Goal: Task Accomplishment & Management: Use online tool/utility

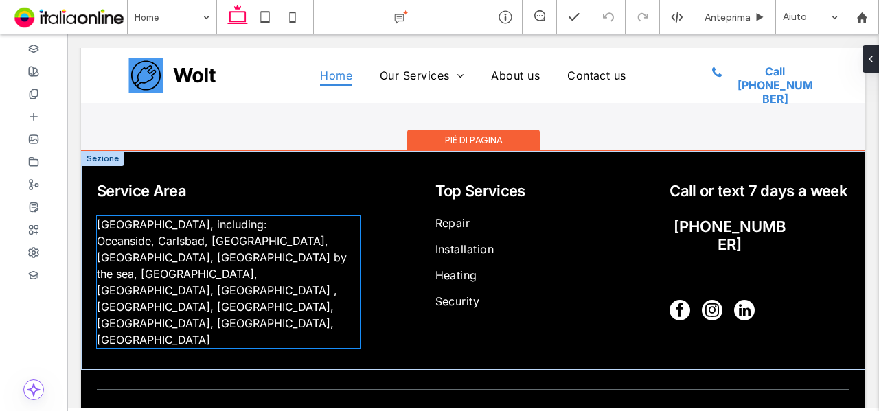
scroll to position [2994, 0]
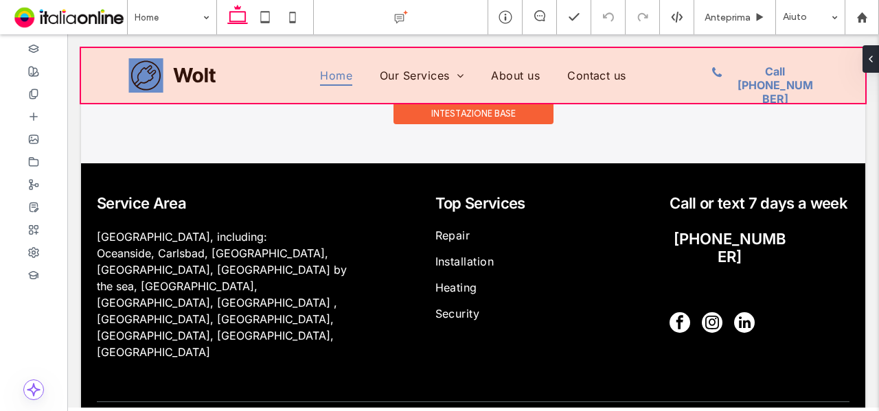
click at [150, 82] on div at bounding box center [473, 75] width 784 height 55
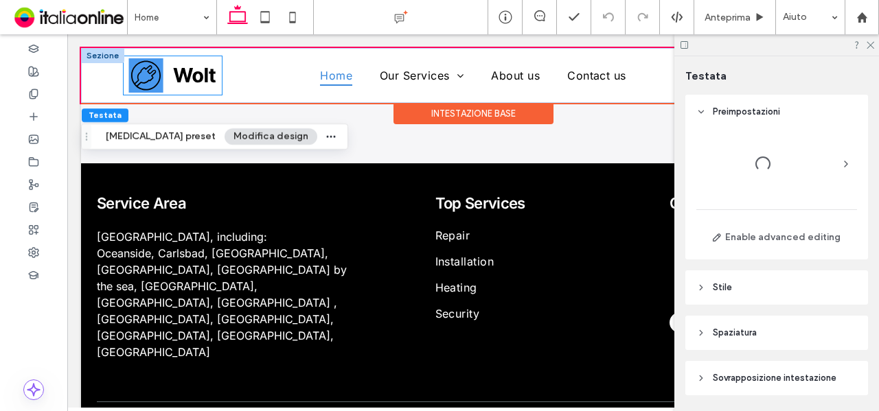
click at [158, 78] on img at bounding box center [172, 75] width 89 height 34
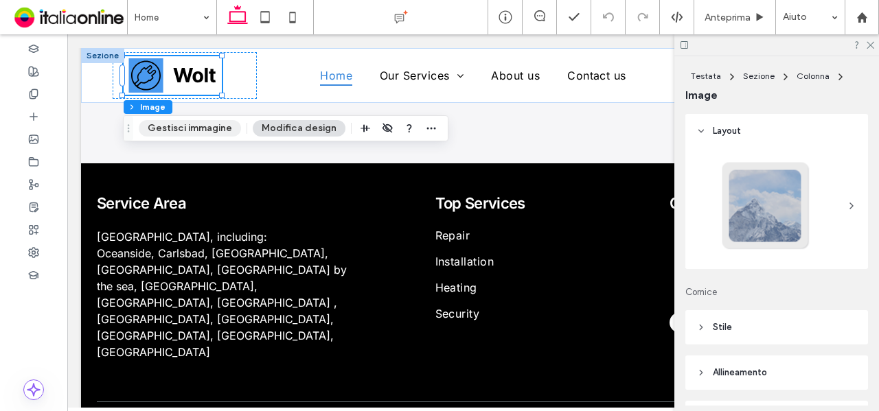
click at [205, 135] on button "Gestisci immagine" at bounding box center [190, 128] width 102 height 16
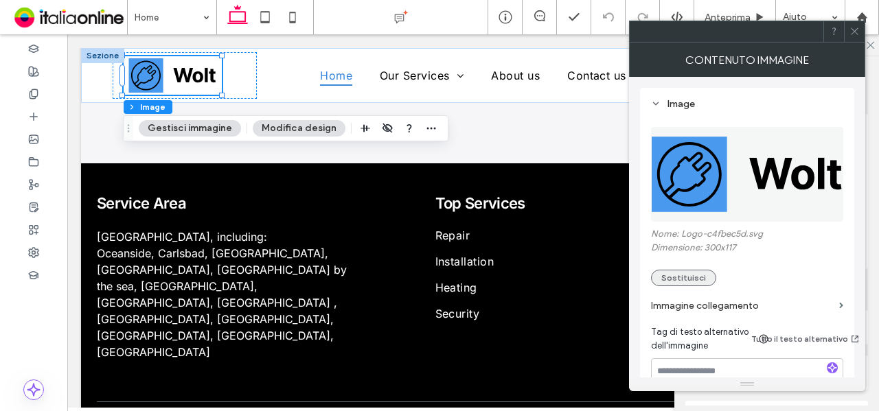
click at [685, 278] on button "Sostituisci" at bounding box center [683, 278] width 65 height 16
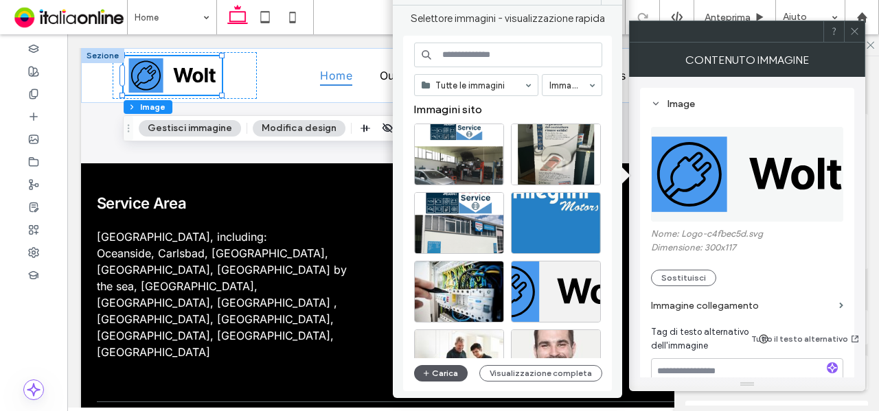
click at [435, 366] on button "Carica" at bounding box center [441, 373] width 54 height 16
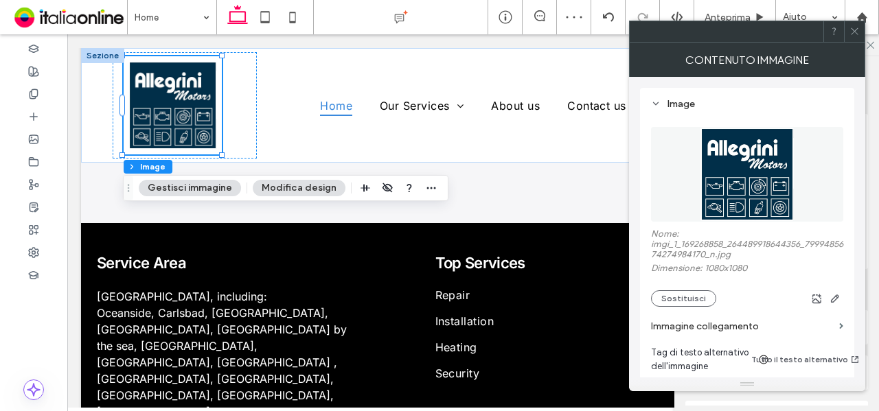
click at [860, 38] on div at bounding box center [854, 31] width 21 height 21
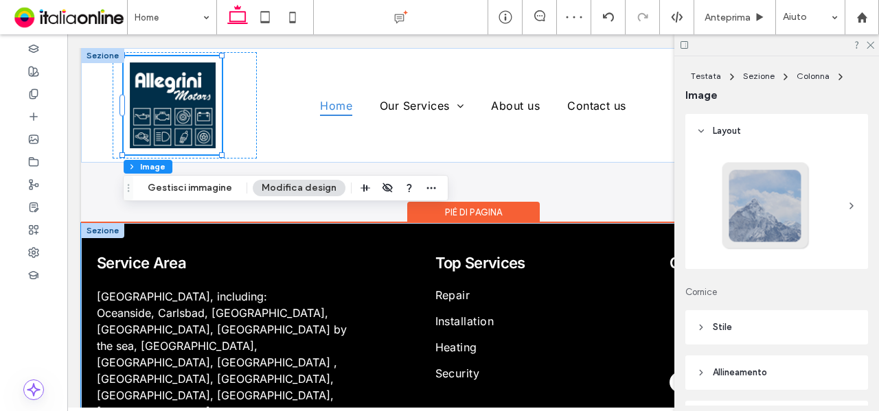
click at [312, 227] on div "Service Area North County San Diego, including: Oceanside, Carlsbad, Encinitas,…" at bounding box center [473, 333] width 784 height 220
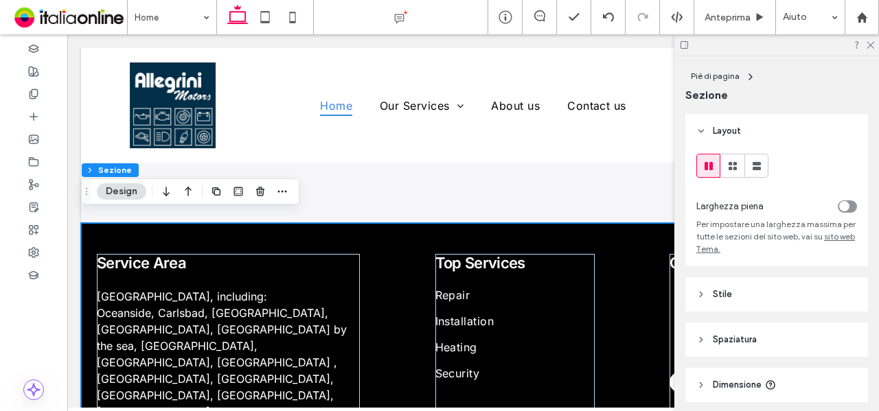
scroll to position [52, 0]
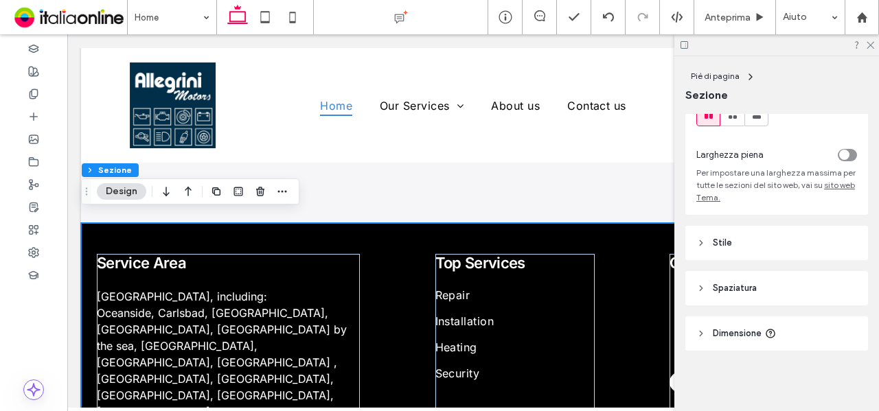
drag, startPoint x: 786, startPoint y: 241, endPoint x: 784, endPoint y: 250, distance: 9.0
click at [786, 241] on header "Stile" at bounding box center [776, 243] width 183 height 34
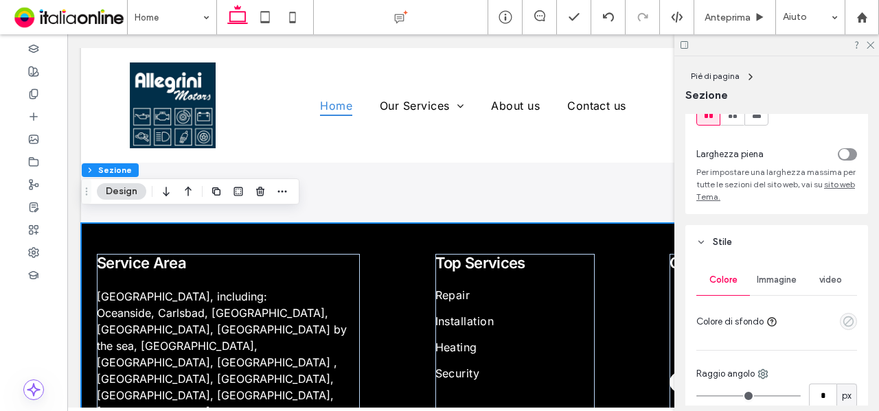
click at [843, 318] on icon "empty color" at bounding box center [849, 322] width 12 height 12
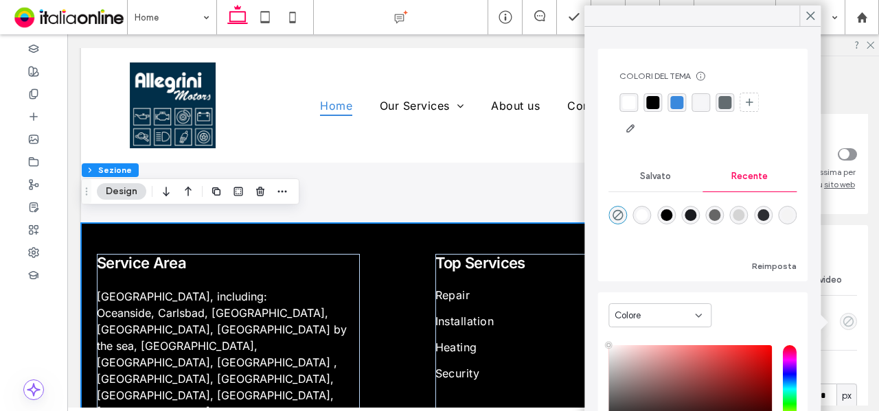
type input "**"
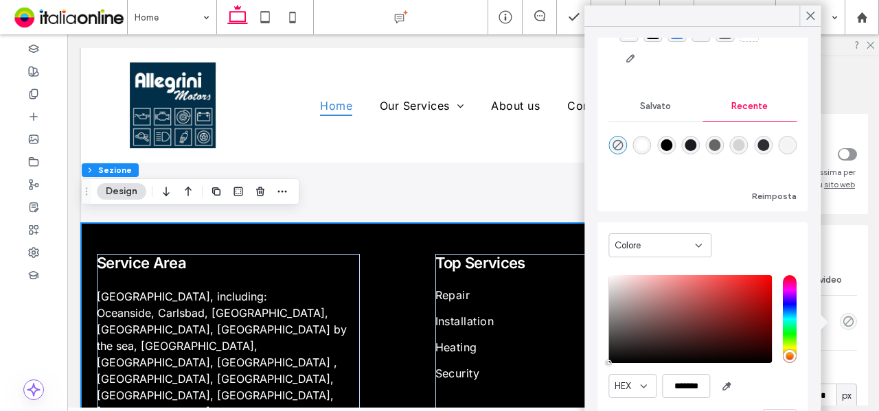
scroll to position [104, 0]
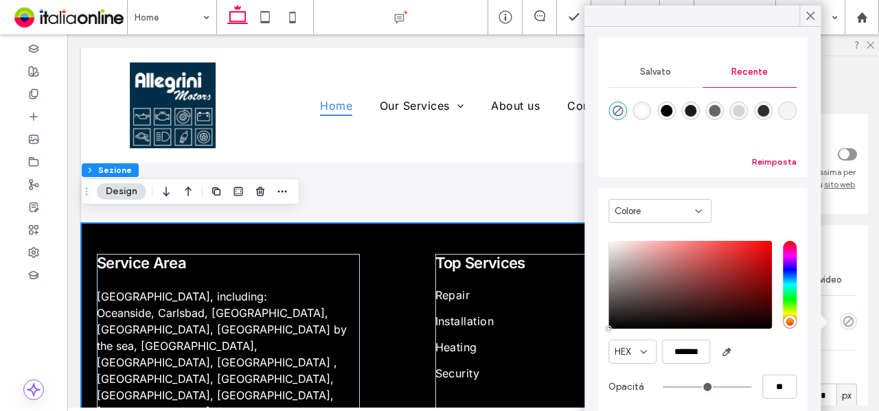
click at [773, 158] on button "Reimposta" at bounding box center [774, 162] width 45 height 16
click at [726, 351] on icon "button" at bounding box center [726, 352] width 11 height 11
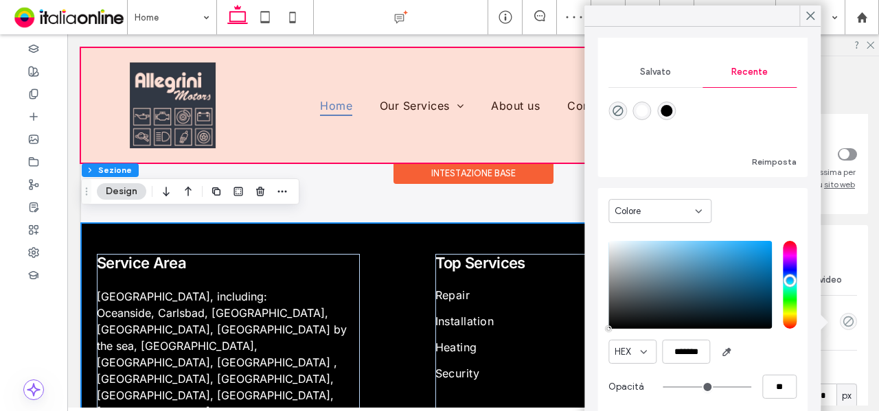
type input "*******"
type input "***"
type input "****"
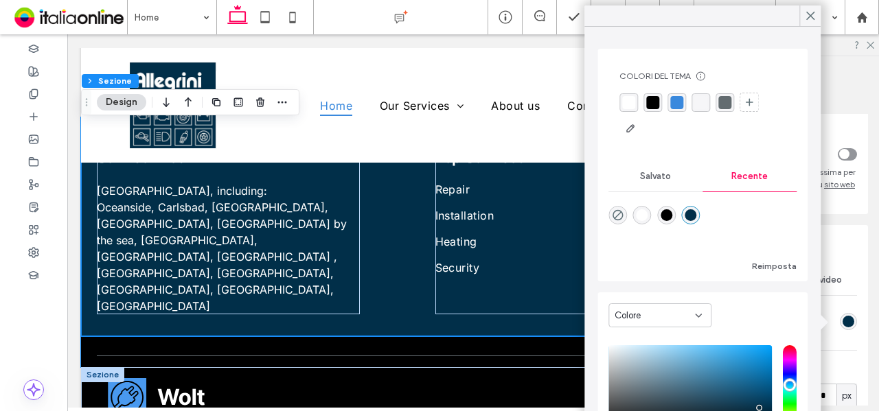
scroll to position [3131, 0]
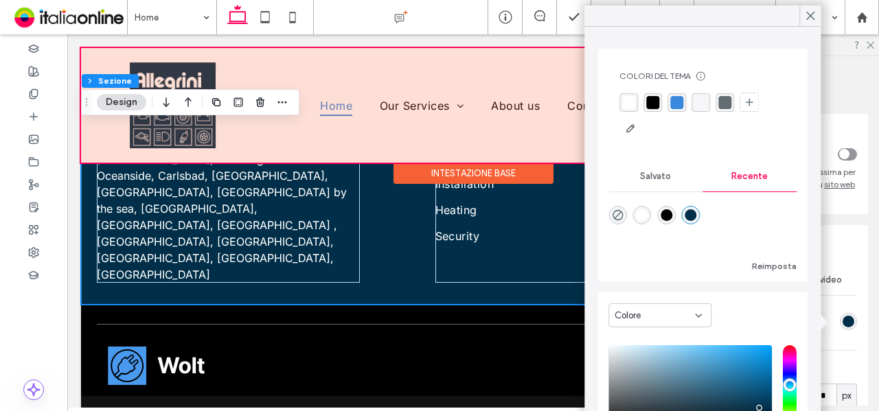
click at [181, 139] on div at bounding box center [473, 105] width 784 height 115
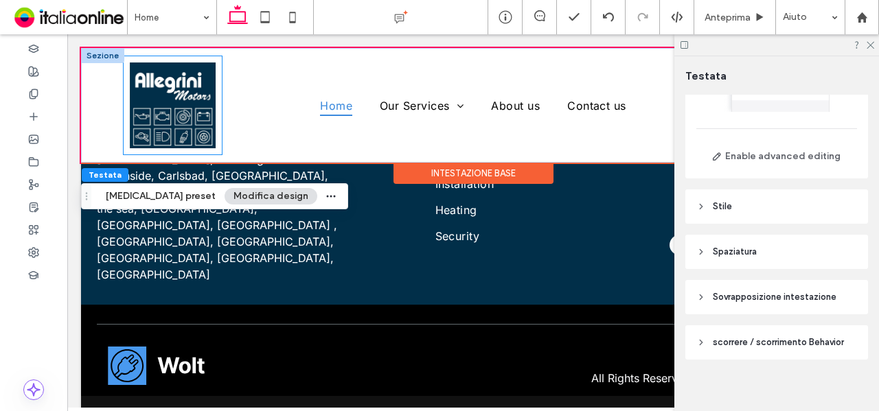
scroll to position [89, 0]
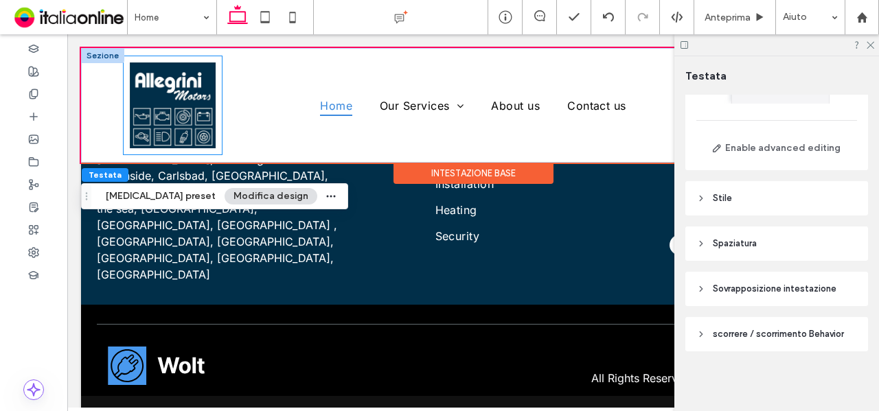
click at [179, 134] on img at bounding box center [172, 105] width 89 height 89
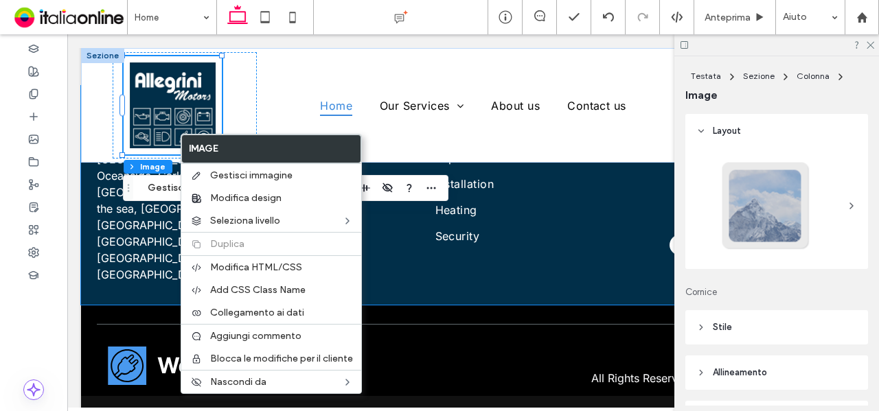
click at [124, 248] on div "Service Area North County San Diego, including: Oceanside, Carlsbad, Encinitas,…" at bounding box center [473, 196] width 784 height 220
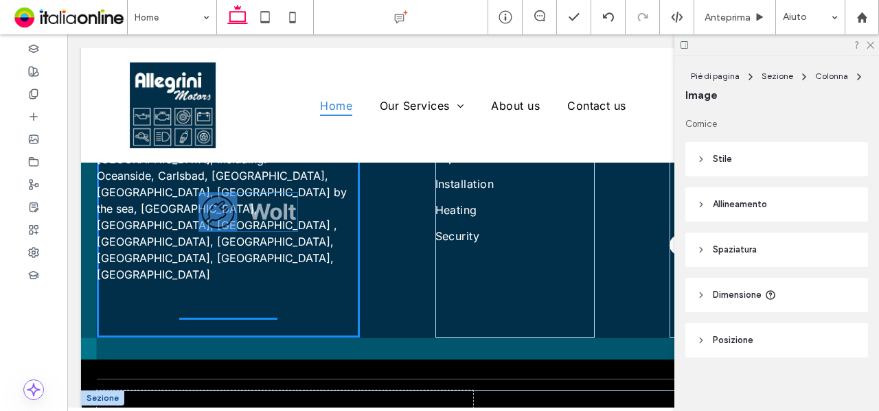
scroll to position [174, 0]
drag, startPoint x: 167, startPoint y: 326, endPoint x: 325, endPoint y: 245, distance: 178.1
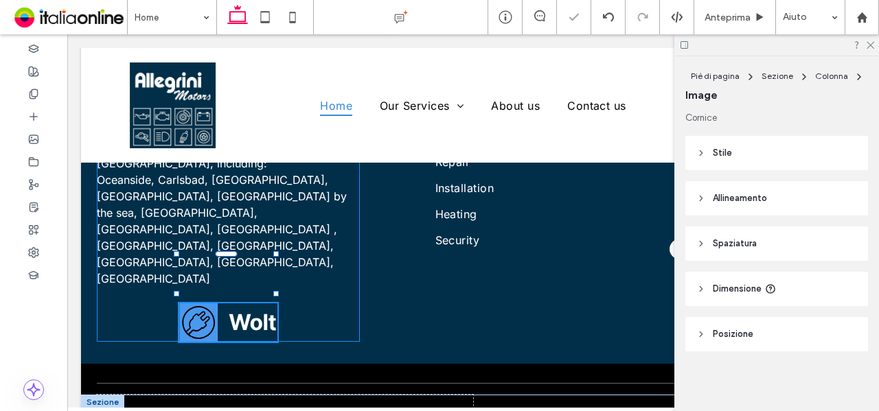
scroll to position [3058, 0]
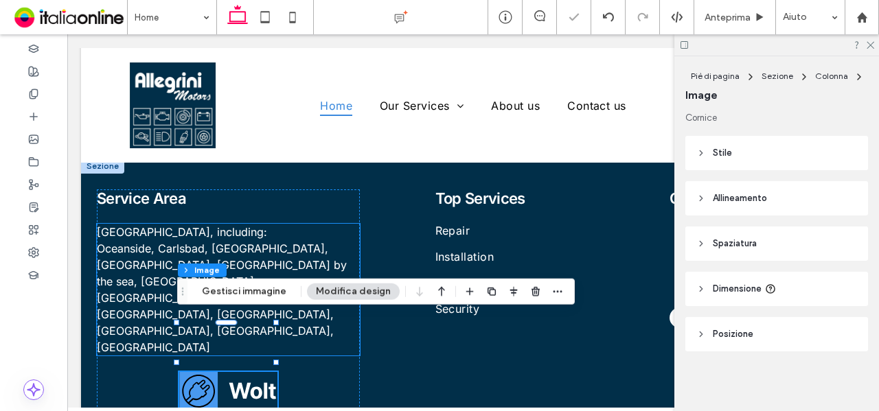
click at [278, 254] on span "Oceanside, Carlsbad, Encinitas, Leucadia, Cardiff by the sea, Fallbrook, Bonsal…" at bounding box center [222, 298] width 250 height 113
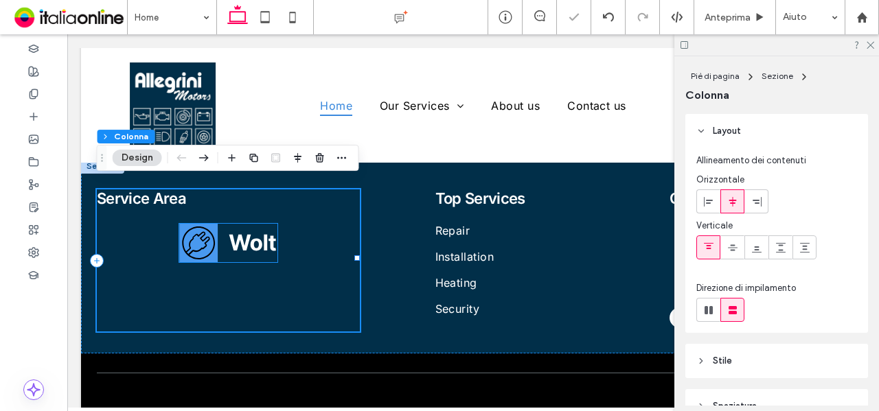
click at [218, 227] on img at bounding box center [228, 243] width 98 height 38
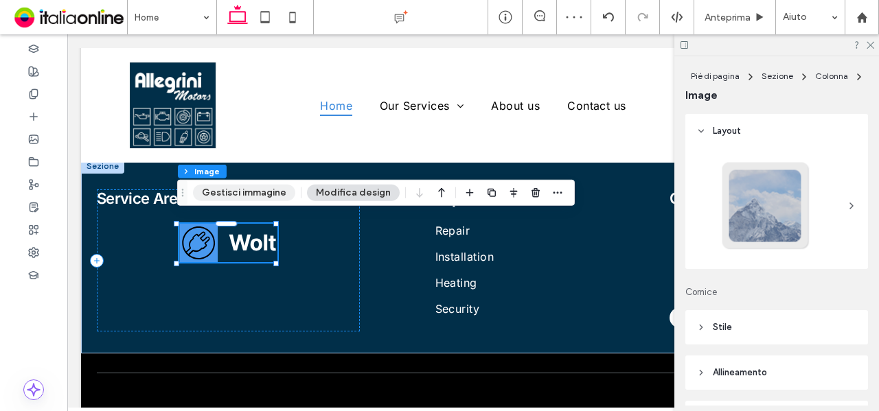
click at [250, 189] on button "Gestisci immagine" at bounding box center [244, 193] width 102 height 16
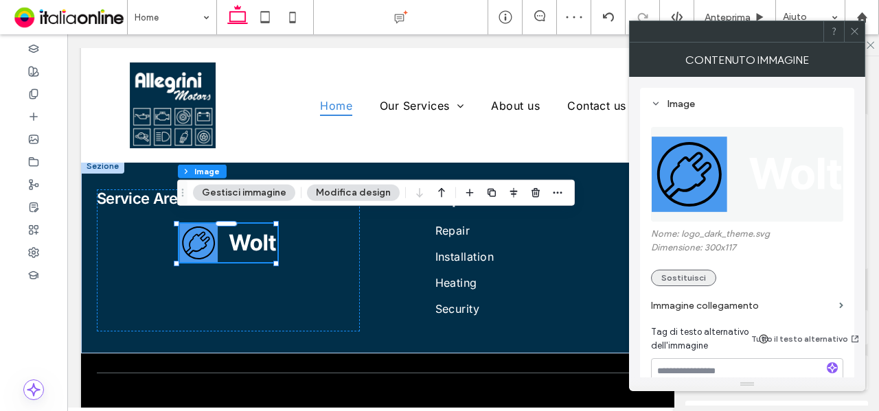
click at [694, 272] on button "Sostituisci" at bounding box center [683, 278] width 65 height 16
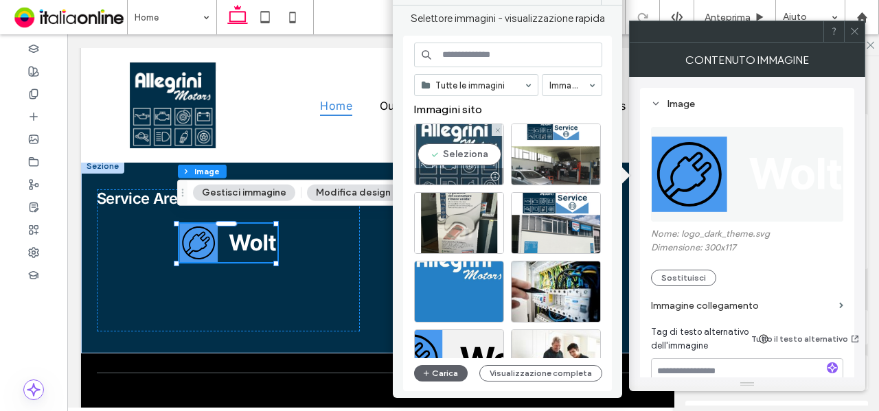
click at [470, 160] on div "Seleziona" at bounding box center [459, 155] width 90 height 62
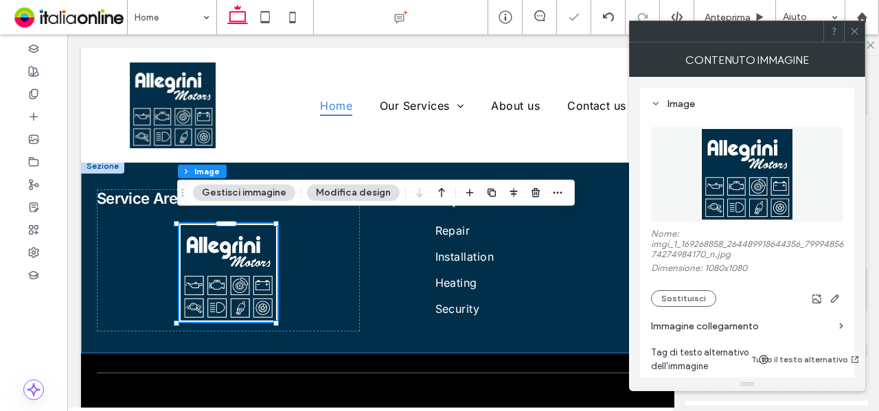
click at [333, 282] on div "Service Area" at bounding box center [228, 261] width 263 height 142
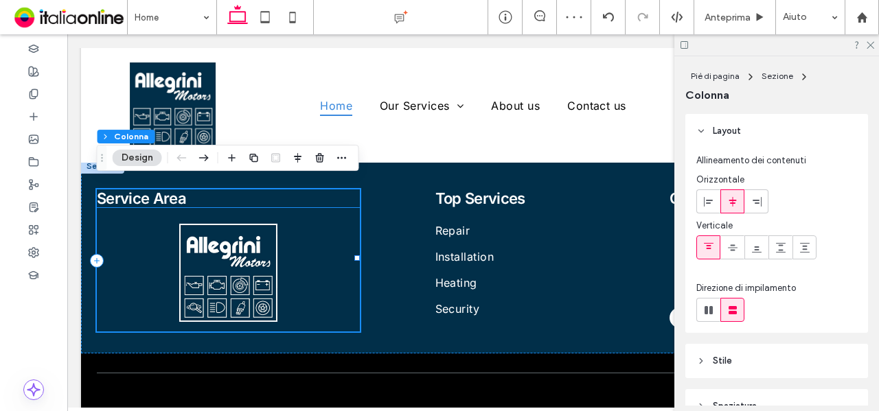
click at [200, 190] on h4 "Service Area" at bounding box center [228, 199] width 263 height 18
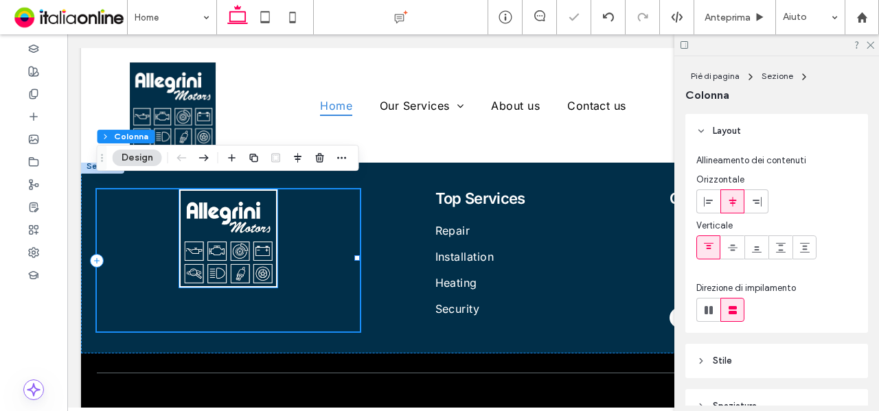
click at [236, 249] on img at bounding box center [228, 239] width 98 height 98
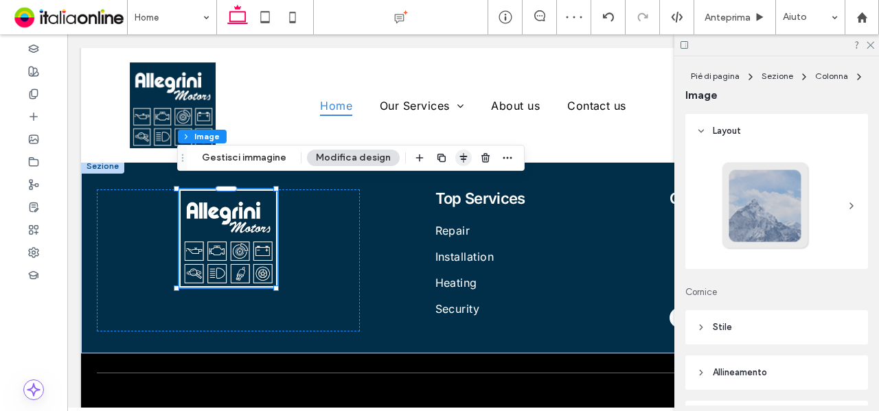
click at [463, 159] on icon "button" at bounding box center [463, 157] width 11 height 11
click at [427, 185] on icon "flex-start" at bounding box center [427, 184] width 11 height 11
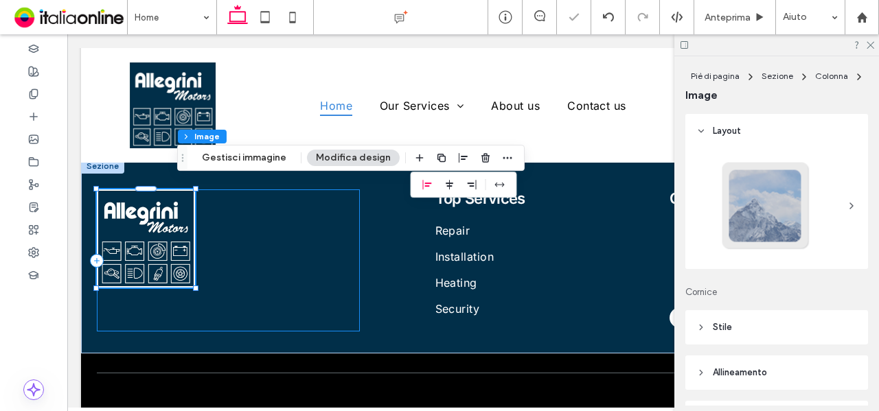
click at [344, 268] on div at bounding box center [228, 261] width 263 height 142
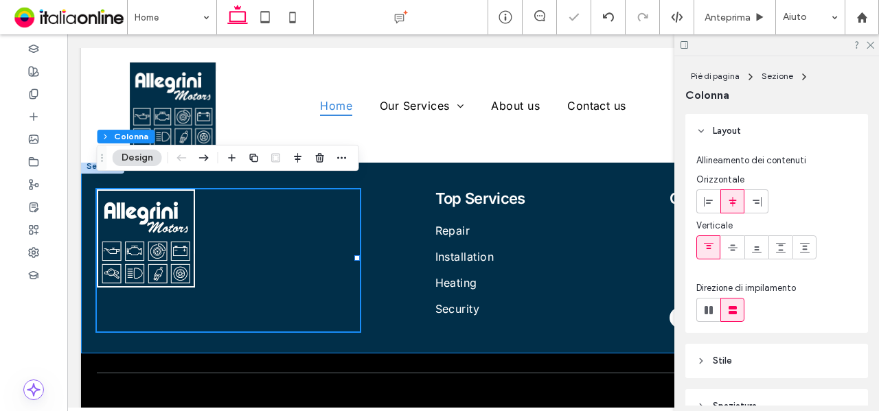
click at [389, 264] on div "Top Services Repair Installation Heating Security Call or text 7 days a week (5…" at bounding box center [473, 257] width 784 height 196
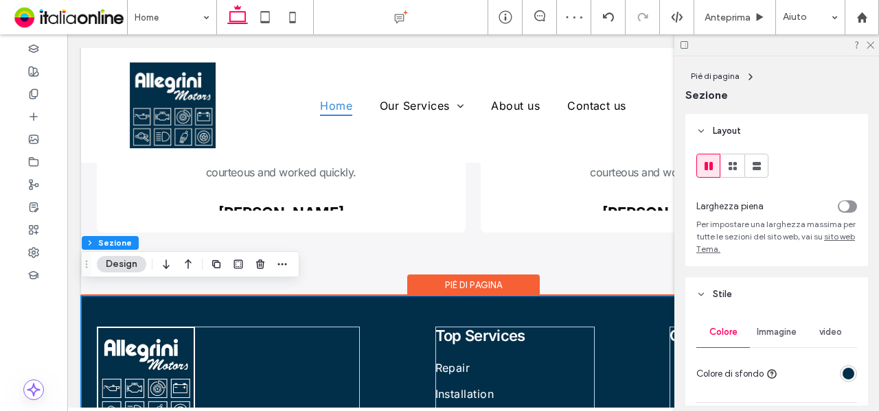
scroll to position [3127, 0]
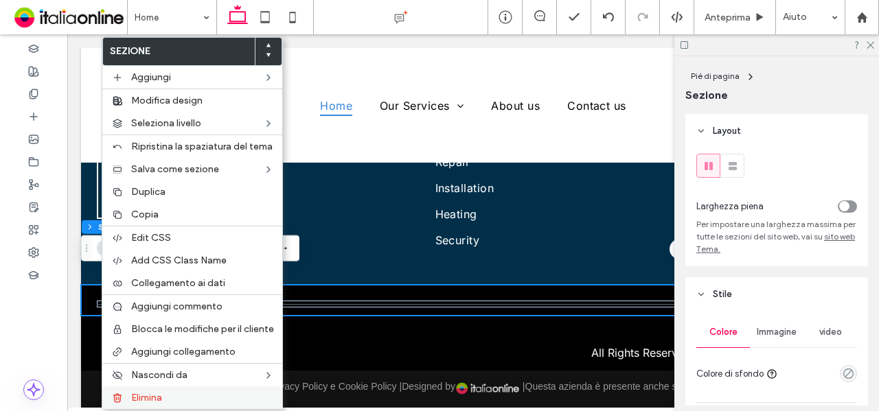
click at [141, 392] on span "Elimina" at bounding box center [146, 398] width 31 height 12
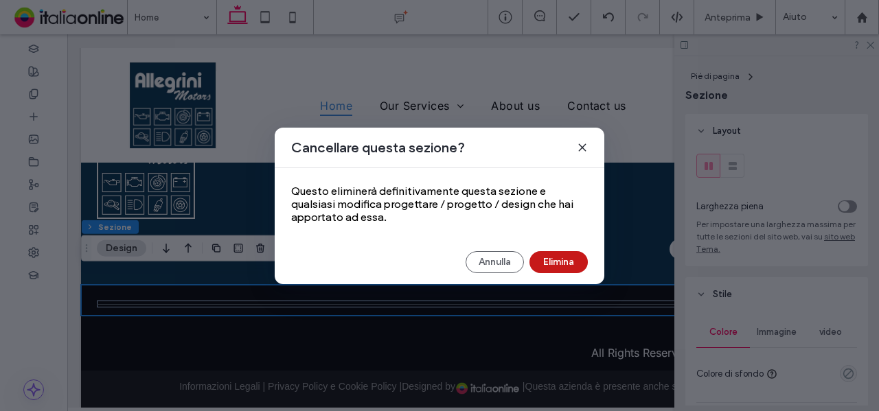
click at [562, 271] on button "Elimina" at bounding box center [558, 262] width 58 height 22
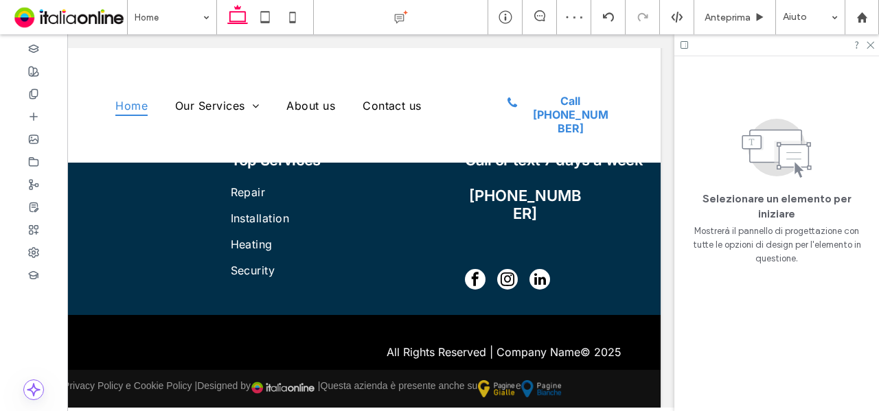
scroll to position [0, 0]
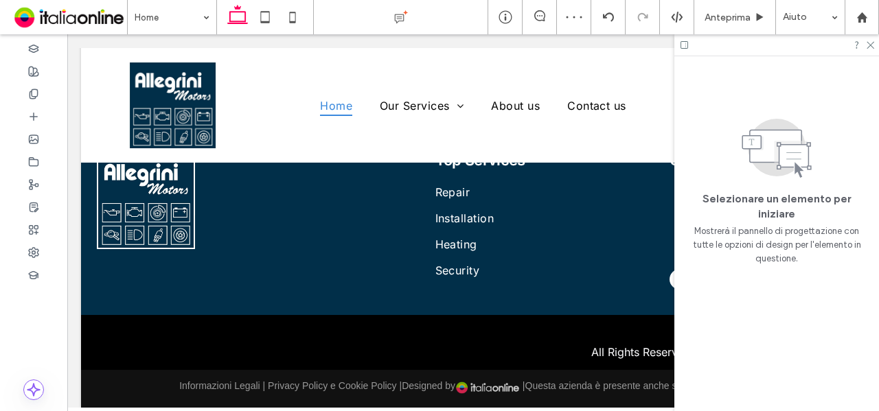
drag, startPoint x: 435, startPoint y: 410, endPoint x: 162, endPoint y: 308, distance: 291.6
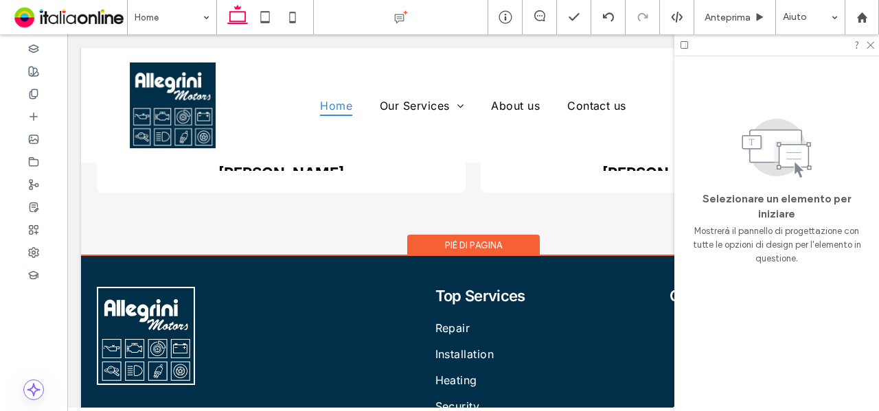
scroll to position [2959, 0]
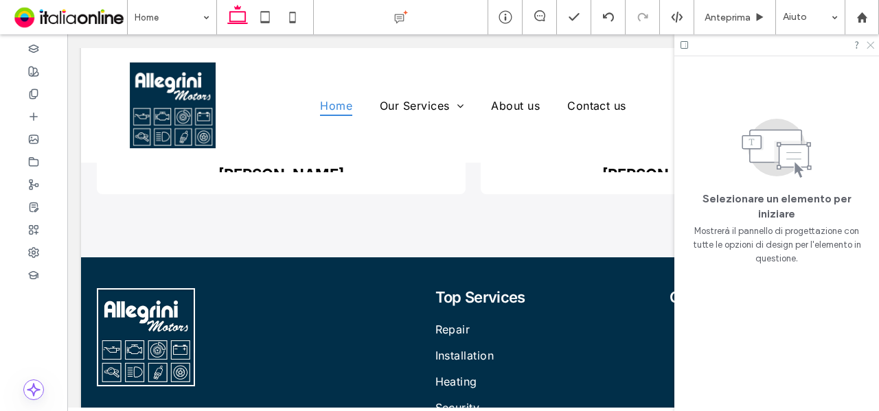
click at [872, 45] on icon at bounding box center [869, 44] width 9 height 9
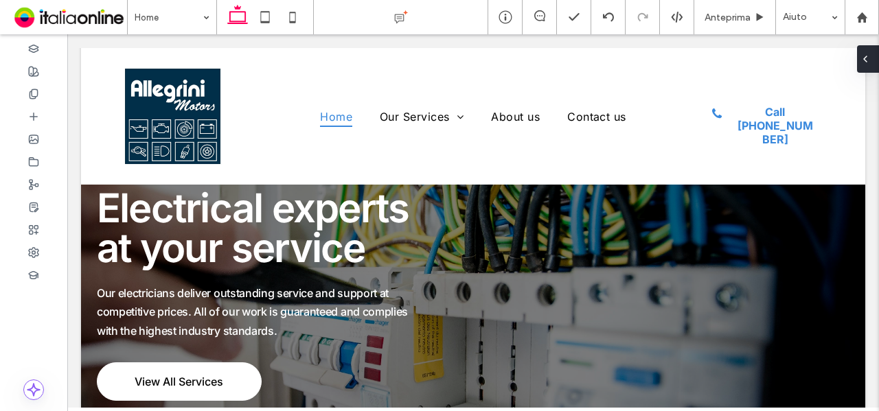
scroll to position [0, 0]
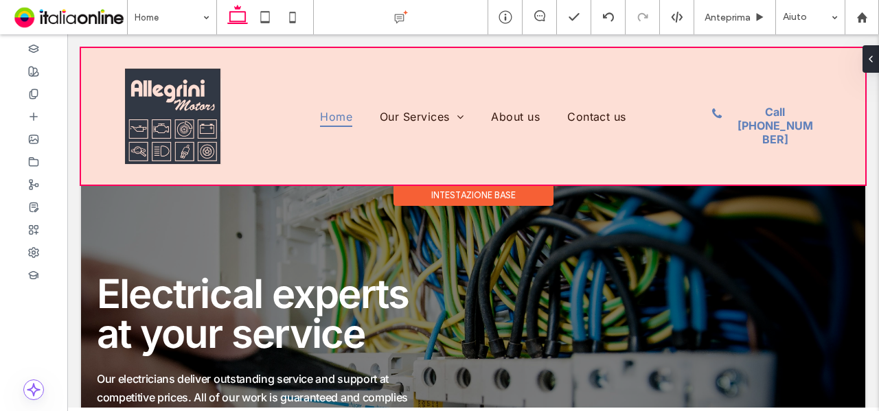
click at [254, 57] on div at bounding box center [473, 116] width 784 height 137
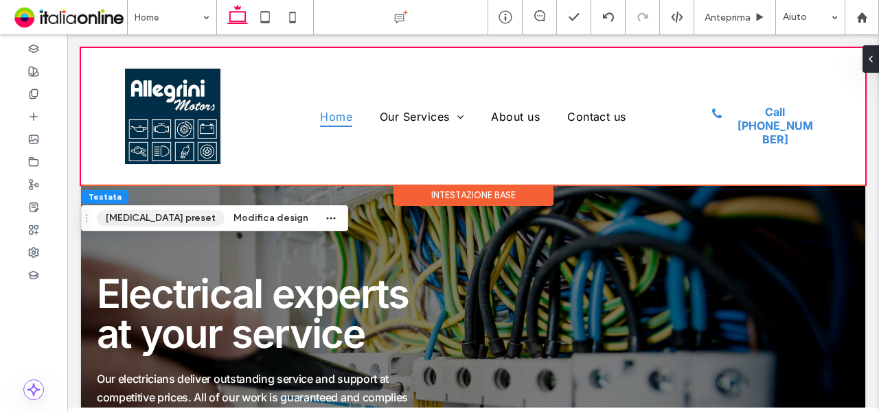
click at [147, 214] on button "[MEDICAL_DATA] preset" at bounding box center [161, 218] width 128 height 16
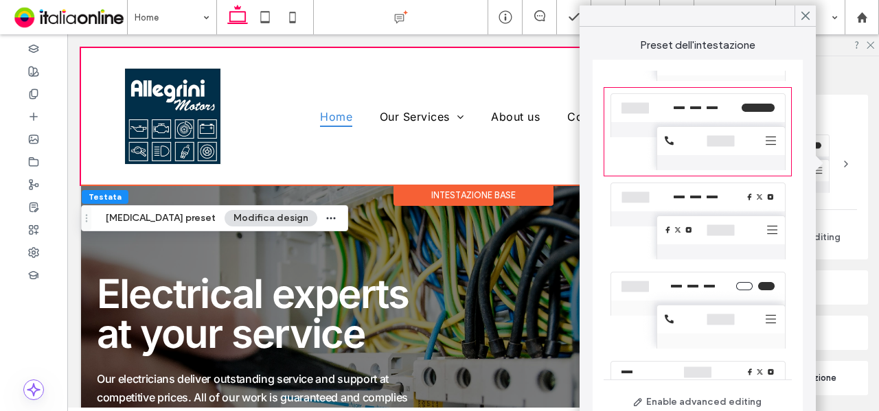
scroll to position [286, 0]
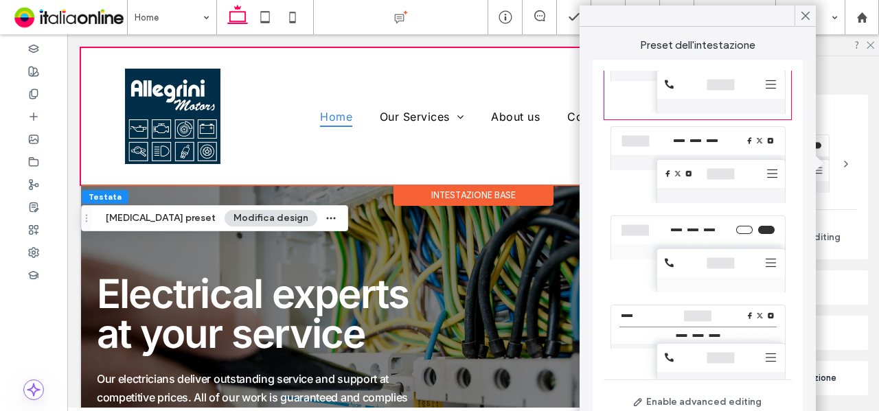
drag, startPoint x: 231, startPoint y: 218, endPoint x: 238, endPoint y: 221, distance: 8.3
click at [231, 218] on button "Modifica design" at bounding box center [271, 218] width 93 height 16
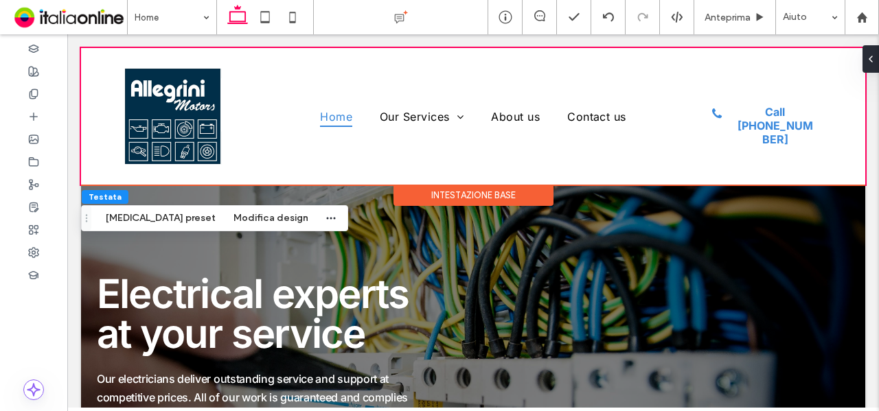
drag, startPoint x: 243, startPoint y: 222, endPoint x: 299, endPoint y: 222, distance: 56.3
click at [243, 222] on button "Modifica design" at bounding box center [271, 218] width 93 height 16
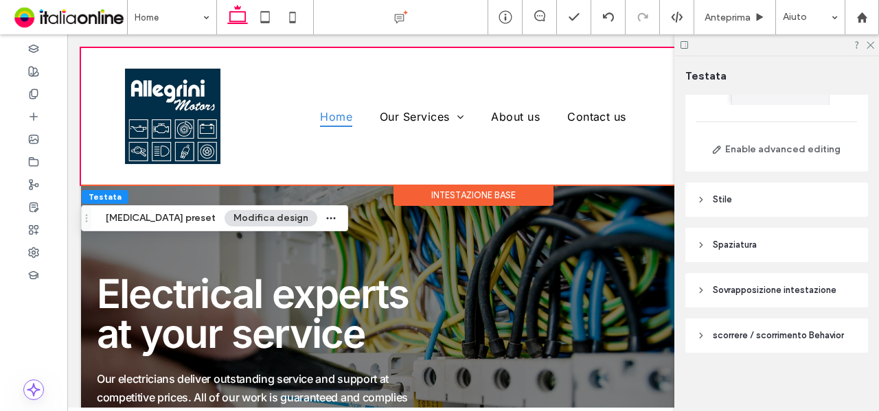
scroll to position [89, 0]
click at [776, 195] on header "Stile" at bounding box center [776, 198] width 183 height 34
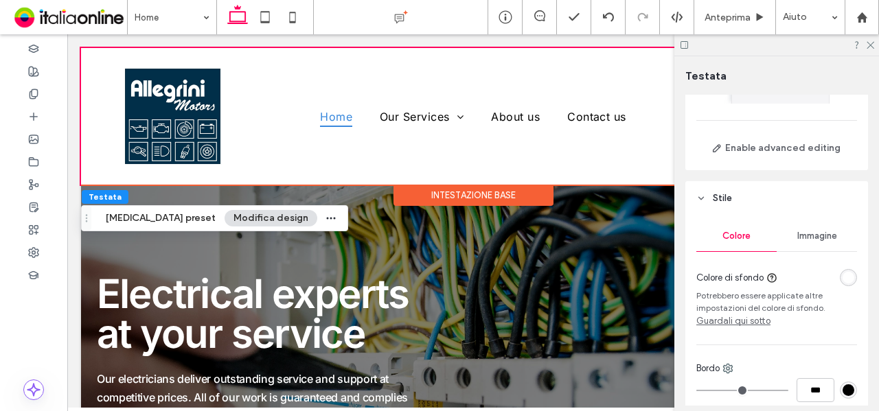
click at [779, 196] on header "Stile" at bounding box center [776, 198] width 183 height 34
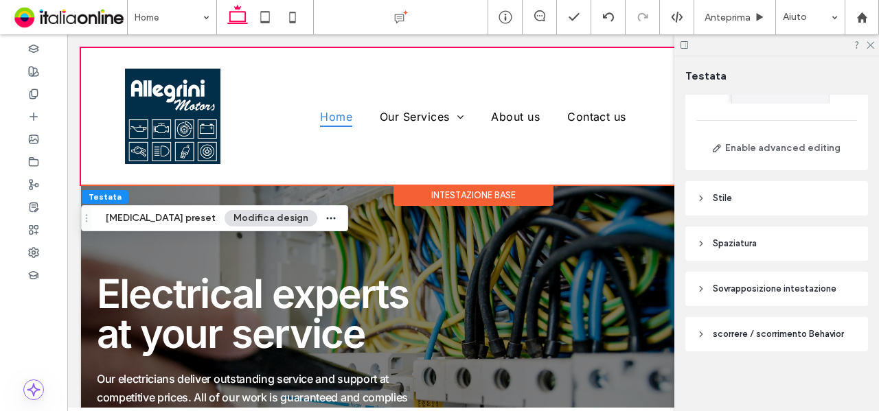
click at [771, 249] on header "Spaziatura" at bounding box center [776, 244] width 183 height 34
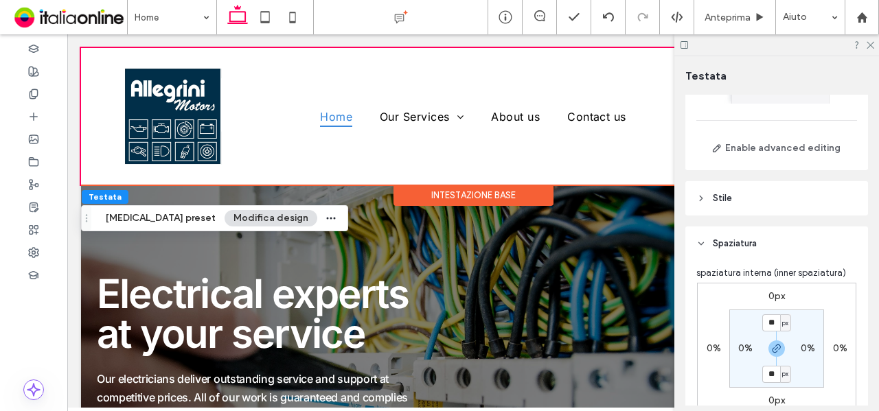
scroll to position [158, 0]
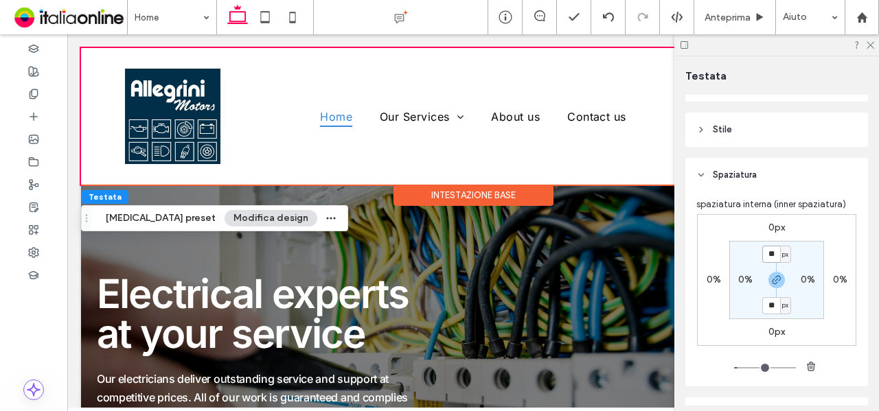
click at [764, 254] on input "**" at bounding box center [771, 254] width 18 height 17
type input "*"
click at [813, 247] on section "* px 0% ** px 0%" at bounding box center [776, 280] width 95 height 78
type input "*"
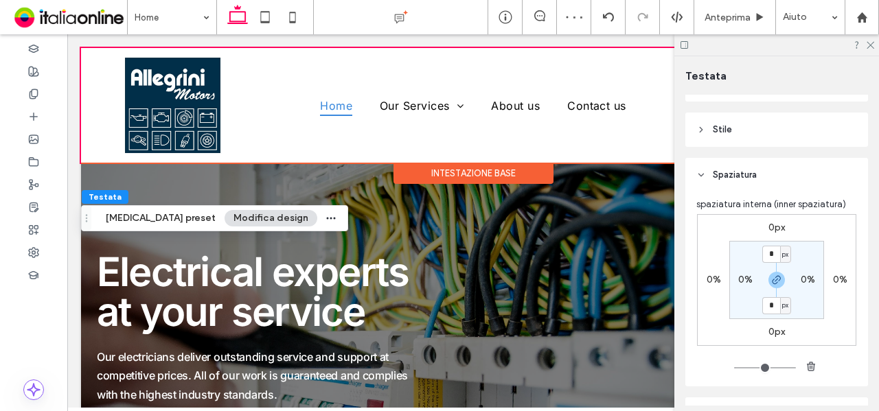
click at [472, 176] on div "Intestazione base" at bounding box center [473, 173] width 160 height 21
drag, startPoint x: 868, startPoint y: 46, endPoint x: 393, endPoint y: 21, distance: 475.8
click at [868, 46] on icon at bounding box center [869, 44] width 9 height 9
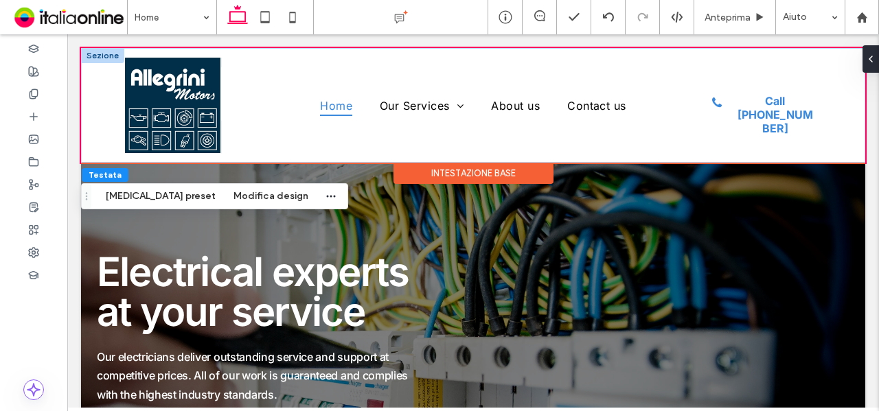
click at [95, 53] on div at bounding box center [102, 55] width 43 height 15
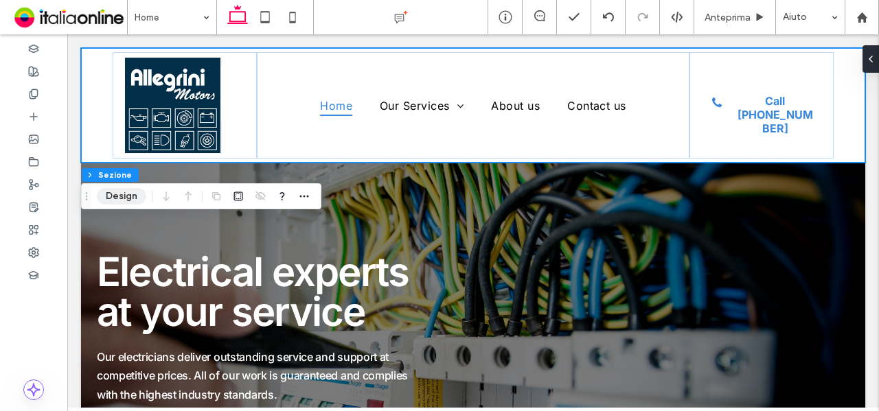
click at [111, 190] on button "Design" at bounding box center [121, 196] width 49 height 16
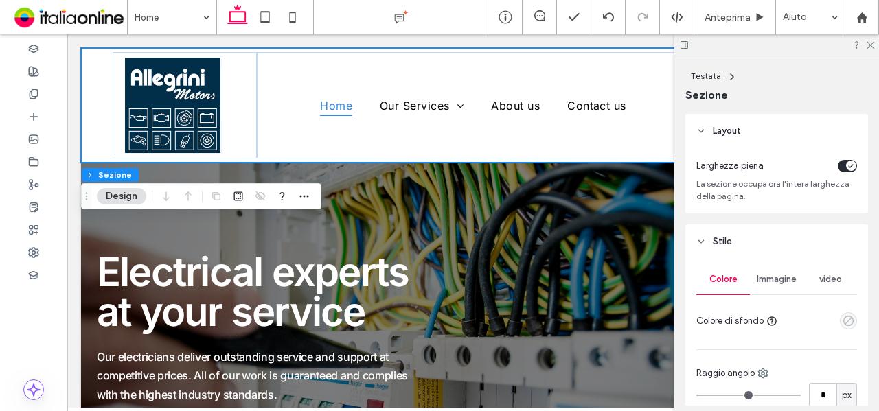
click at [843, 322] on icon "empty color" at bounding box center [849, 321] width 12 height 12
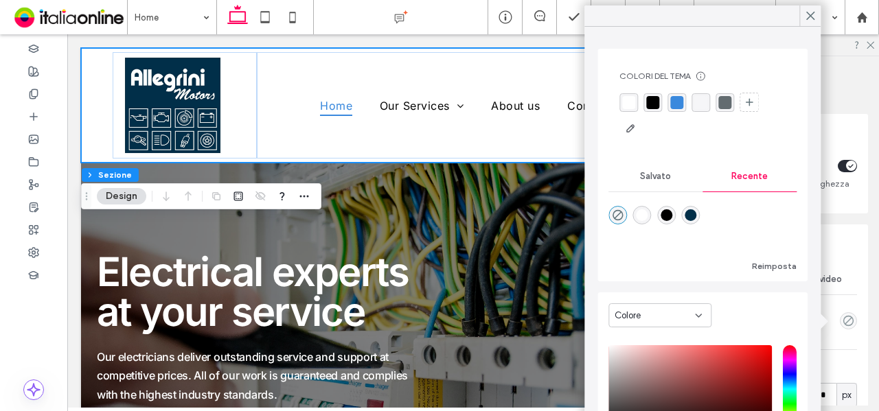
click at [700, 214] on div "rgba(1, 47, 73, 1)" at bounding box center [690, 215] width 19 height 19
type input "*******"
type input "***"
type input "****"
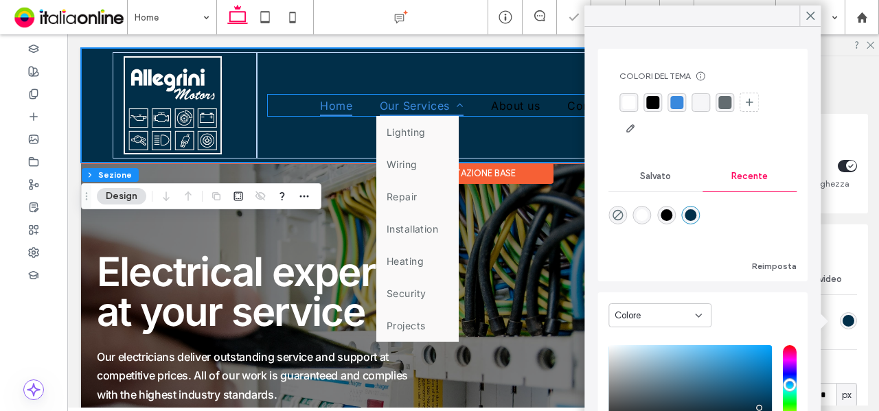
click at [405, 101] on span "Our Services" at bounding box center [422, 105] width 84 height 21
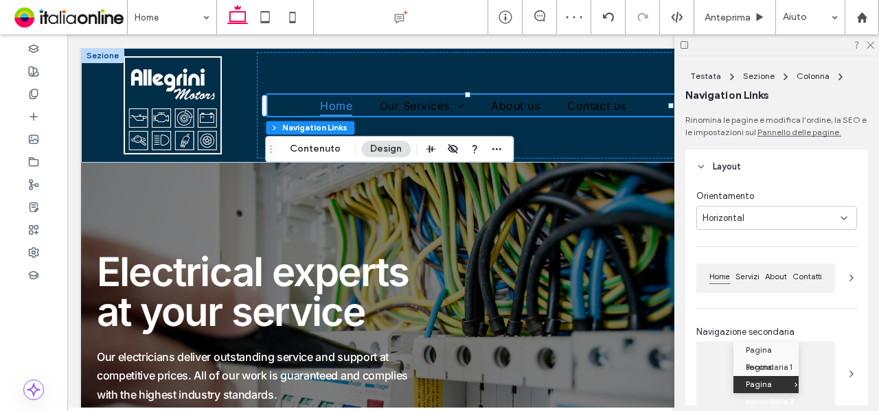
click at [371, 147] on button "Design" at bounding box center [385, 149] width 49 height 16
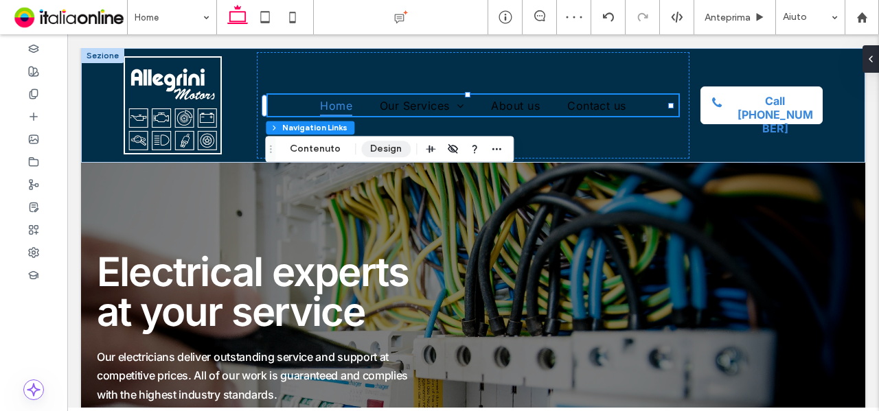
click at [387, 151] on button "Design" at bounding box center [385, 149] width 49 height 16
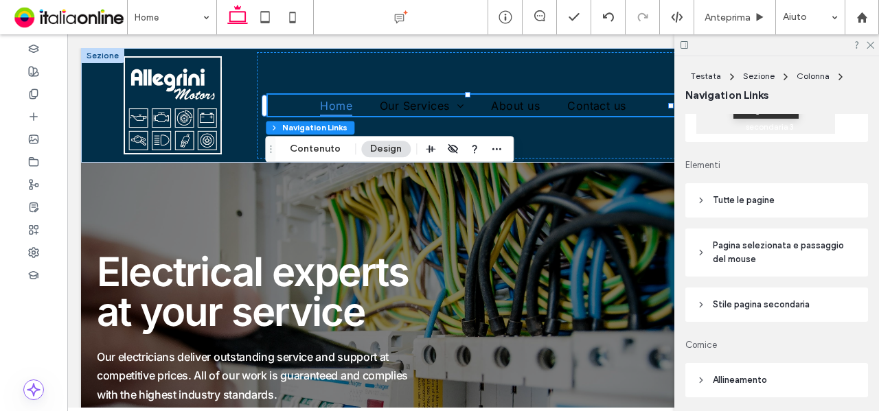
scroll to position [275, 0]
click at [783, 200] on header "Tutte le pagine" at bounding box center [776, 200] width 183 height 34
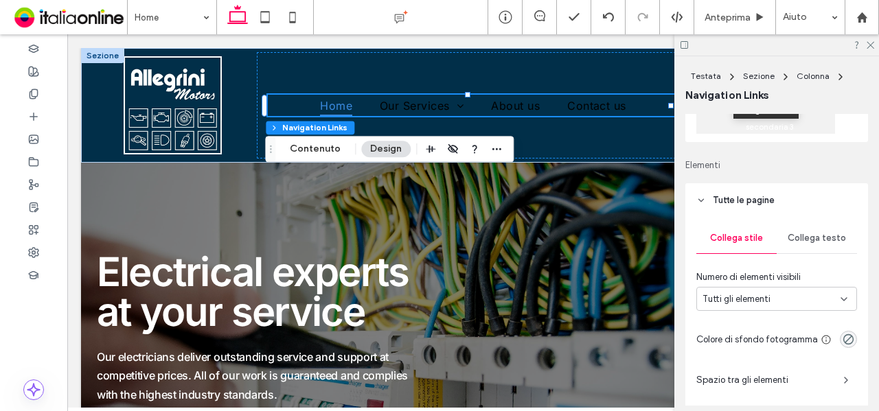
click at [808, 233] on span "Collega testo" at bounding box center [817, 238] width 58 height 11
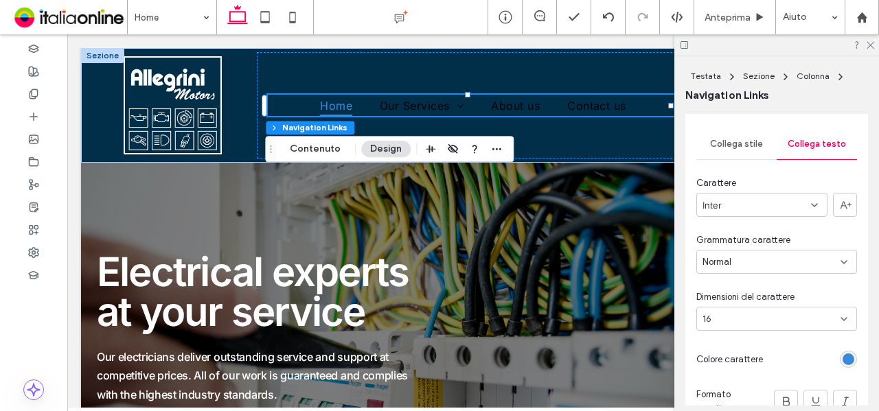
scroll to position [481, 0]
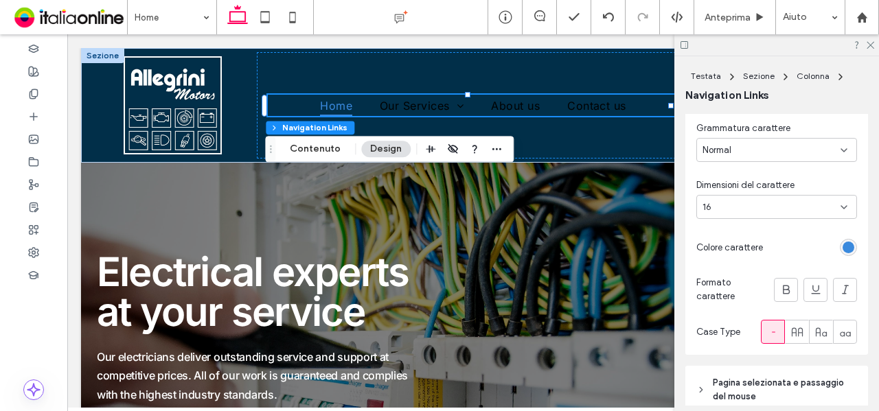
click at [843, 249] on div "rgb(58, 137, 221)" at bounding box center [849, 248] width 12 height 12
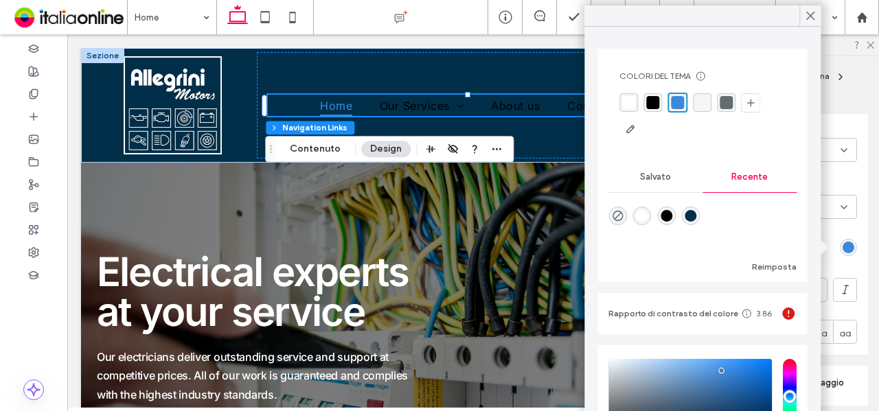
click at [647, 210] on div "rgba(255, 255, 255, 1)" at bounding box center [643, 216] width 12 height 12
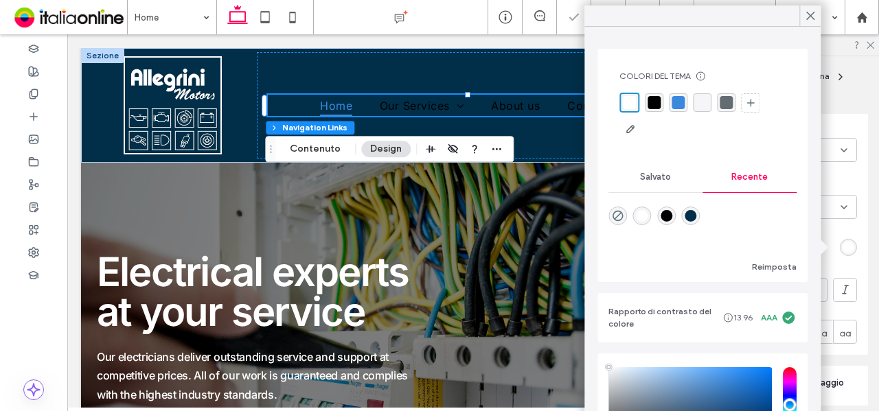
type input "*******"
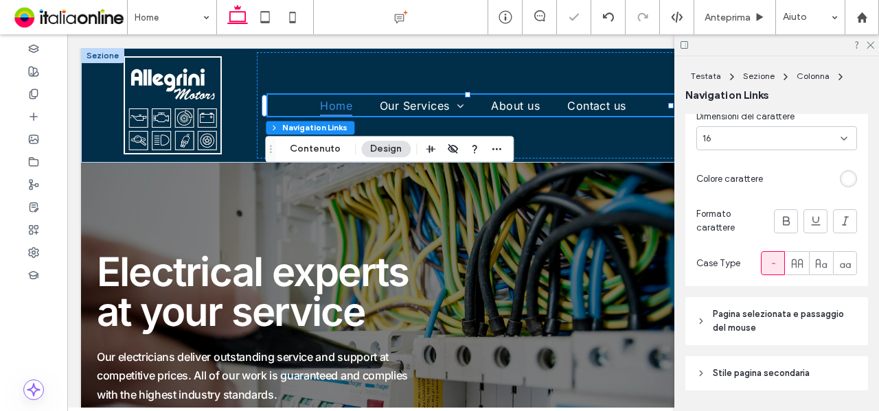
scroll to position [618, 0]
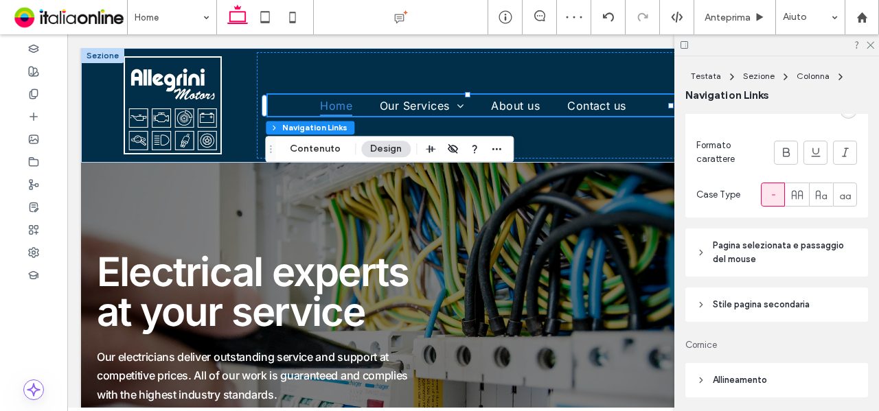
click at [755, 257] on span "Pagina selezionata e passaggio del mouse" at bounding box center [781, 252] width 137 height 27
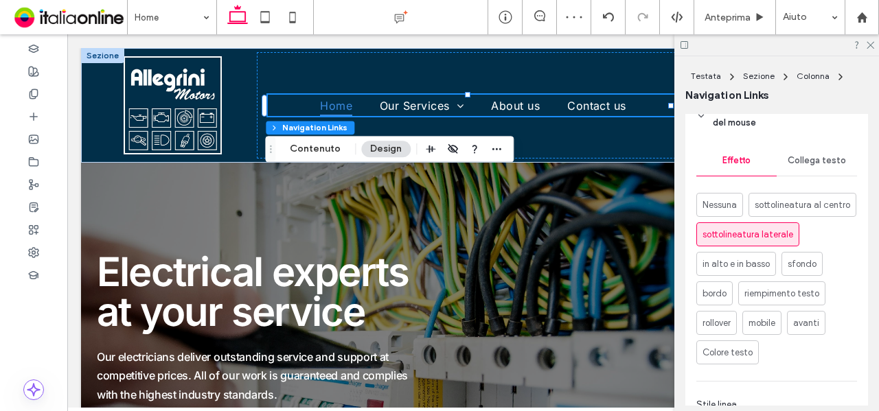
scroll to position [755, 0]
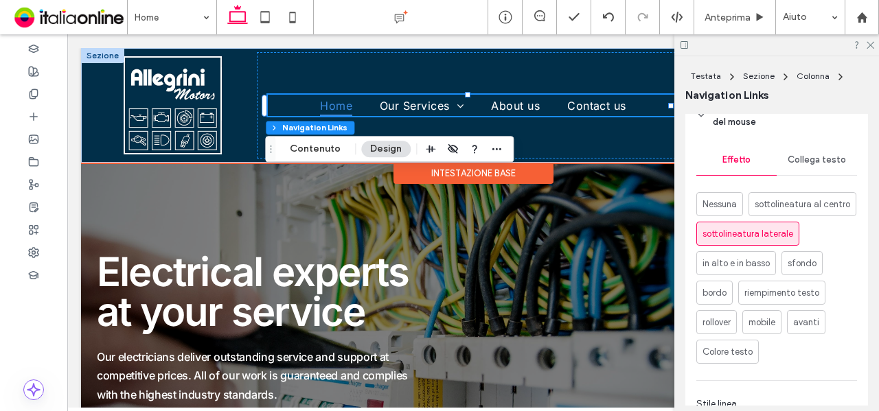
click at [108, 61] on div at bounding box center [102, 55] width 43 height 15
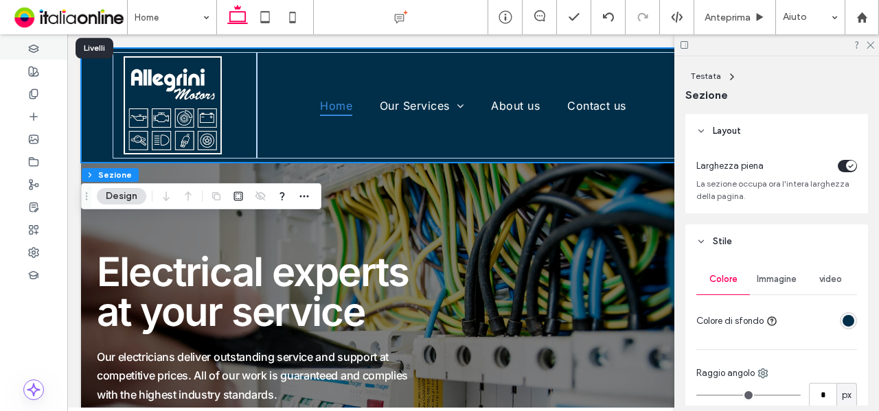
click at [36, 54] on icon at bounding box center [33, 48] width 11 height 11
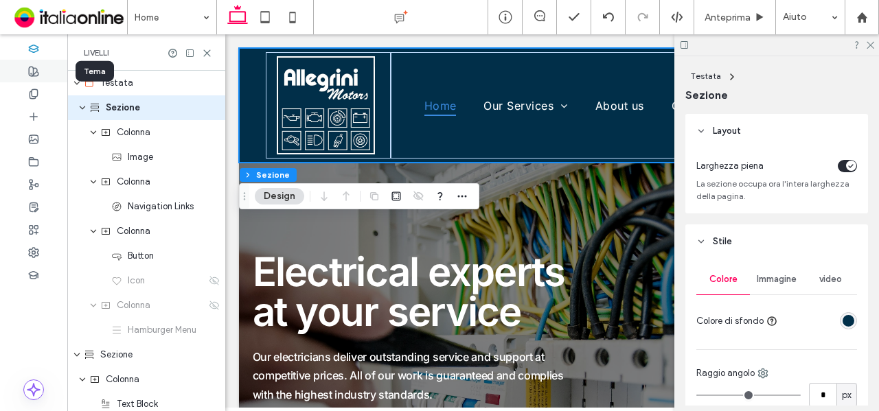
click at [40, 72] on div at bounding box center [33, 71] width 67 height 23
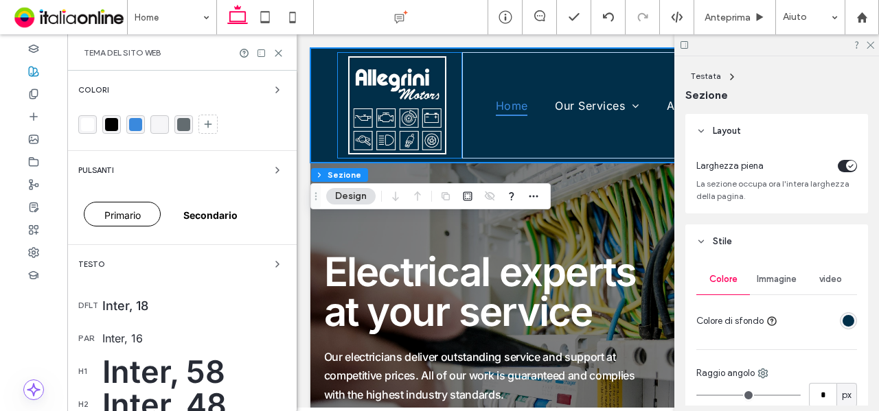
click at [137, 126] on div "rgba(58, 137, 221, 1)" at bounding box center [135, 124] width 13 height 13
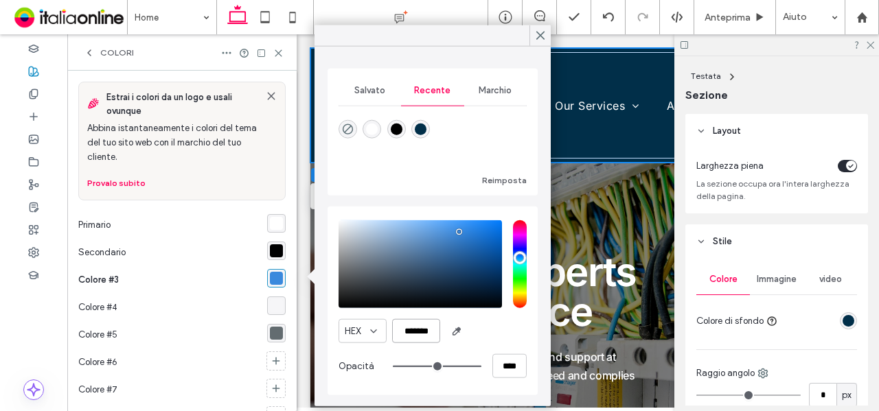
click at [411, 323] on input "*******" at bounding box center [416, 331] width 48 height 24
paste input "color picker textbox"
type input "*******"
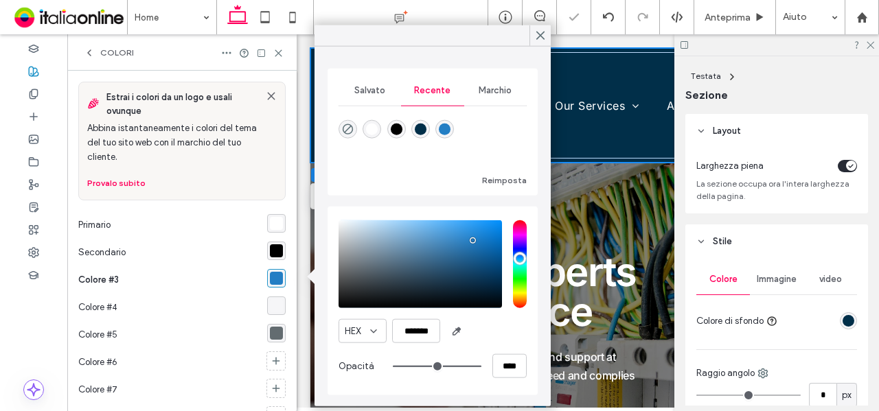
click at [503, 321] on div "HEX *******" at bounding box center [433, 331] width 188 height 24
click at [273, 246] on div "rgba(0, 0, 0, 1)" at bounding box center [276, 250] width 13 height 13
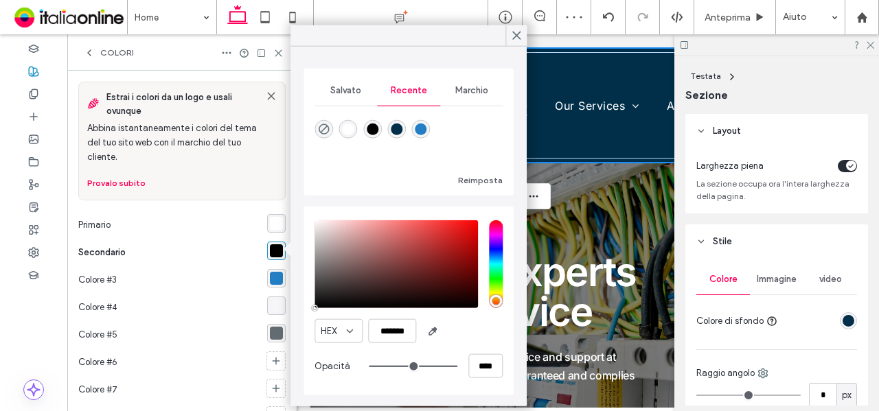
click at [393, 126] on div "rgba(1, 47, 73, 1)" at bounding box center [397, 130] width 12 height 12
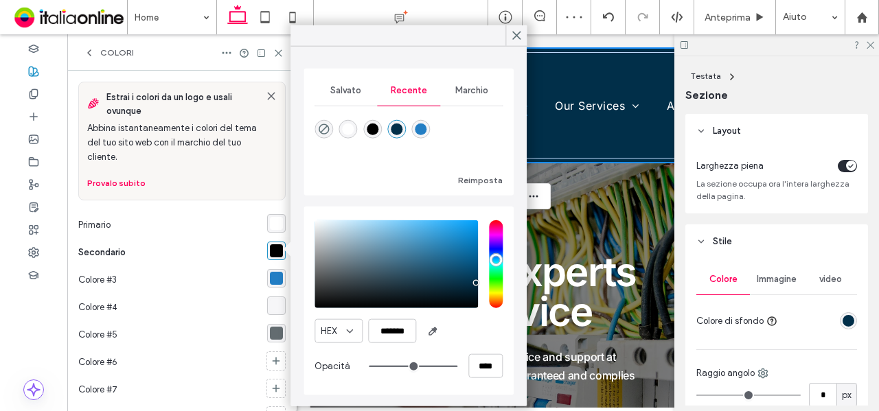
type input "*******"
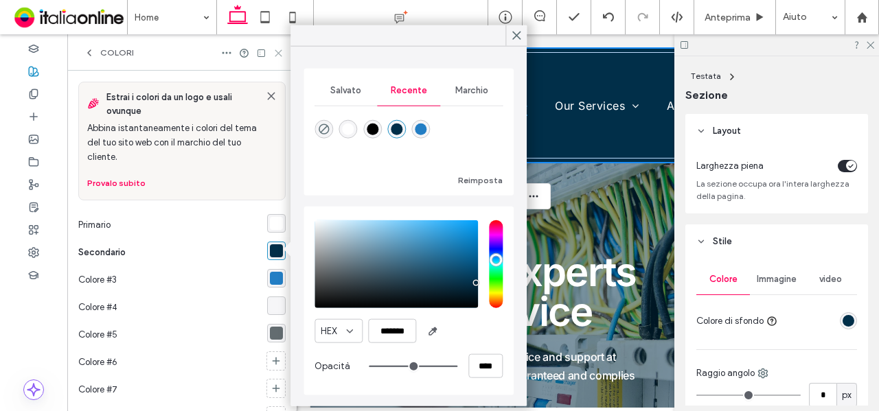
click at [279, 54] on use at bounding box center [278, 53] width 6 height 6
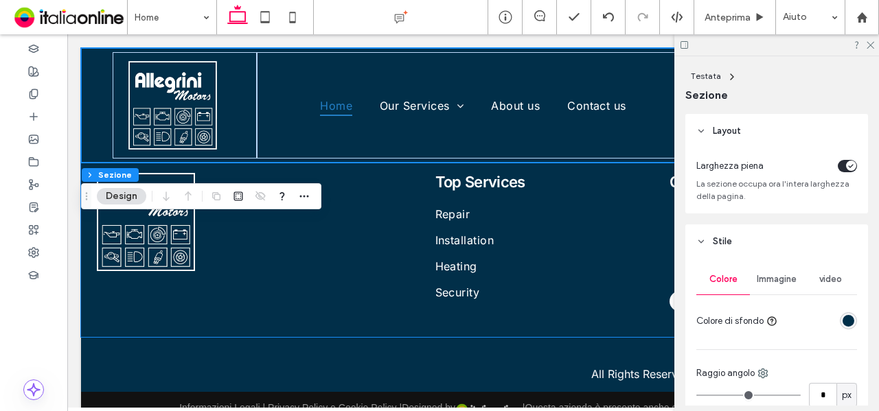
scroll to position [3097, 0]
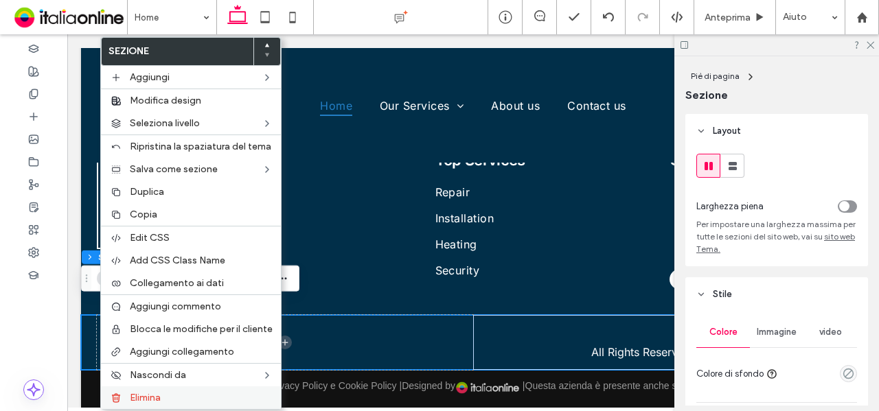
click at [155, 400] on div "Elimina" at bounding box center [191, 398] width 180 height 23
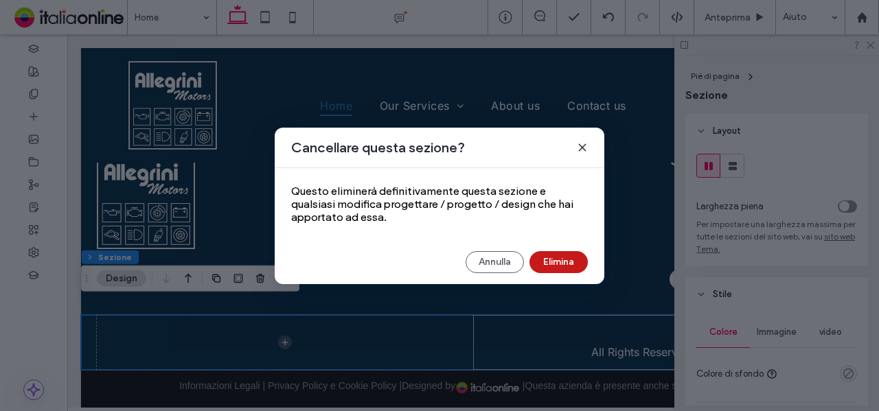
click at [573, 263] on button "Elimina" at bounding box center [558, 262] width 58 height 22
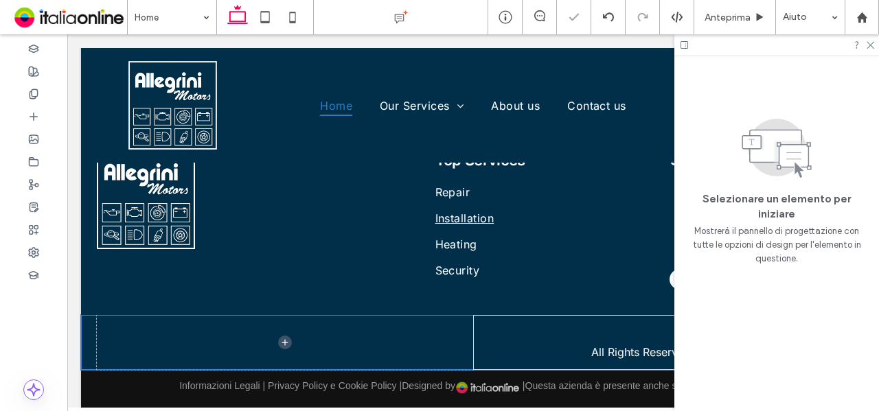
scroll to position [3042, 0]
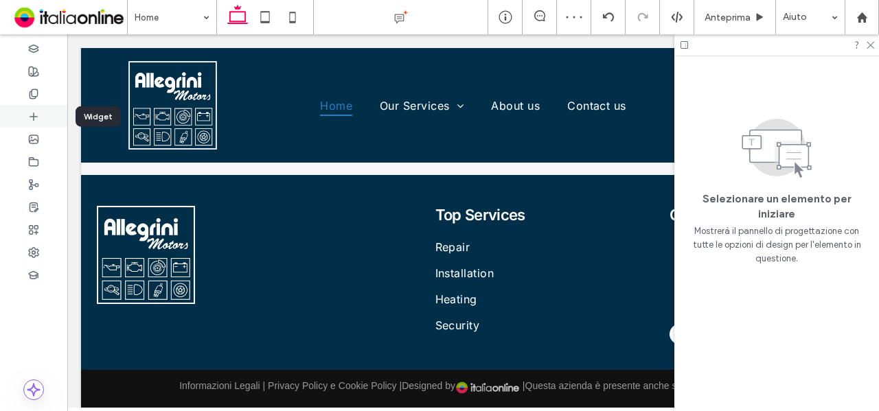
click at [55, 109] on div at bounding box center [33, 116] width 67 height 23
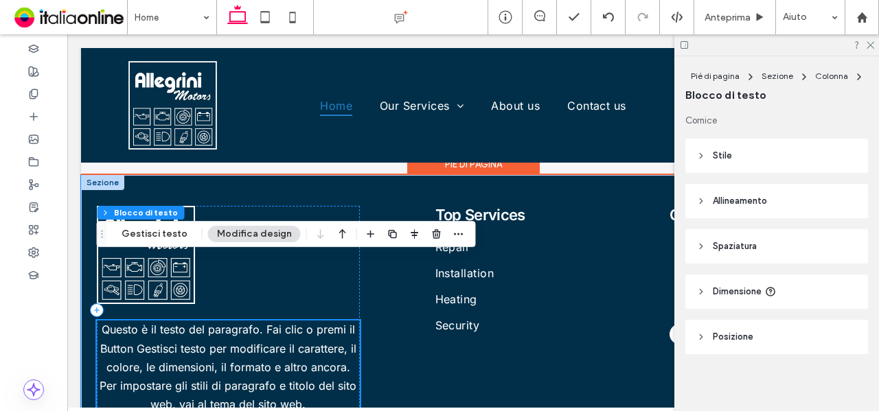
scroll to position [3097, 0]
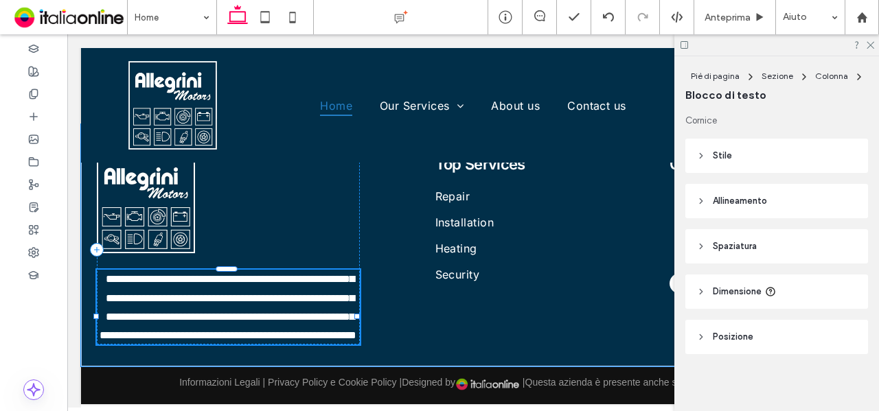
type input "*****"
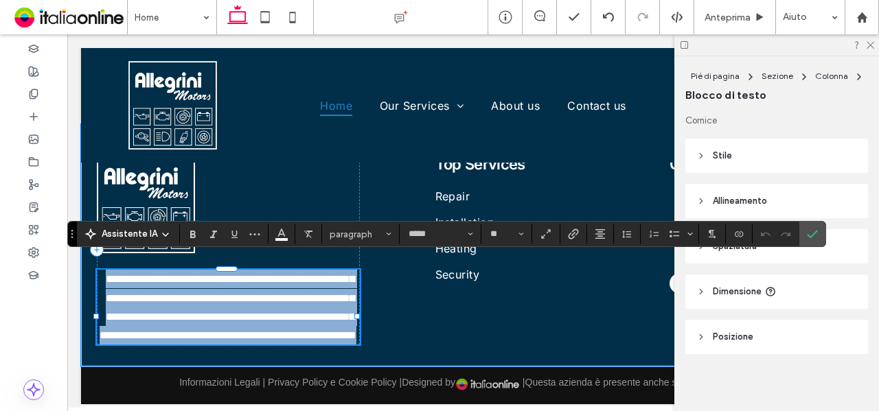
click at [303, 303] on span "**********" at bounding box center [228, 307] width 257 height 67
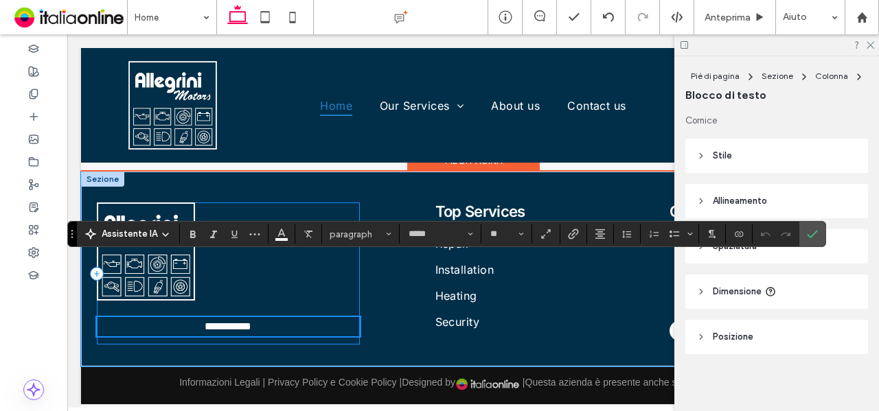
type input "**"
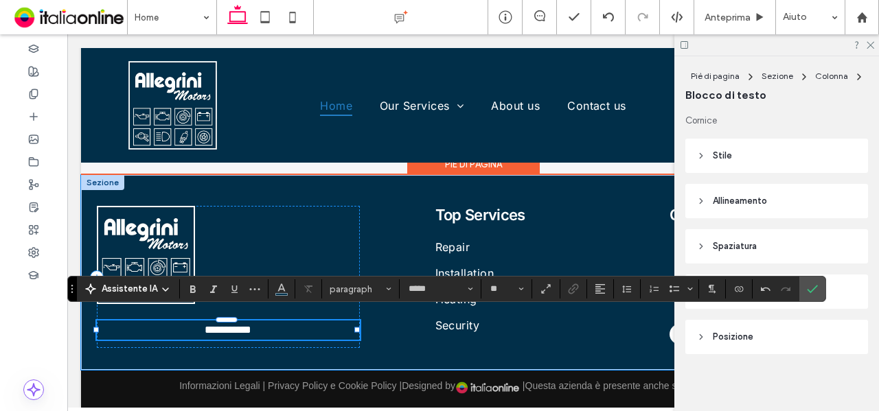
click at [175, 320] on div at bounding box center [227, 320] width 260 height 1
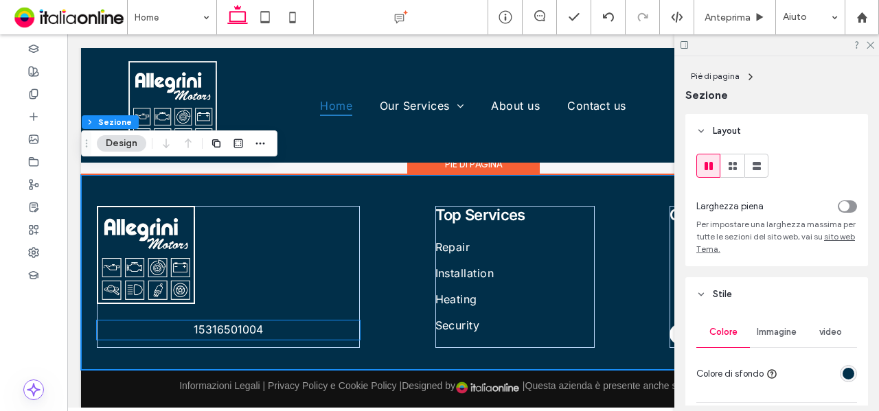
click at [217, 323] on span "15316501004" at bounding box center [228, 330] width 69 height 14
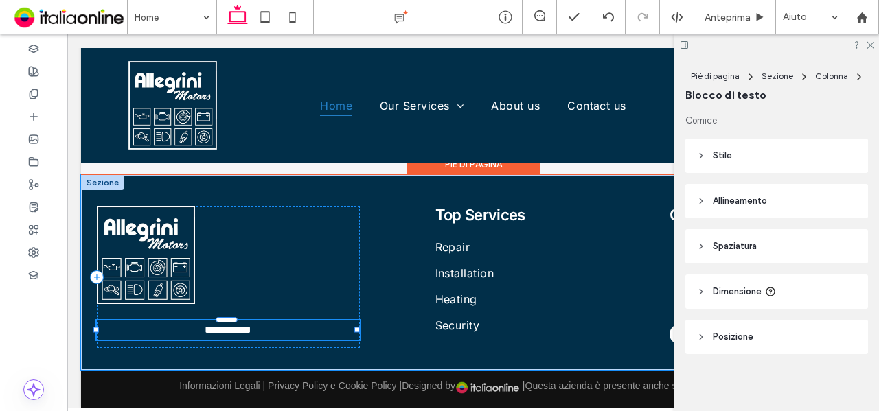
type input "*****"
type input "**"
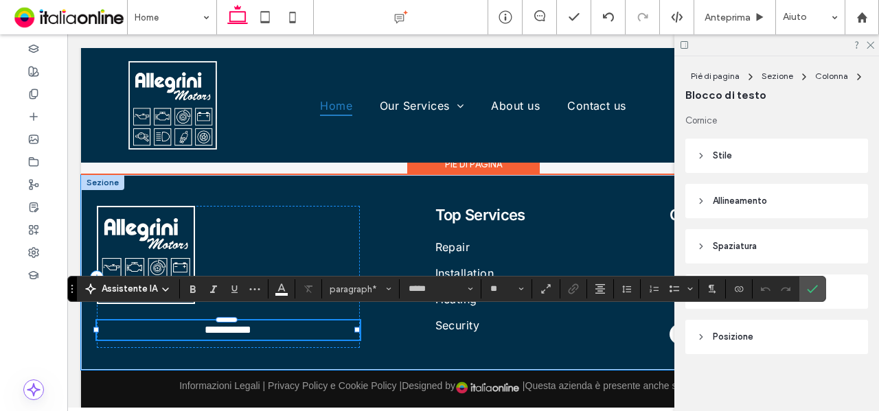
click at [183, 326] on p "**********" at bounding box center [228, 330] width 263 height 19
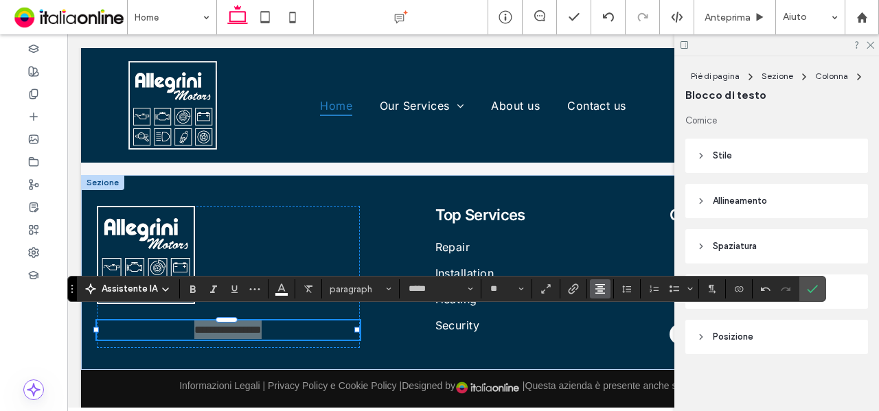
click at [601, 286] on icon "Allineamento" at bounding box center [600, 289] width 11 height 11
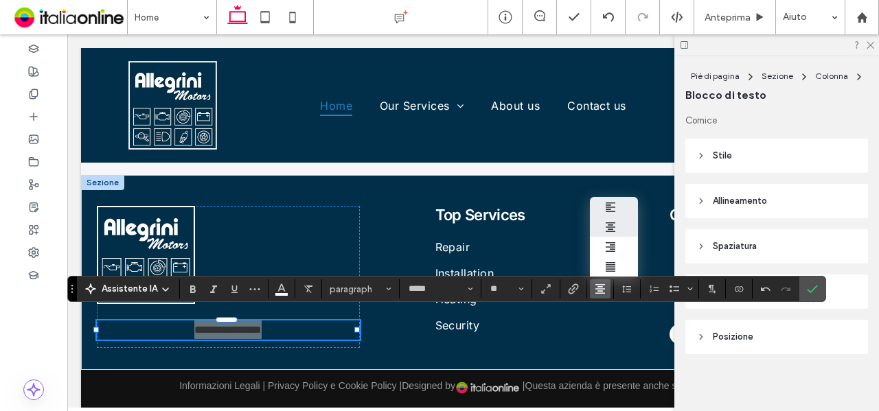
click at [611, 197] on label "ui.textEditor.alignment.left" at bounding box center [614, 207] width 48 height 20
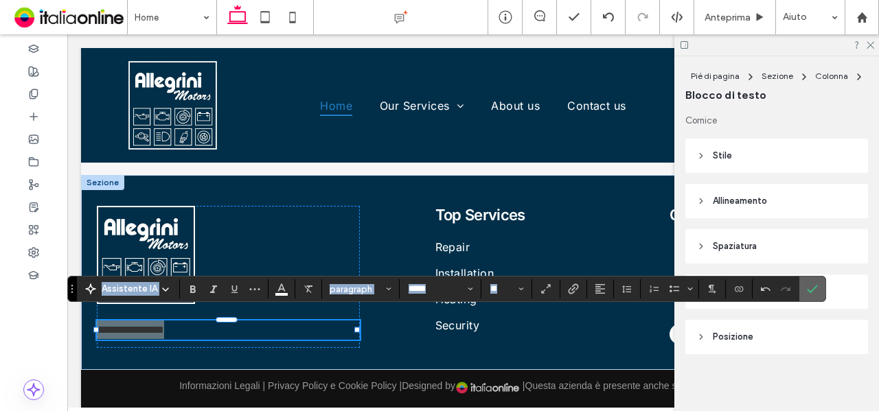
click at [807, 290] on icon "Conferma" at bounding box center [812, 289] width 11 height 11
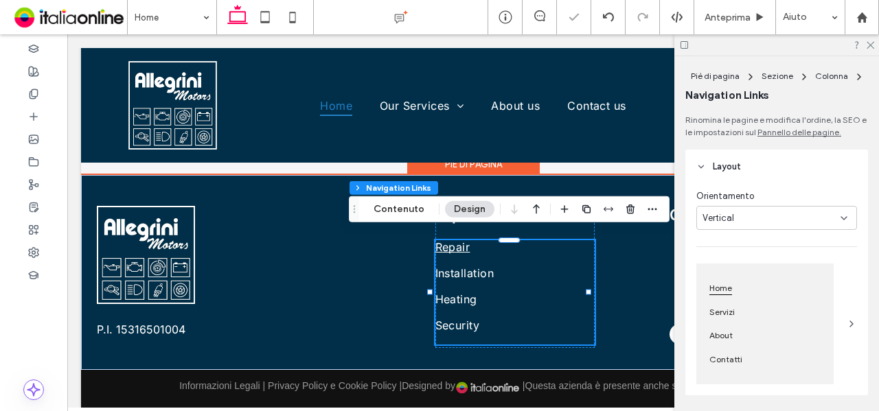
type input "***"
type input "****"
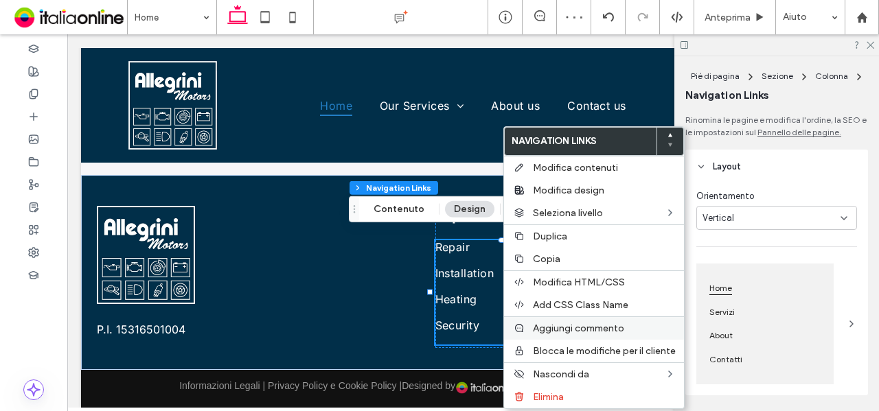
drag, startPoint x: 546, startPoint y: 397, endPoint x: 518, endPoint y: 317, distance: 84.9
click at [546, 397] on span "Elimina" at bounding box center [548, 397] width 31 height 12
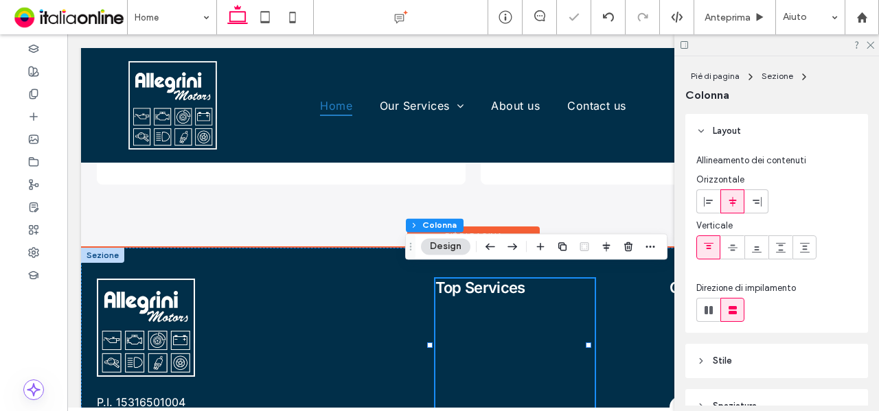
scroll to position [3038, 0]
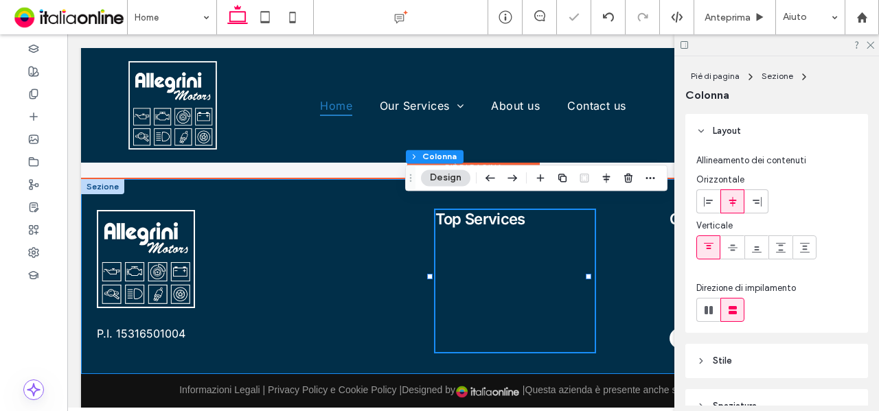
click at [347, 179] on div "P.I. 15316501004 Top Services Call or text 7 days a week (555) 555-5555" at bounding box center [473, 277] width 784 height 196
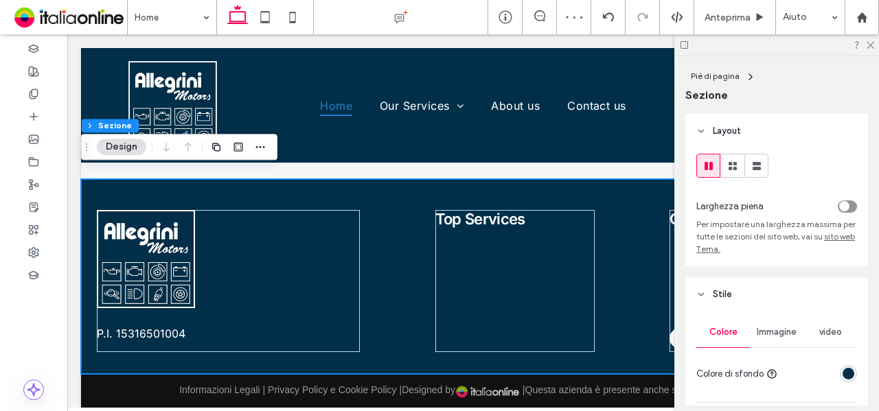
click at [840, 205] on div "toggle" at bounding box center [844, 206] width 10 height 10
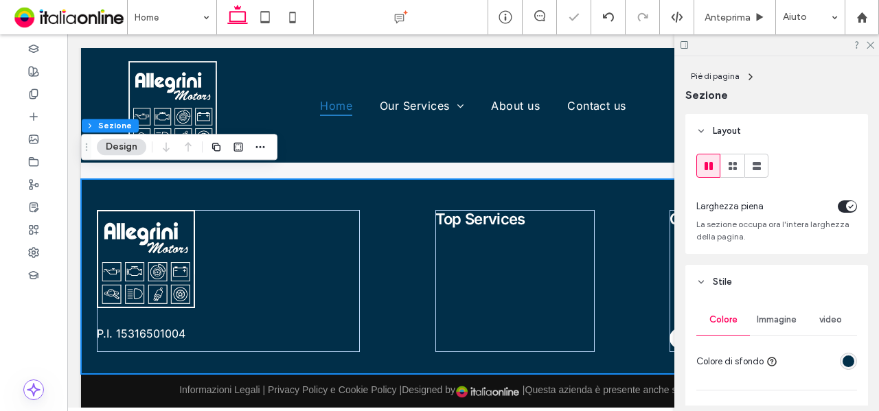
click at [846, 206] on div "toggle" at bounding box center [851, 206] width 10 height 10
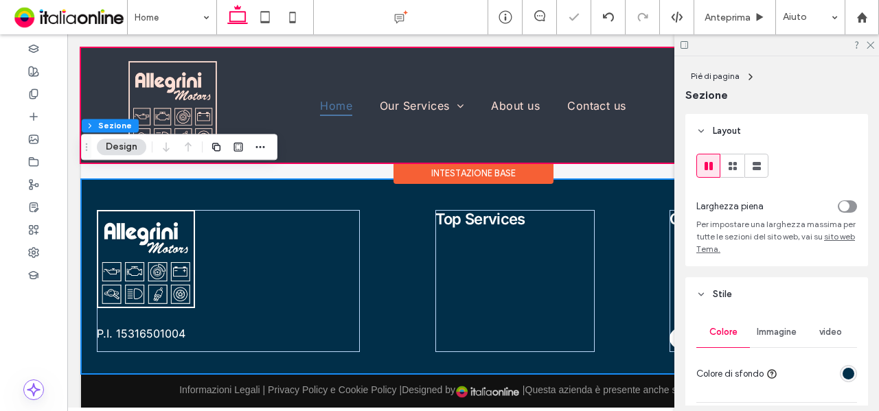
click at [396, 181] on div "Intestazione base" at bounding box center [473, 173] width 160 height 21
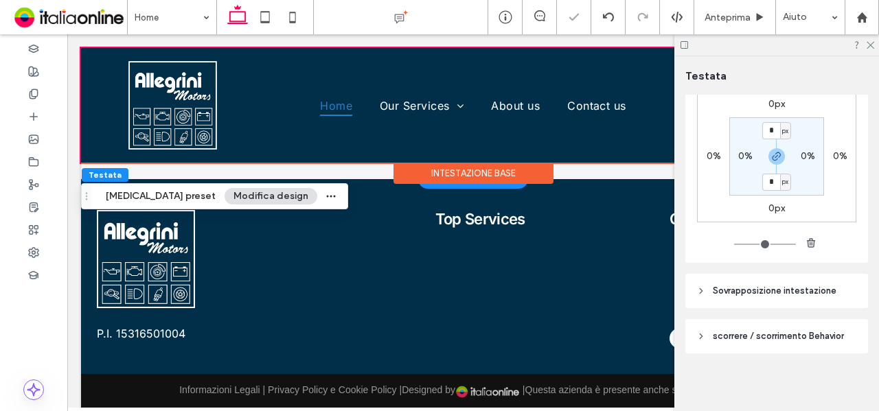
scroll to position [283, 0]
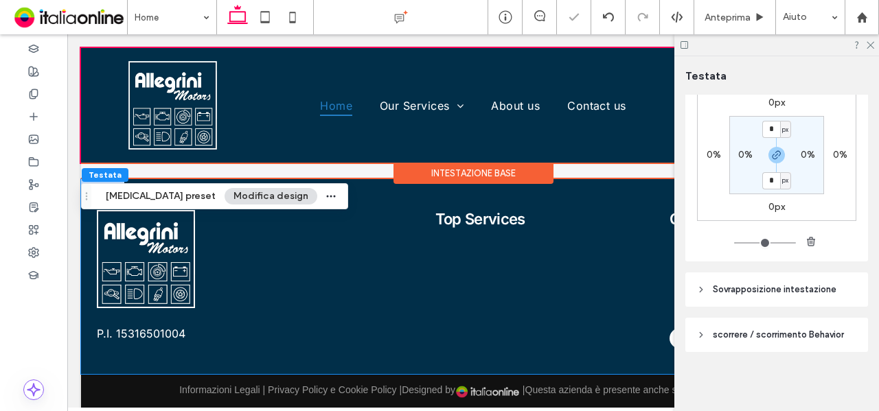
click at [348, 179] on div "P.I. 15316501004 Top Services Call or text 7 days a week (555) 555-5555" at bounding box center [473, 277] width 784 height 196
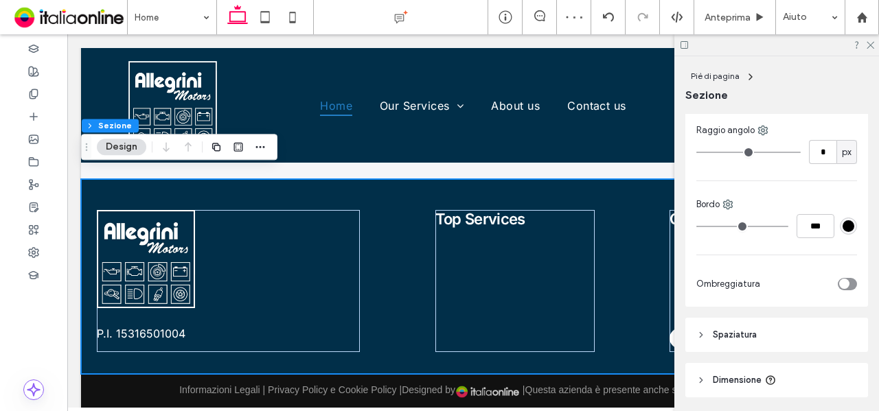
scroll to position [342, 0]
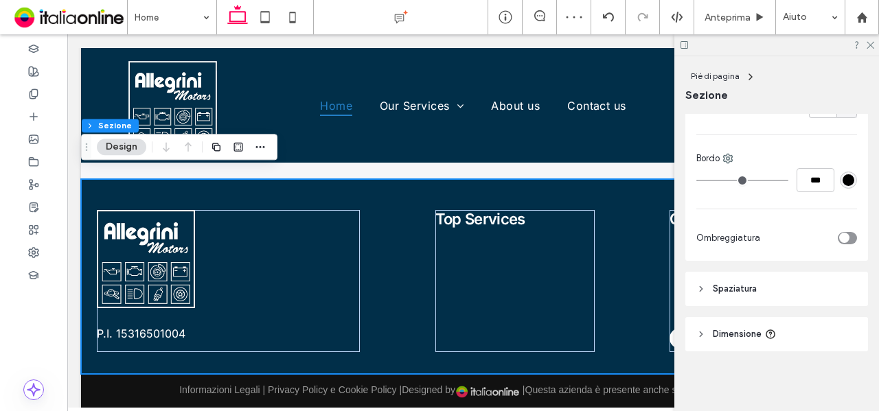
click at [792, 293] on header "Spaziatura" at bounding box center [776, 289] width 183 height 34
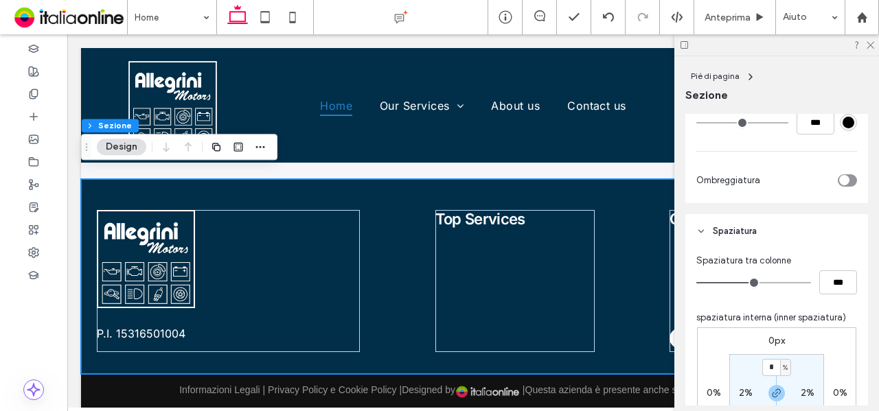
scroll to position [479, 0]
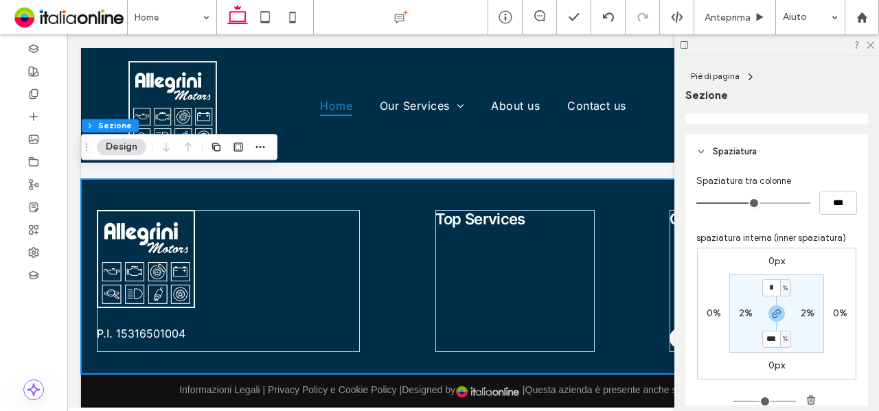
click at [743, 313] on label "2%" at bounding box center [746, 314] width 14 height 12
type input "*"
click at [747, 290] on section "4% * % 2.8% * %" at bounding box center [776, 314] width 95 height 78
type input "*"
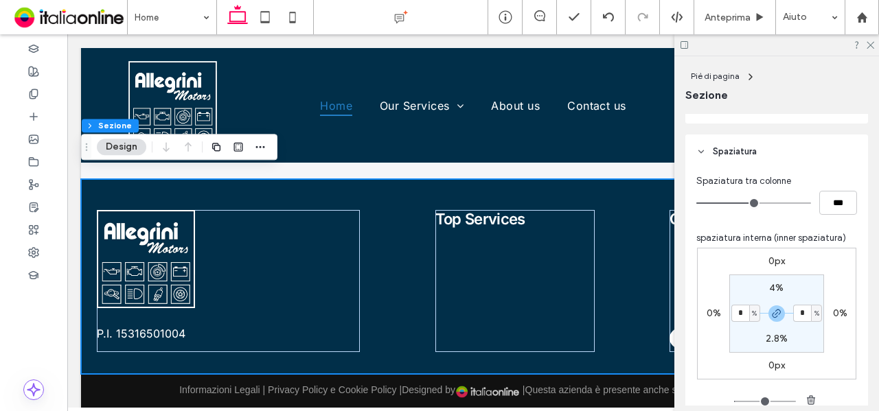
type input "*"
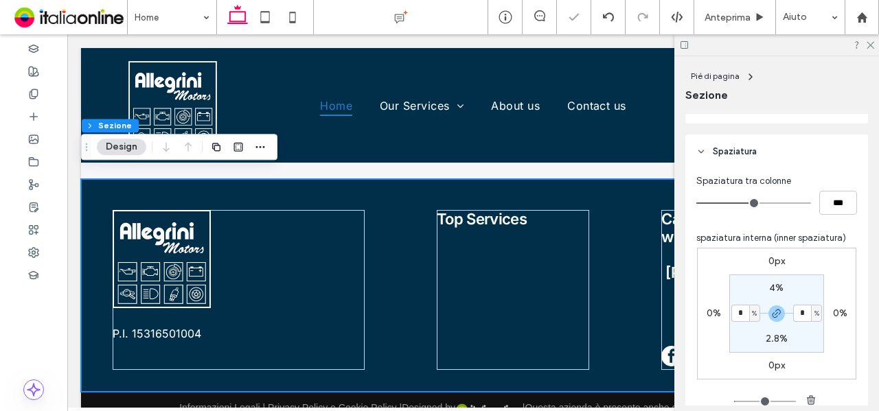
click at [769, 336] on label "2.8%" at bounding box center [777, 339] width 22 height 12
type input "*"
click at [803, 288] on section "* % 4% * % 4%" at bounding box center [776, 314] width 95 height 78
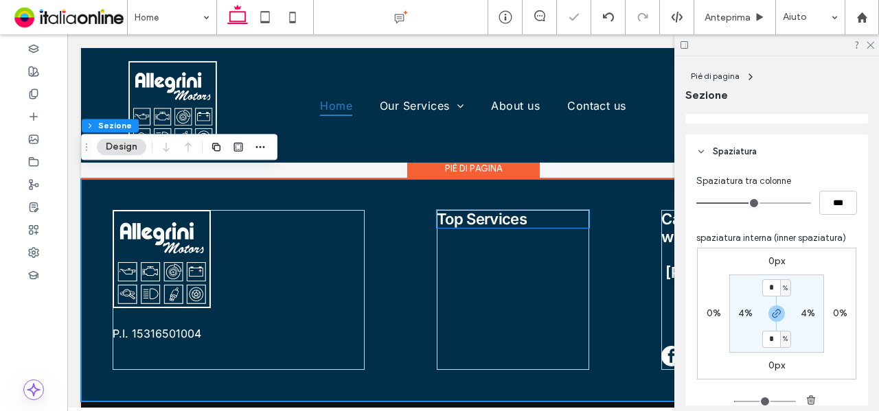
click at [486, 214] on span "Top Services" at bounding box center [482, 219] width 90 height 18
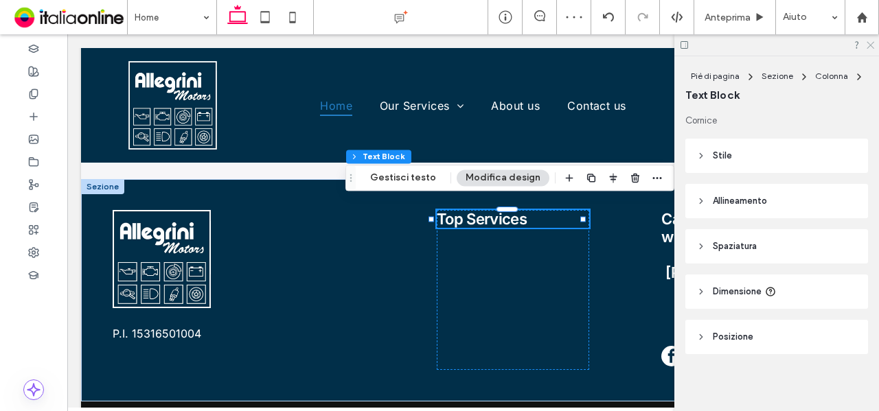
drag, startPoint x: 794, startPoint y: 30, endPoint x: 872, endPoint y: 42, distance: 79.1
click at [872, 42] on icon at bounding box center [869, 44] width 9 height 9
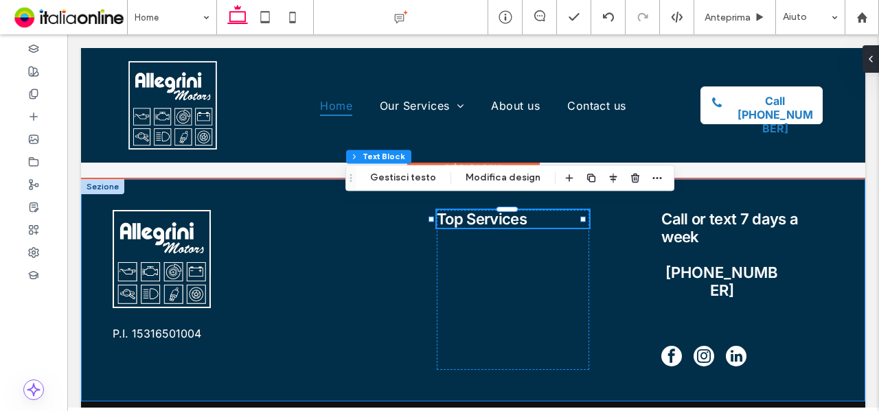
click at [422, 262] on div "P.I. 15316501004 Top Services Call or text 7 days a week (555) 555-5555" at bounding box center [473, 290] width 784 height 222
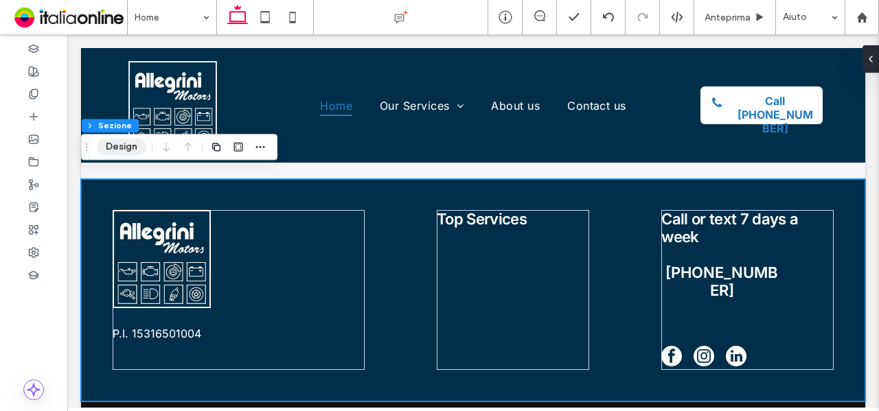
click at [125, 147] on button "Design" at bounding box center [121, 147] width 49 height 16
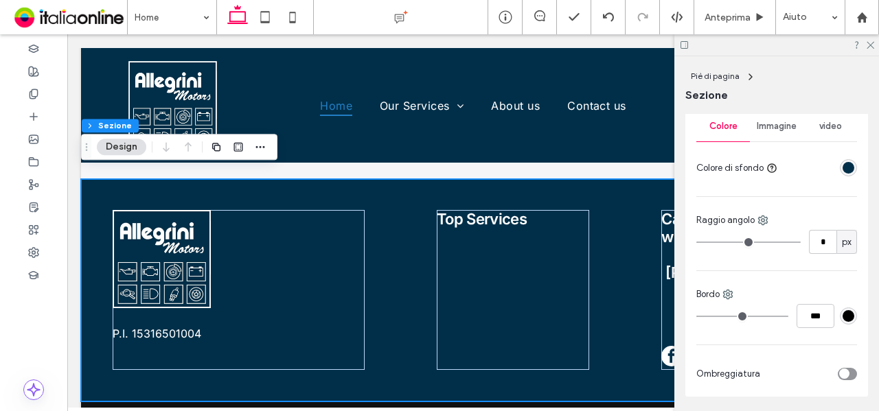
scroll to position [275, 0]
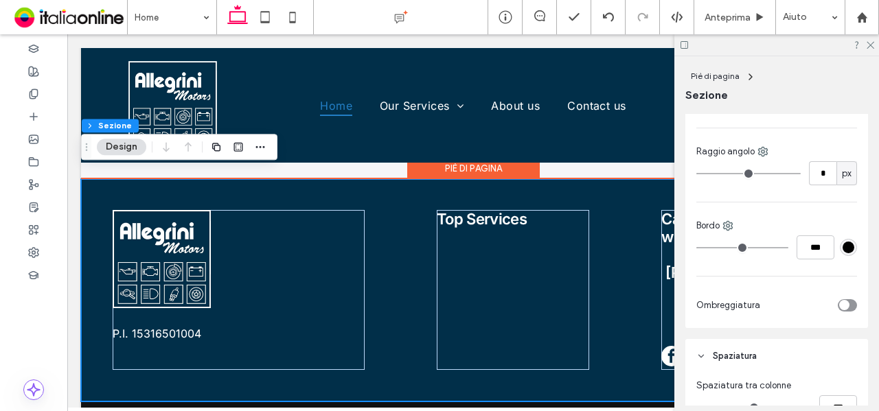
click at [380, 280] on div "P.I. 15316501004 Top Services Call or text 7 days a week (555) 555-5555" at bounding box center [473, 290] width 784 height 222
click at [461, 271] on div "Top Services" at bounding box center [513, 290] width 152 height 160
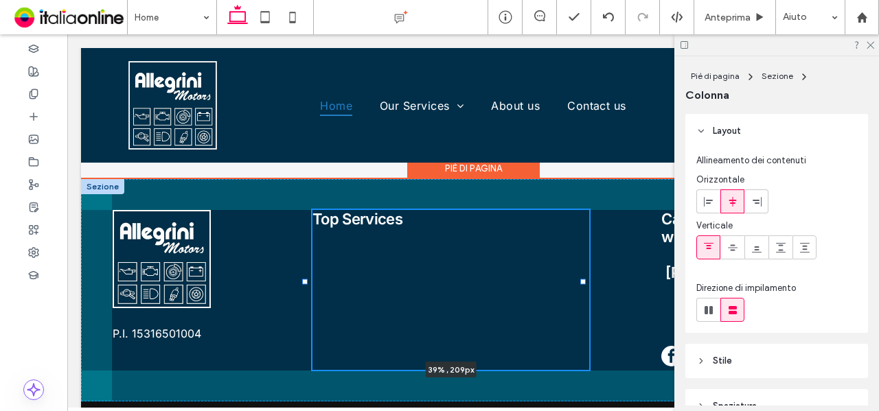
drag, startPoint x: 431, startPoint y: 271, endPoint x: 305, endPoint y: 275, distance: 126.4
click at [305, 279] on div at bounding box center [304, 281] width 5 height 5
type input "**"
type input "*****"
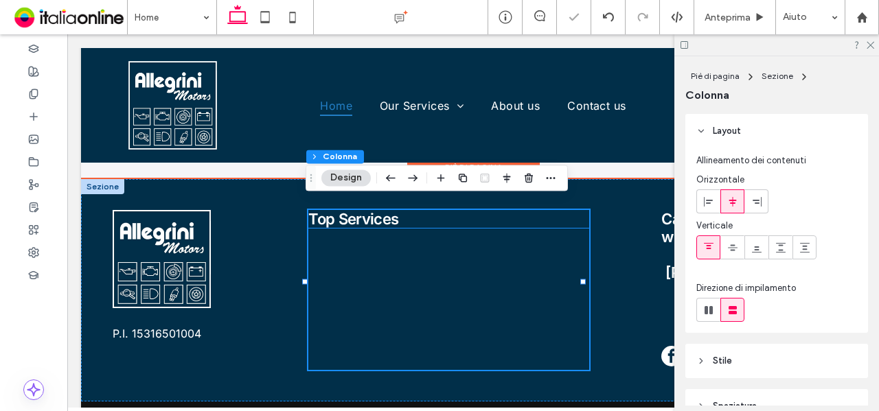
click at [374, 210] on span "Top Services" at bounding box center [353, 219] width 90 height 18
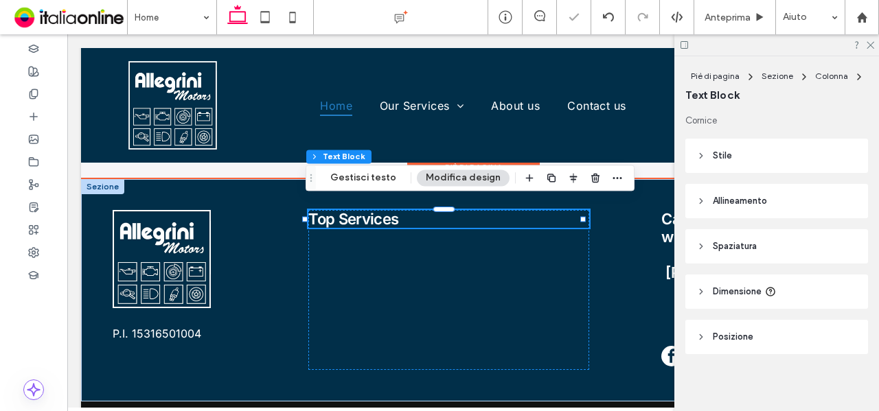
click at [374, 210] on div "Top Services" at bounding box center [448, 219] width 281 height 18
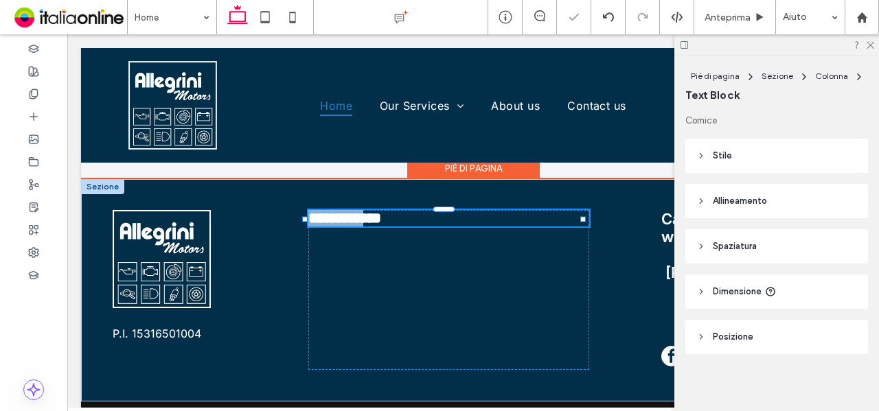
type input "*****"
type input "**"
click at [374, 211] on span "**********" at bounding box center [344, 218] width 73 height 15
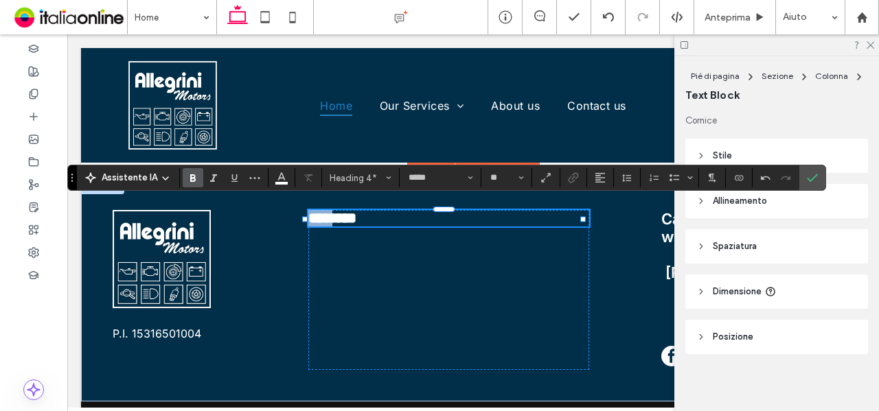
drag, startPoint x: 345, startPoint y: 211, endPoint x: 227, endPoint y: 213, distance: 118.1
click at [227, 213] on div "P.I. 15316501004 ******** Call or text 7 days a week (555) 555-5555" at bounding box center [473, 290] width 784 height 222
click at [808, 177] on icon "Conferma" at bounding box center [812, 177] width 11 height 11
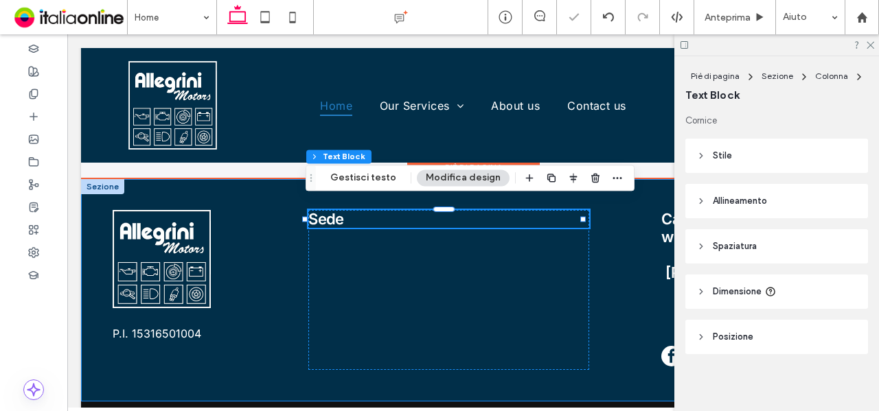
click at [618, 273] on div "P.I. 15316501004 Sede Call or text 7 days a week (555) 555-5555" at bounding box center [473, 290] width 784 height 222
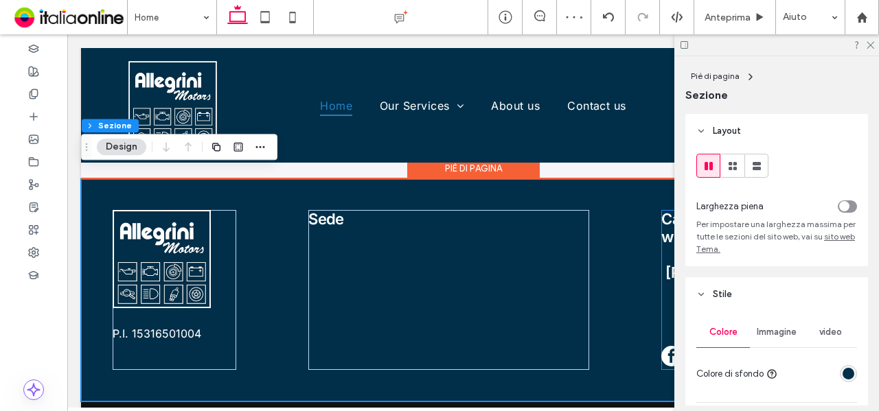
click at [661, 317] on div at bounding box center [747, 326] width 172 height 18
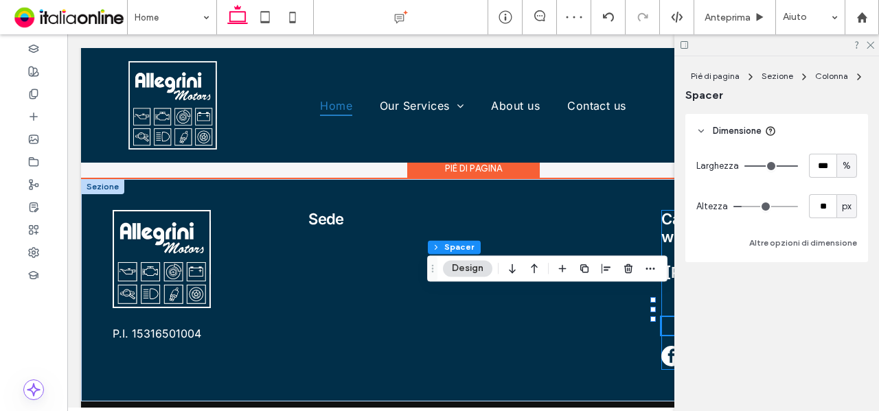
click at [661, 242] on div "Call or text 7 days a week (555) 555-5555" at bounding box center [747, 290] width 172 height 160
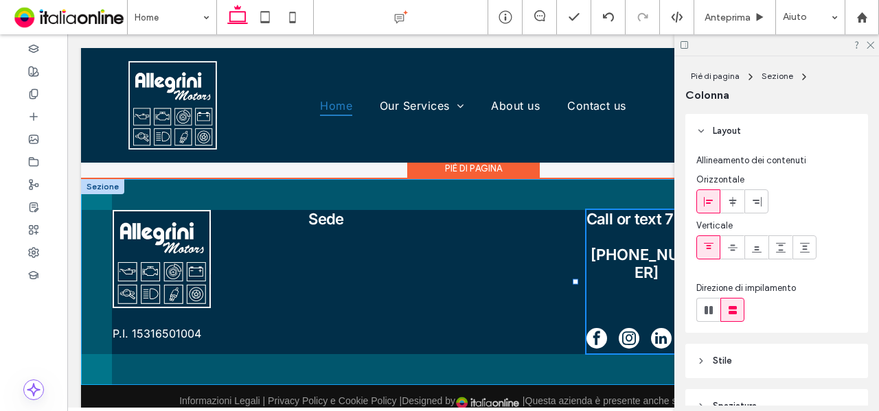
drag, startPoint x: 650, startPoint y: 273, endPoint x: 623, endPoint y: 222, distance: 58.0
click at [573, 276] on div "P.I. 15316501004 Sede Call or text 7 days a week (555) 555-5555 35% , 209px" at bounding box center [473, 282] width 784 height 206
type input "**"
type input "*****"
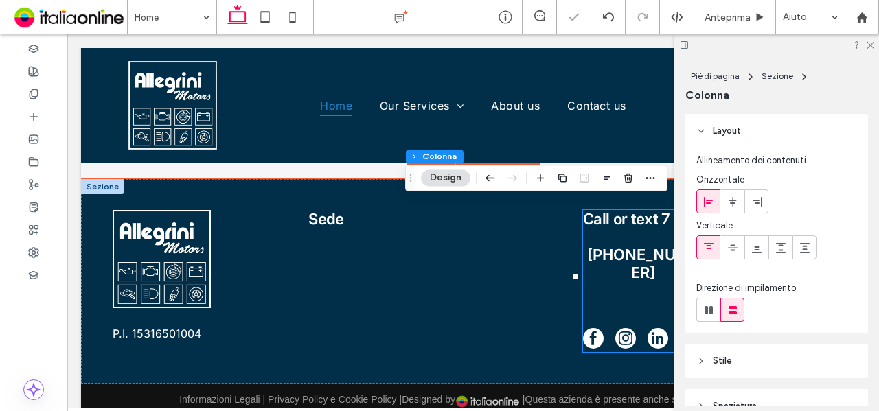
click at [627, 210] on span "Call or text 7 days a week" at bounding box center [672, 219] width 178 height 18
click at [627, 210] on div "Call or text 7 days a week" at bounding box center [708, 219] width 251 height 18
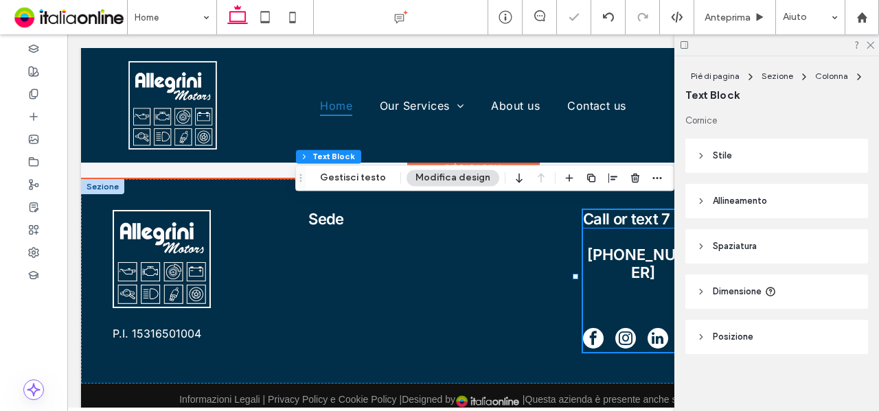
click at [627, 210] on div "Call or text 7 days a week" at bounding box center [708, 219] width 251 height 18
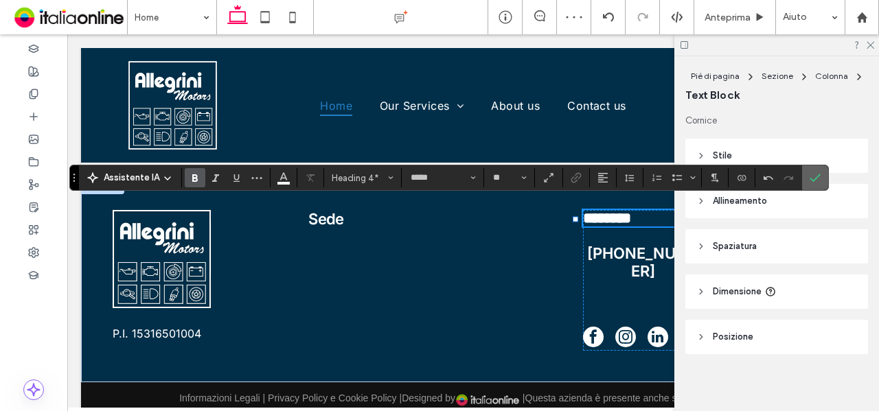
click at [810, 183] on span "Conferma" at bounding box center [813, 177] width 6 height 25
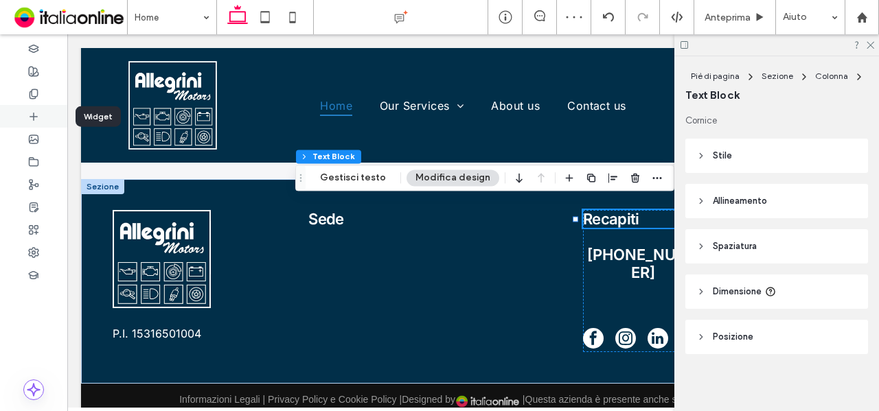
click at [44, 110] on div at bounding box center [33, 116] width 67 height 23
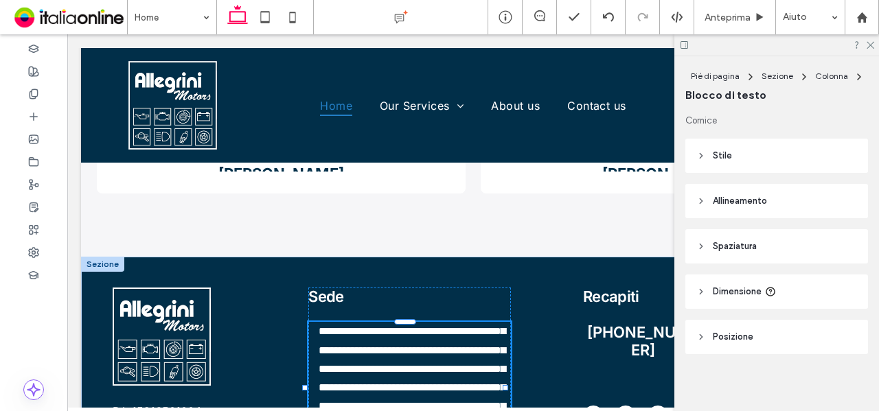
type input "*****"
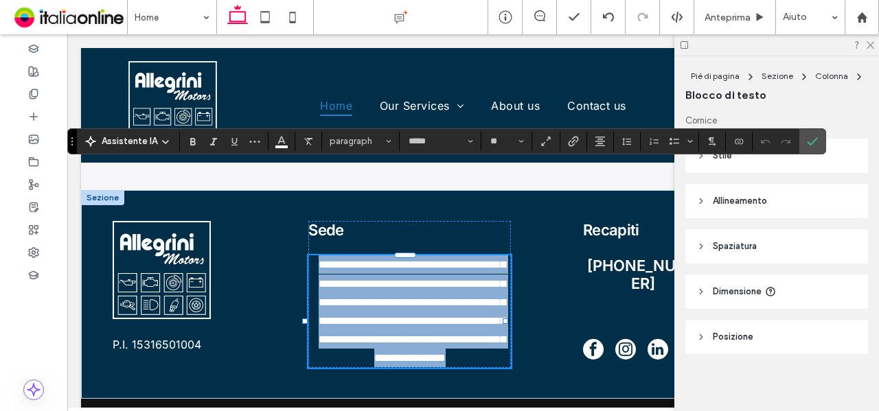
scroll to position [0, 0]
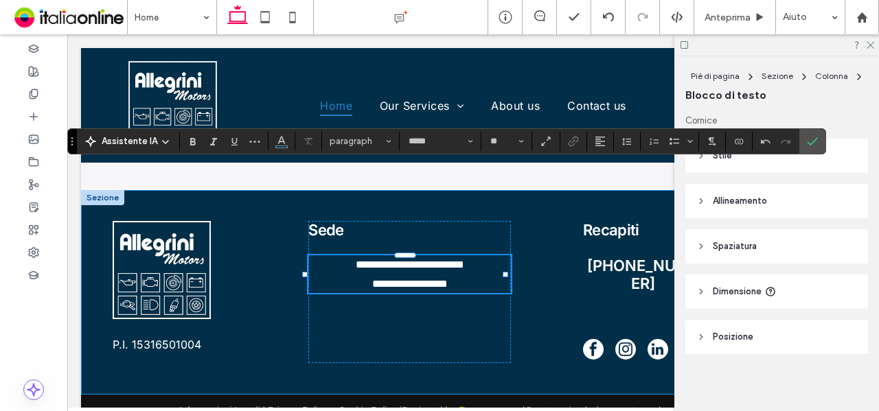
type input "**"
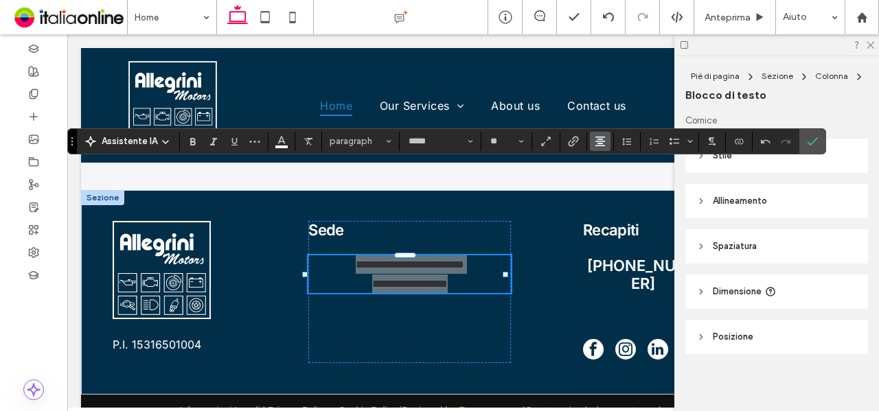
click at [604, 142] on button "Allineamento" at bounding box center [600, 141] width 21 height 19
drag, startPoint x: 608, startPoint y: 165, endPoint x: 540, endPoint y: 130, distance: 75.9
click at [608, 165] on icon "ui.textEditor.alignment.left" at bounding box center [610, 163] width 11 height 11
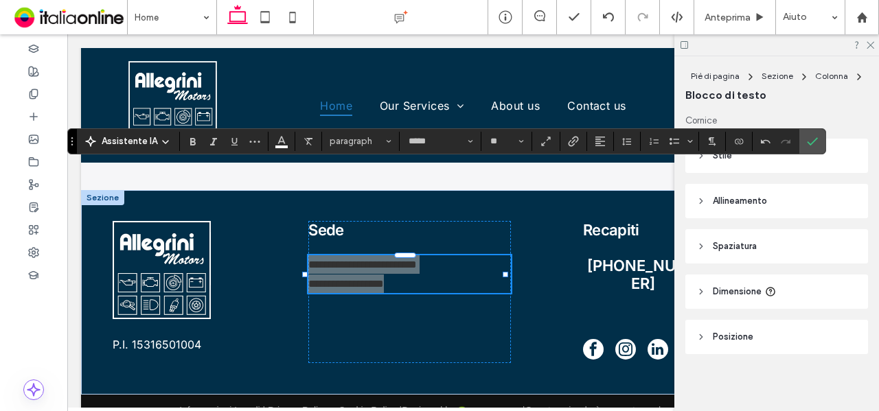
drag, startPoint x: 806, startPoint y: 139, endPoint x: 677, endPoint y: 202, distance: 143.4
click at [807, 139] on icon "Conferma" at bounding box center [812, 141] width 11 height 11
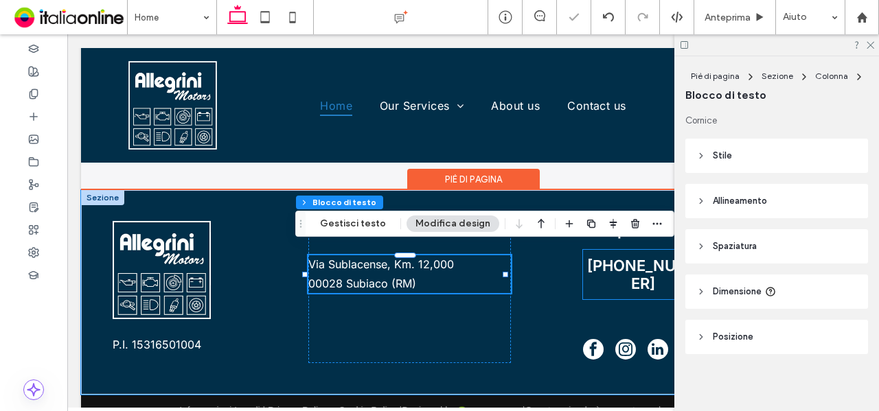
click at [612, 268] on span "(555) 555-5555" at bounding box center [643, 274] width 118 height 49
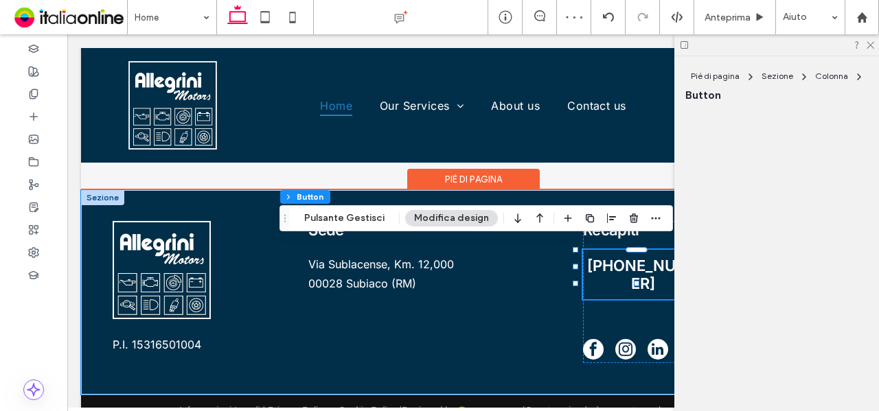
click at [612, 268] on div "(555) 555-5555" at bounding box center [643, 274] width 121 height 49
click at [612, 268] on span "(555) 555-5555" at bounding box center [643, 274] width 118 height 49
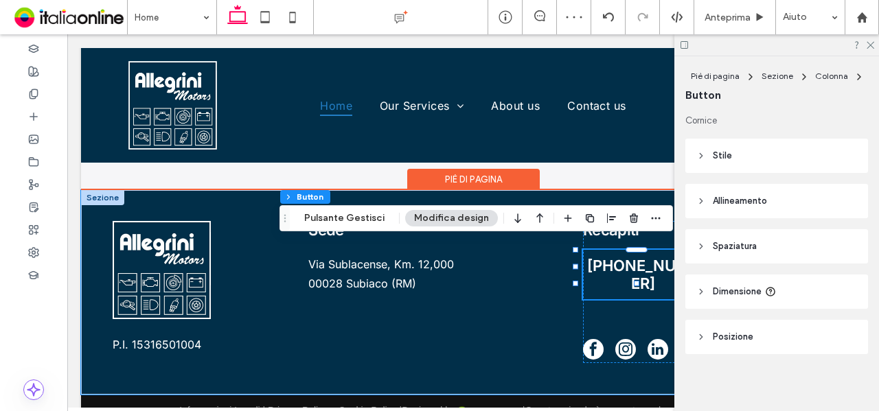
click at [619, 254] on span "(555) 555-5555" at bounding box center [643, 274] width 118 height 49
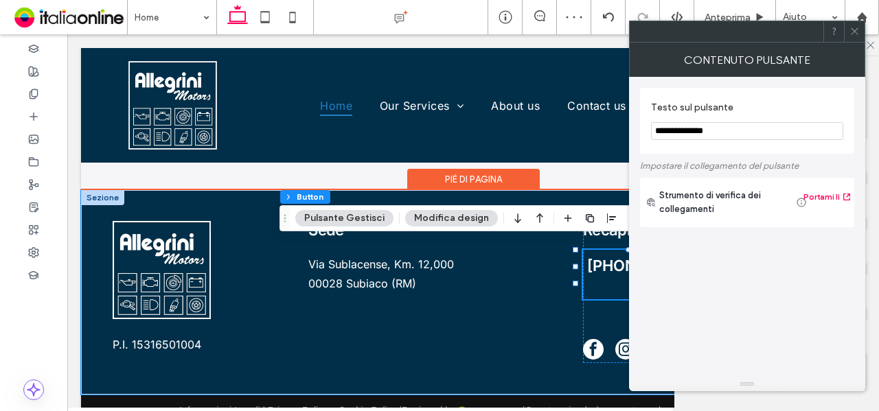
click at [619, 254] on span "(555) 555-5555" at bounding box center [643, 274] width 118 height 49
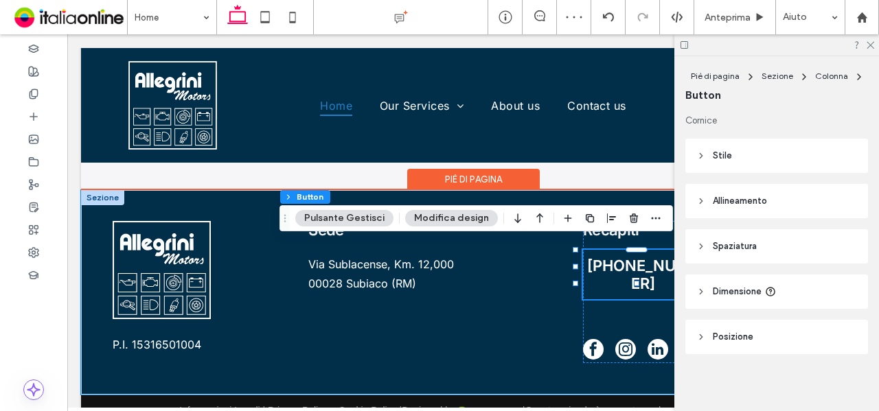
click at [619, 254] on span "(555) 555-5555" at bounding box center [643, 274] width 118 height 49
click at [626, 264] on span "(555) 555-5555" at bounding box center [643, 274] width 118 height 49
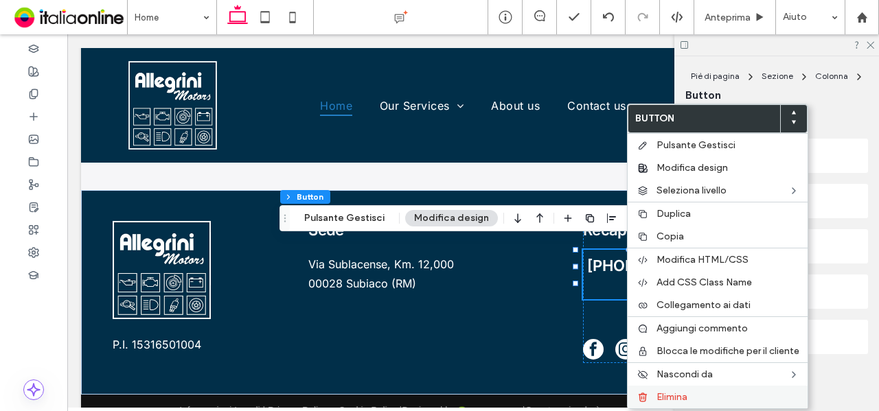
click at [664, 391] on span "Elimina" at bounding box center [671, 397] width 31 height 12
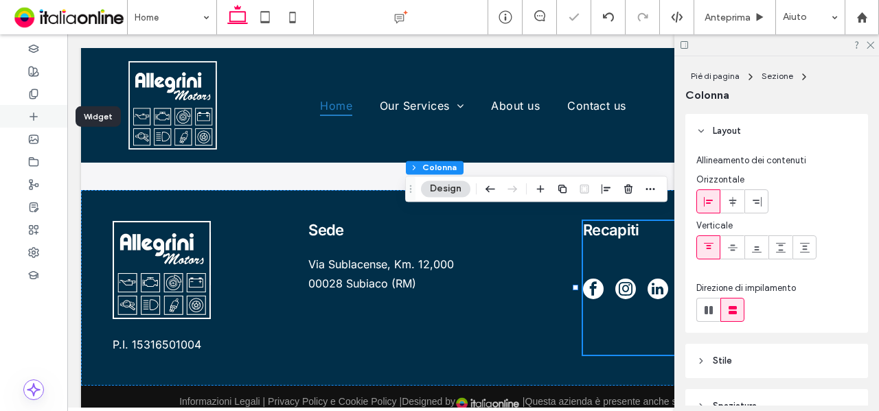
drag, startPoint x: 92, startPoint y: 203, endPoint x: 43, endPoint y: 116, distance: 99.3
click at [43, 116] on div at bounding box center [33, 116] width 67 height 23
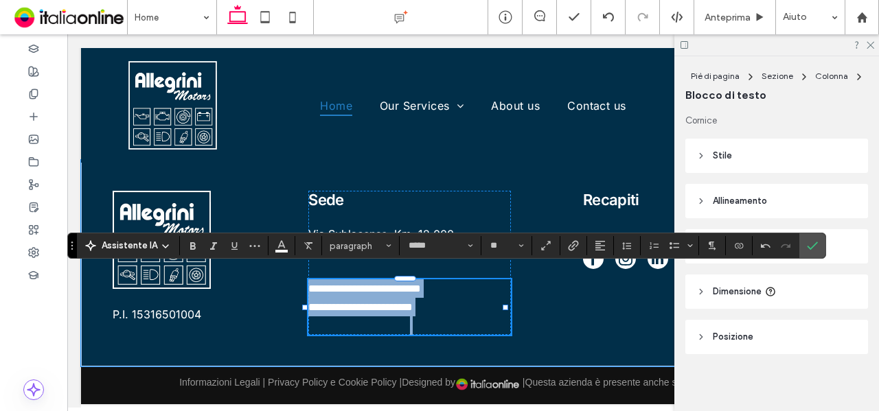
click at [414, 284] on span "**********" at bounding box center [364, 289] width 113 height 10
drag, startPoint x: 378, startPoint y: 275, endPoint x: 502, endPoint y: 278, distance: 124.3
click at [502, 279] on p "**********" at bounding box center [409, 288] width 202 height 19
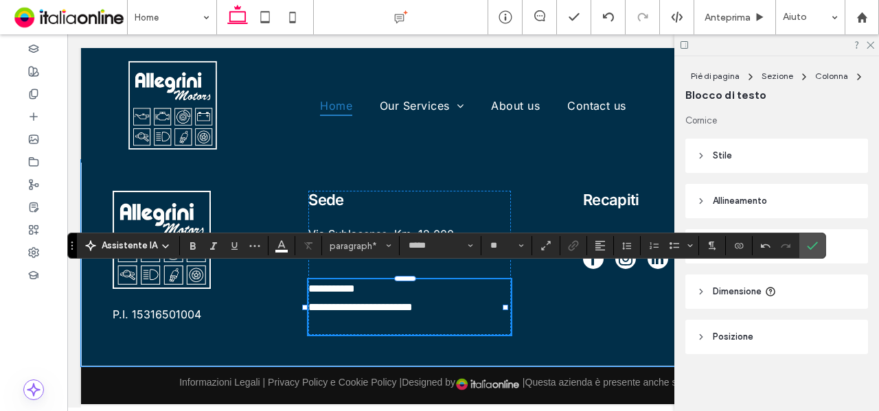
click at [308, 284] on span "**********" at bounding box center [331, 289] width 47 height 10
click at [369, 319] on p at bounding box center [409, 326] width 202 height 19
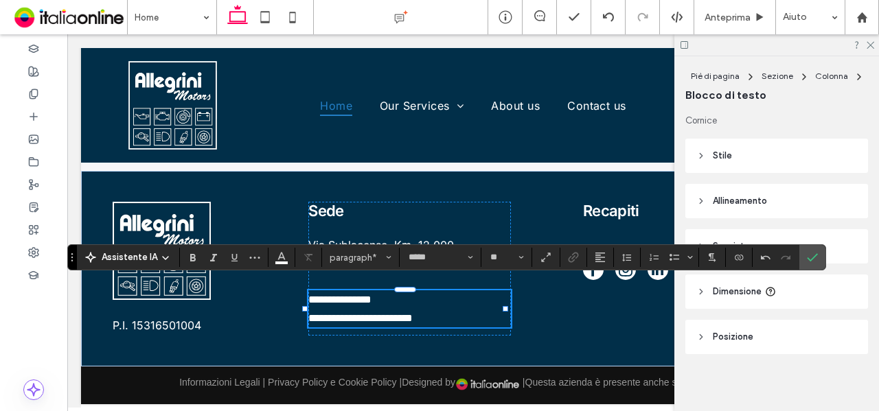
click at [808, 262] on icon "Conferma" at bounding box center [812, 257] width 11 height 11
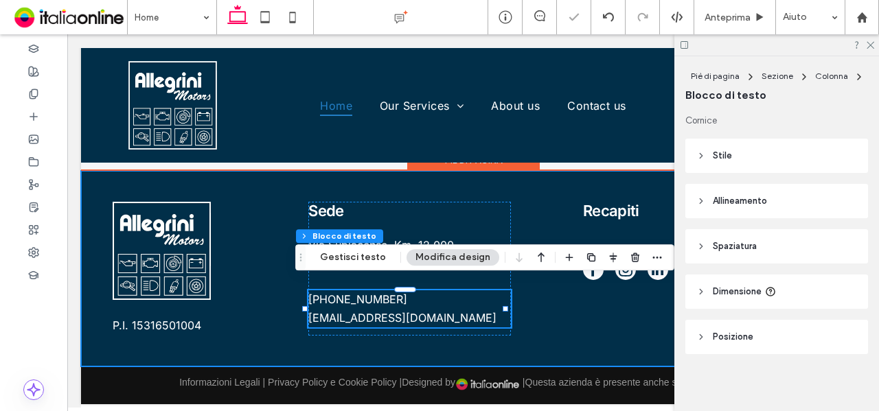
click at [518, 308] on div "P.I. 15316501004 Sede Via Sublacense, Km. 12,000 00028 Subiaco (RM) +39 339 612…" at bounding box center [473, 269] width 784 height 196
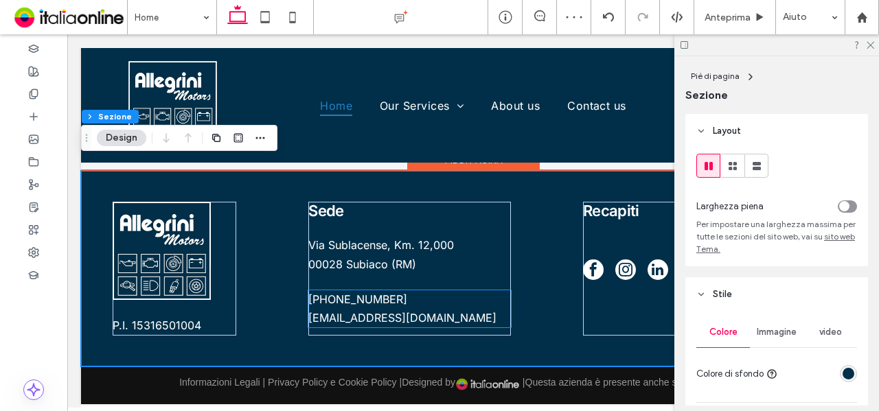
click at [400, 290] on p "[PHONE_NUMBER]" at bounding box center [409, 299] width 202 height 19
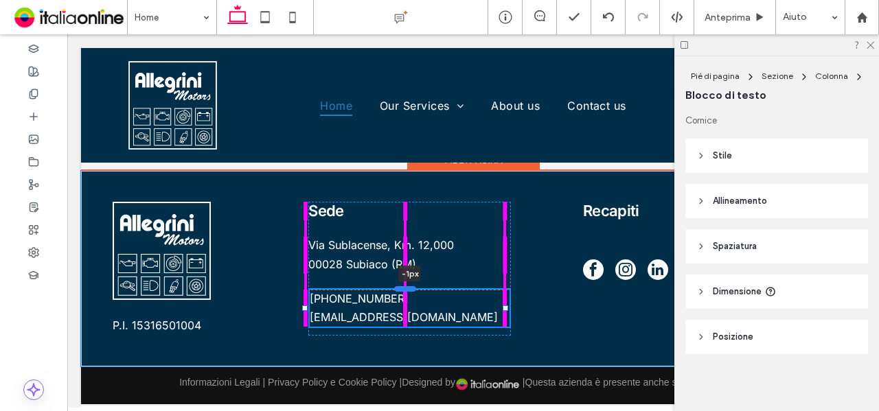
click at [406, 286] on div at bounding box center [405, 288] width 22 height 5
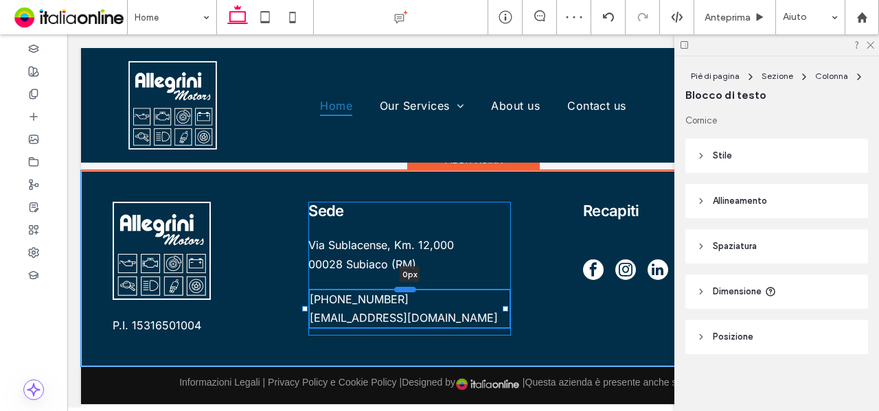
click at [405, 286] on div at bounding box center [405, 288] width 22 height 5
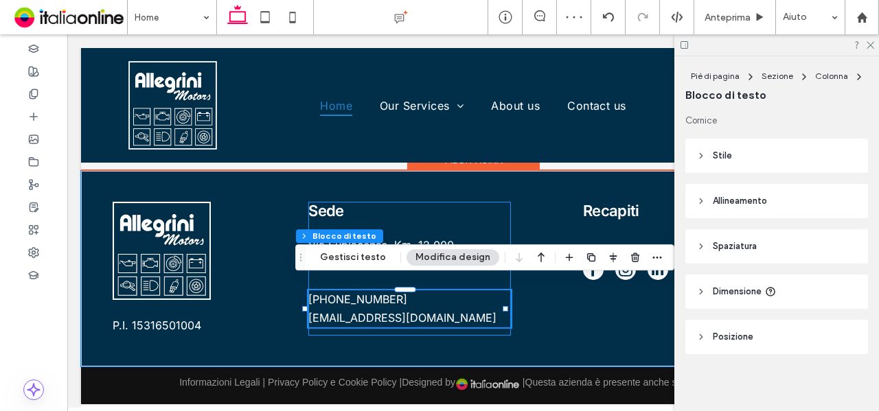
click at [502, 220] on div "Sede Via Sublacense, Km. 12,000 00028 Subiaco (RM) +39 339 6127973 allegrinimot…" at bounding box center [409, 268] width 202 height 133
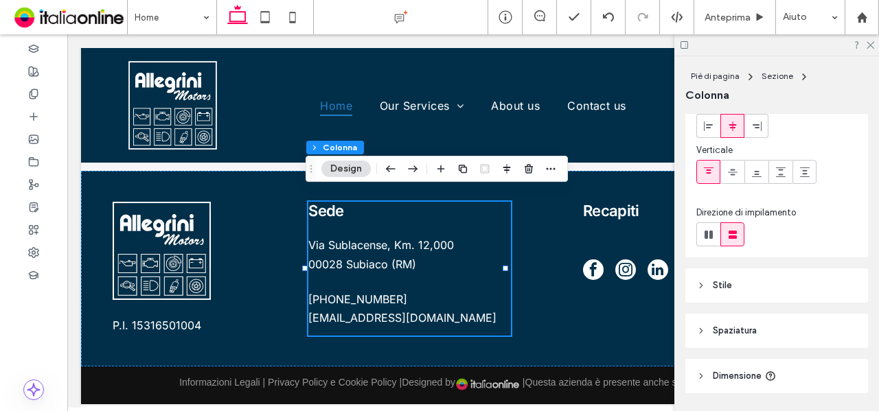
scroll to position [117, 0]
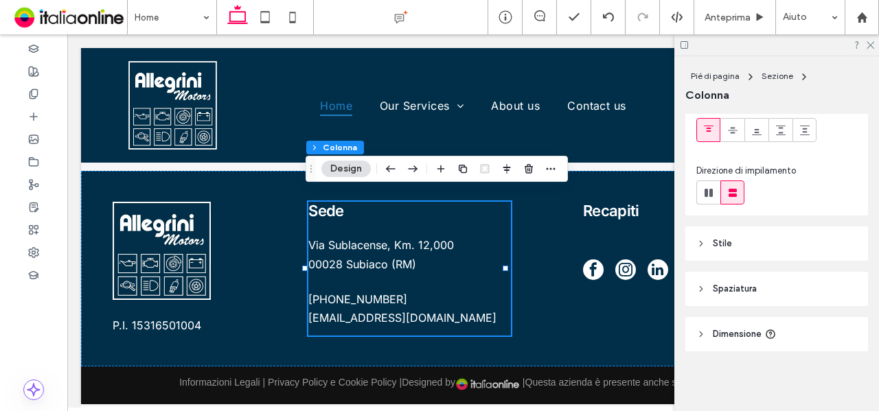
click at [779, 253] on header "Stile" at bounding box center [776, 244] width 183 height 34
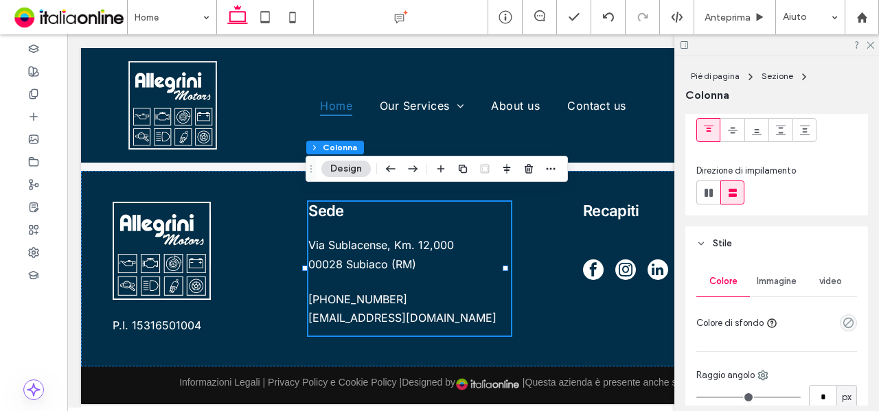
click at [779, 252] on header "Stile" at bounding box center [776, 244] width 183 height 34
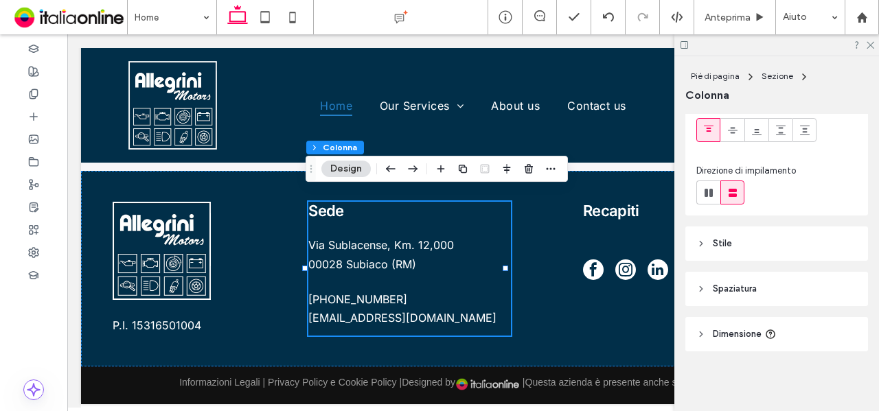
click at [783, 287] on header "Spaziatura" at bounding box center [776, 289] width 183 height 34
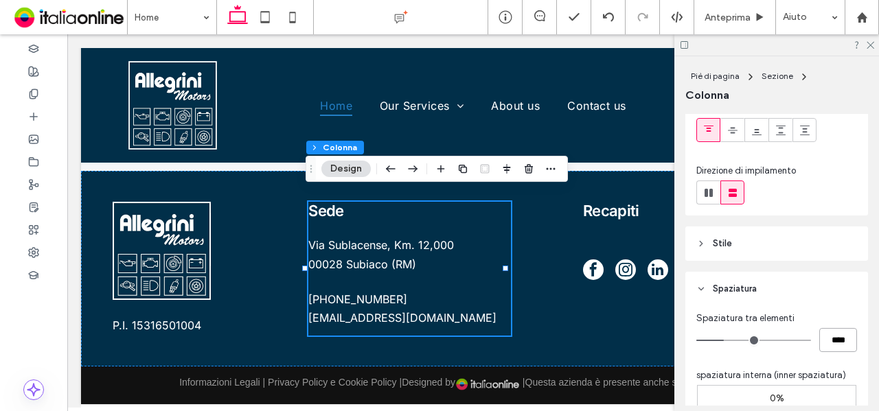
click at [829, 334] on input "****" at bounding box center [838, 340] width 38 height 24
type input "**"
click at [820, 300] on header "Spaziatura" at bounding box center [776, 289] width 183 height 34
type input "**"
type input "****"
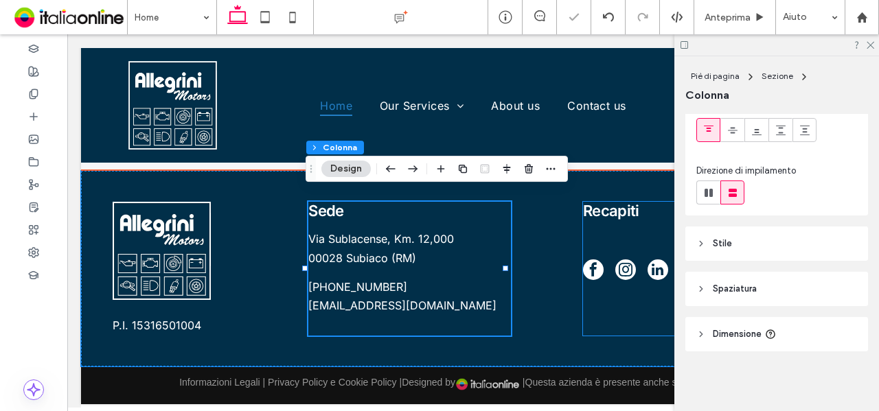
click at [589, 297] on div "Recapiti" at bounding box center [708, 268] width 251 height 133
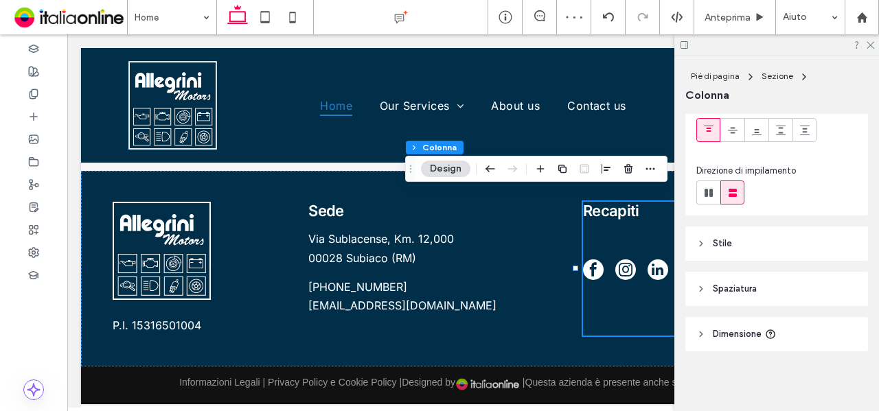
click at [794, 286] on header "Spaziatura" at bounding box center [776, 289] width 183 height 34
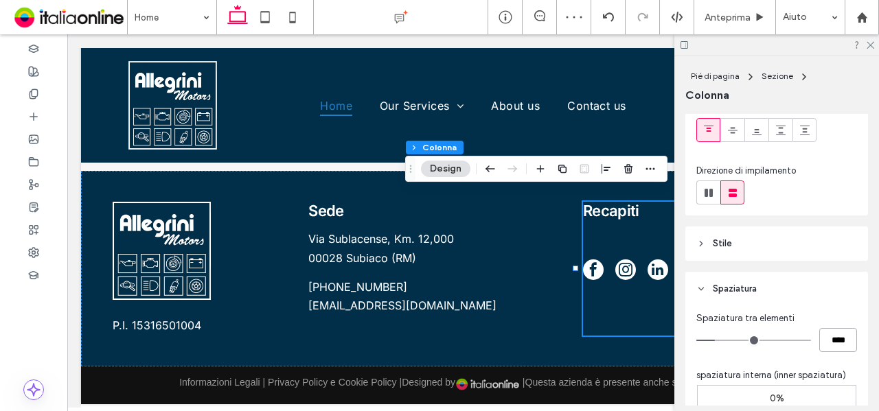
click at [824, 332] on input "****" at bounding box center [838, 340] width 38 height 24
type input "*"
type input "**"
type input "****"
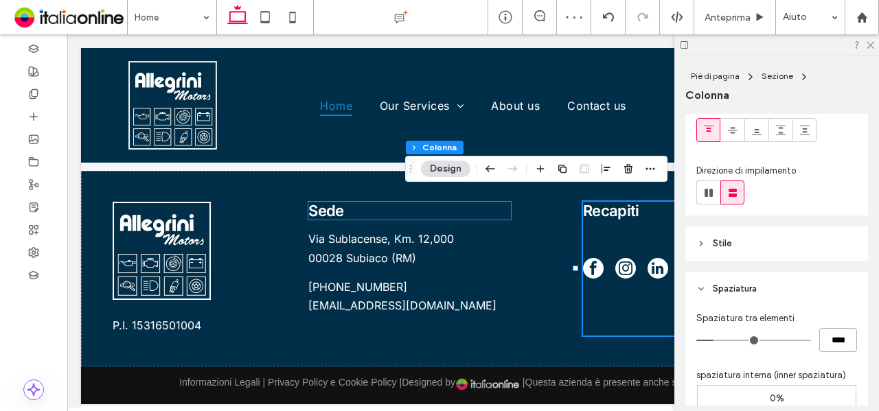
click at [374, 202] on h4 "Sede" at bounding box center [409, 211] width 202 height 18
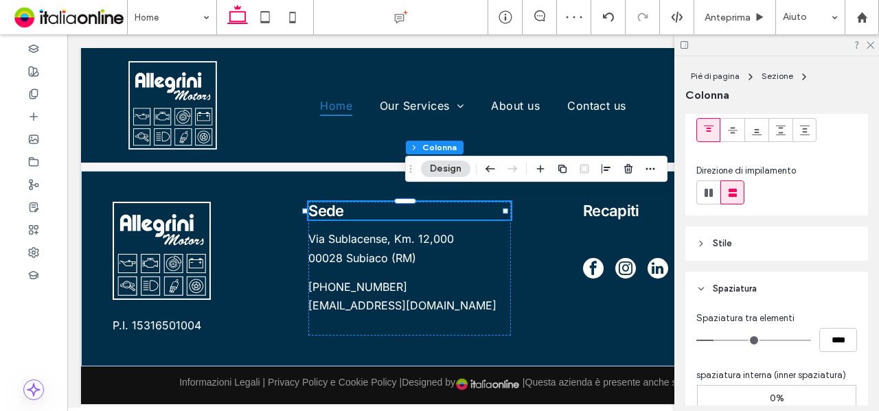
click at [374, 202] on div "Sede" at bounding box center [409, 211] width 202 height 18
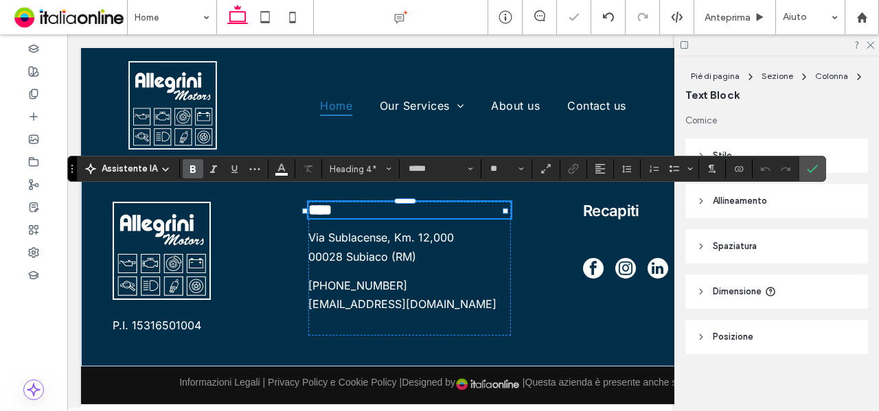
click at [396, 202] on h4 "****" at bounding box center [409, 210] width 202 height 16
click at [815, 163] on label "Conferma" at bounding box center [812, 169] width 21 height 25
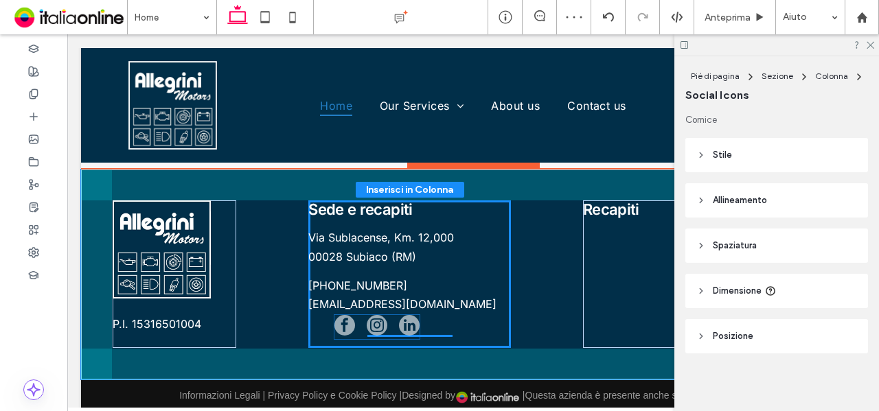
scroll to position [118, 0]
drag, startPoint x: 626, startPoint y: 264, endPoint x: 385, endPoint y: 330, distance: 250.5
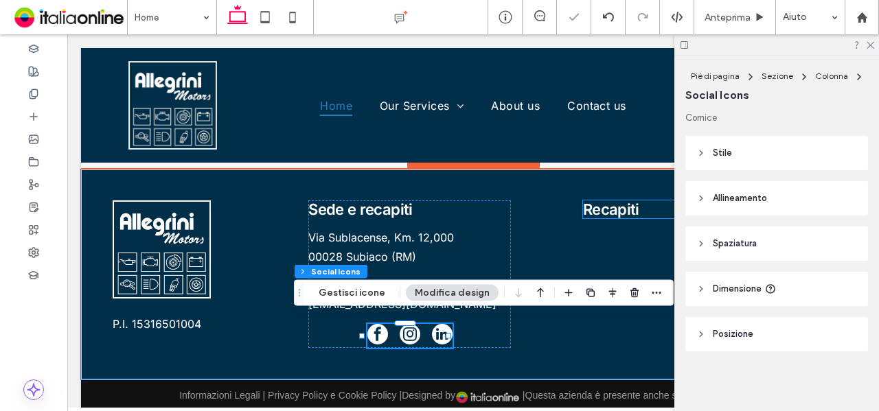
click at [607, 204] on span "Recapiti" at bounding box center [611, 210] width 56 height 18
click at [607, 203] on div "Recapiti" at bounding box center [708, 210] width 251 height 18
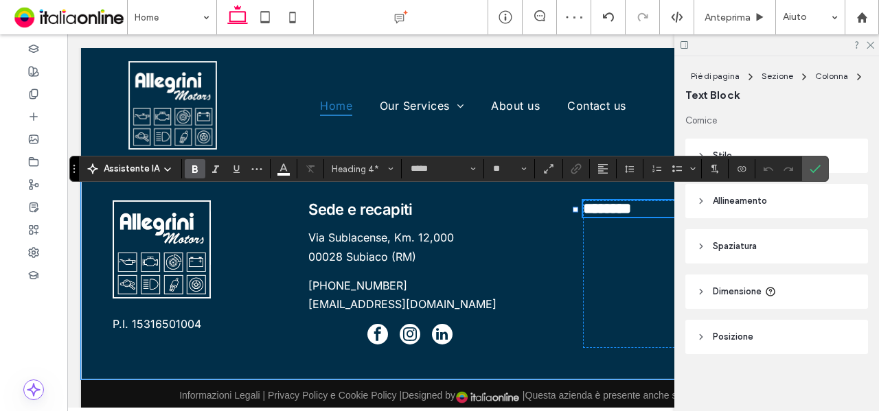
click at [606, 201] on span "********" at bounding box center [607, 208] width 48 height 15
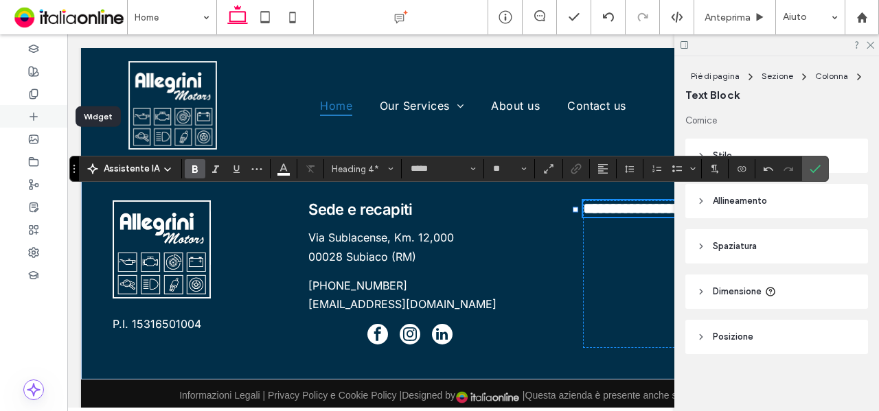
click at [37, 123] on div at bounding box center [33, 116] width 67 height 23
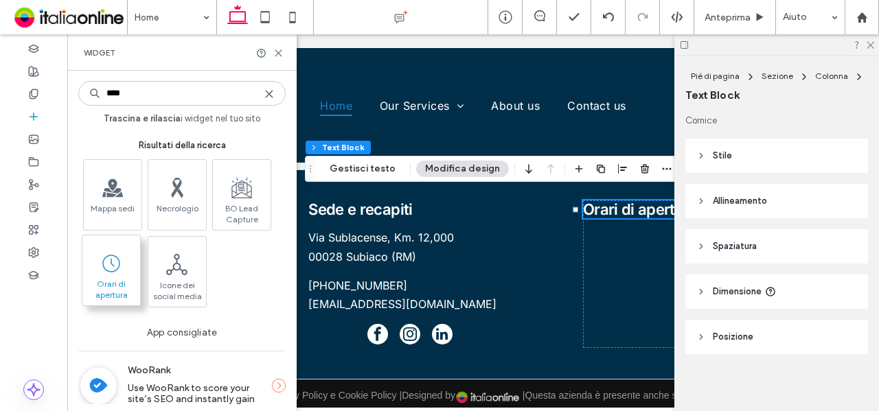
type input "****"
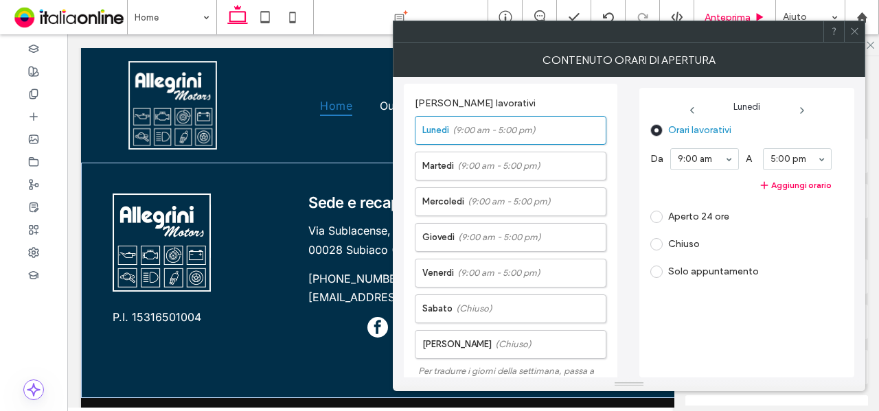
scroll to position [293, 0]
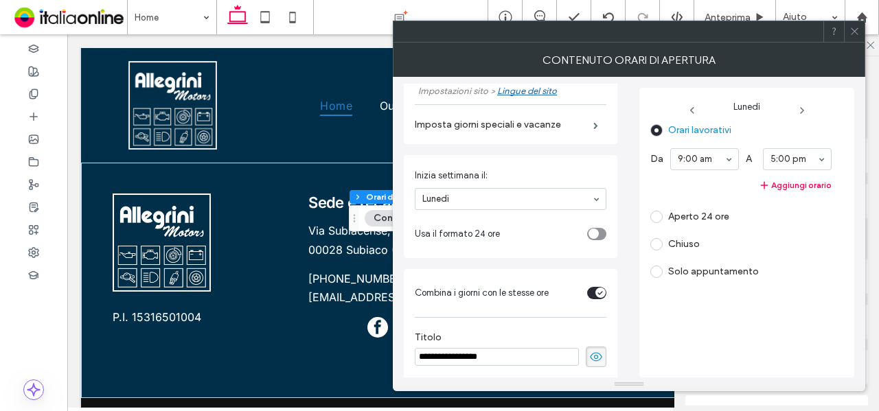
click at [597, 353] on icon at bounding box center [596, 357] width 14 height 15
click at [593, 229] on div "toggle" at bounding box center [593, 234] width 10 height 10
click at [582, 35] on div at bounding box center [608, 31] width 430 height 21
click at [848, 32] on div at bounding box center [854, 31] width 21 height 21
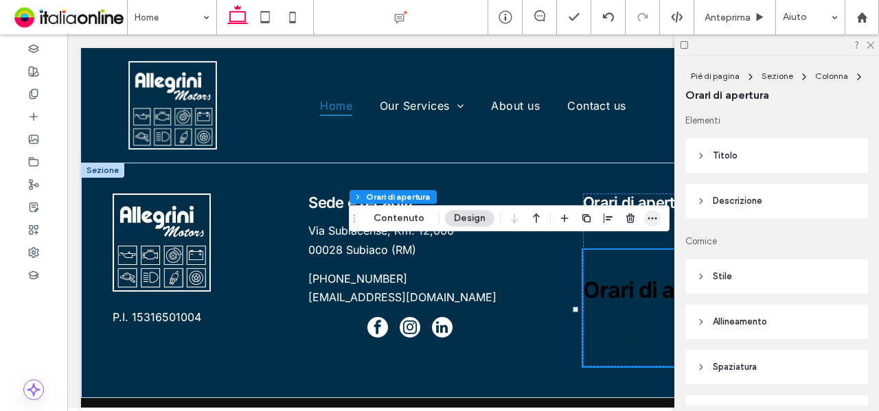
click at [655, 214] on span "button" at bounding box center [652, 218] width 16 height 16
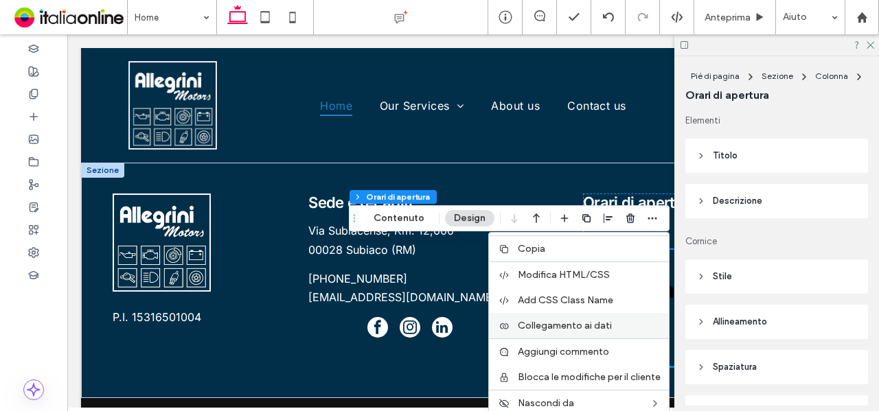
click at [607, 326] on span "Collegamento ai dati" at bounding box center [565, 326] width 94 height 12
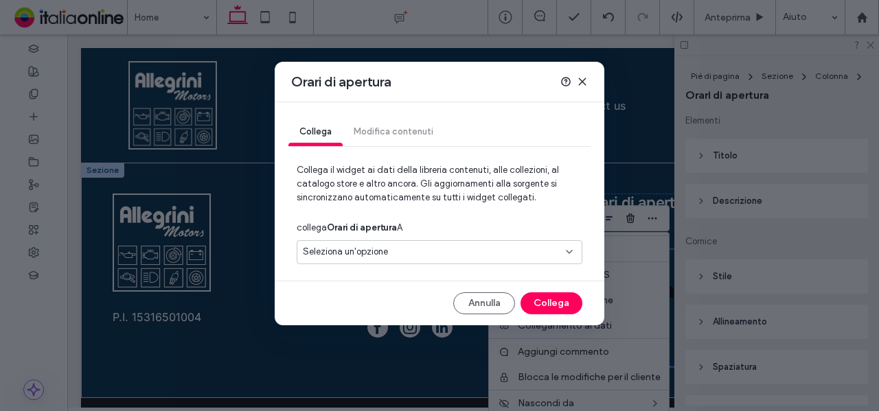
click at [403, 242] on div "Seleziona un'opzione" at bounding box center [440, 252] width 286 height 24
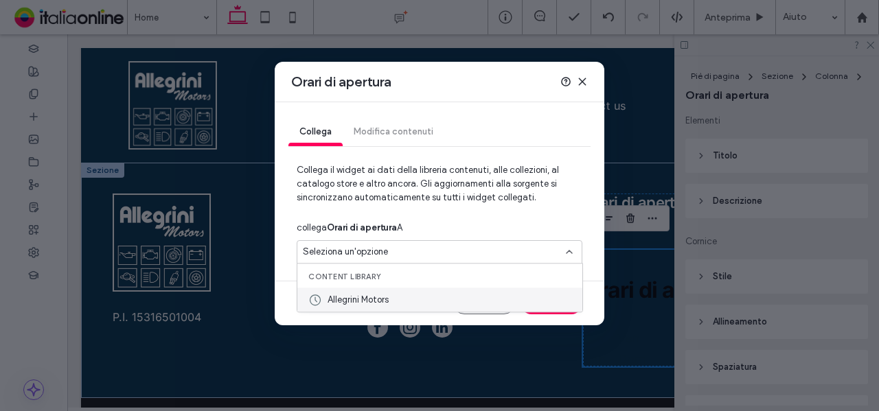
click at [380, 296] on span "Allegrini Motors" at bounding box center [358, 300] width 61 height 14
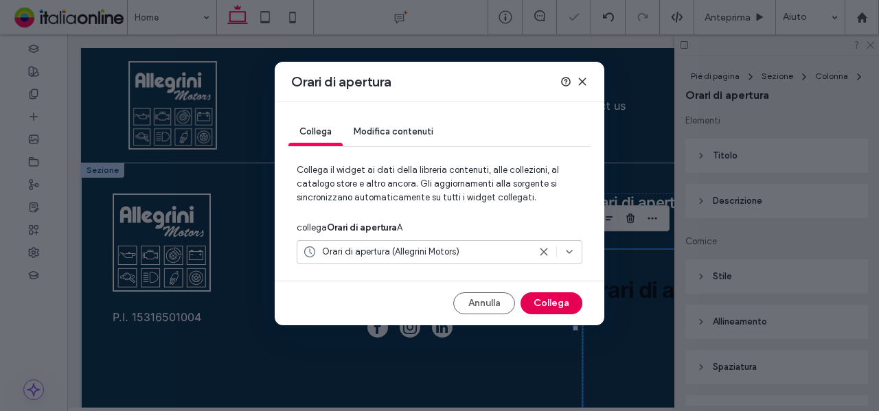
click at [561, 306] on button "Collega" at bounding box center [551, 304] width 62 height 22
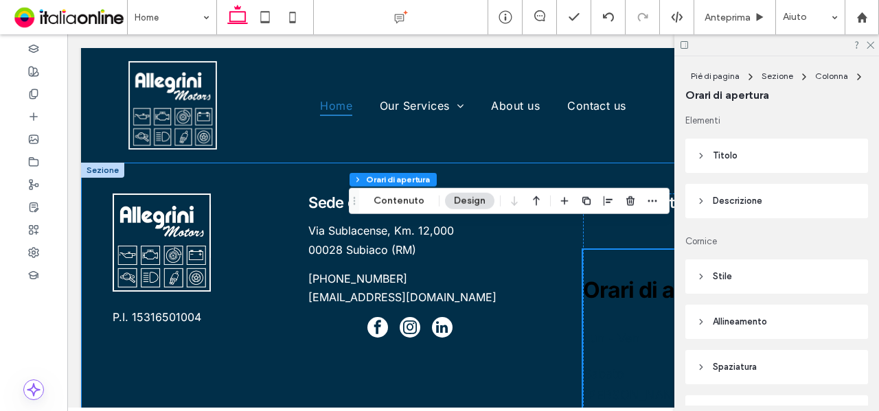
scroll to position [3126, 0]
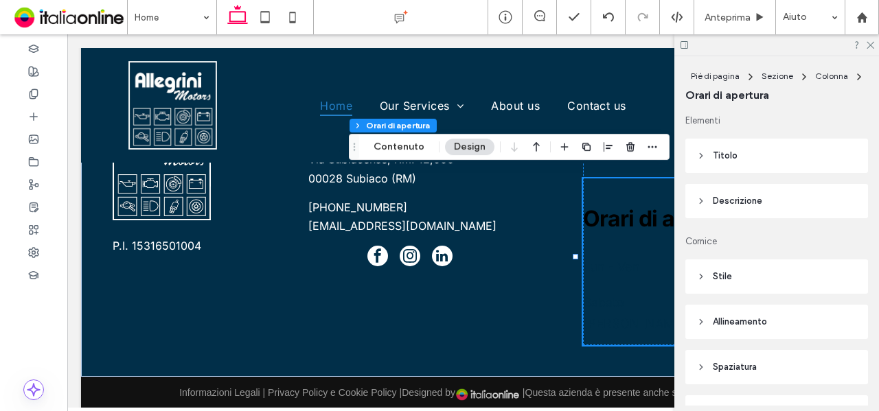
drag, startPoint x: 473, startPoint y: 149, endPoint x: 457, endPoint y: 150, distance: 15.8
click at [473, 149] on button "Design" at bounding box center [469, 147] width 49 height 16
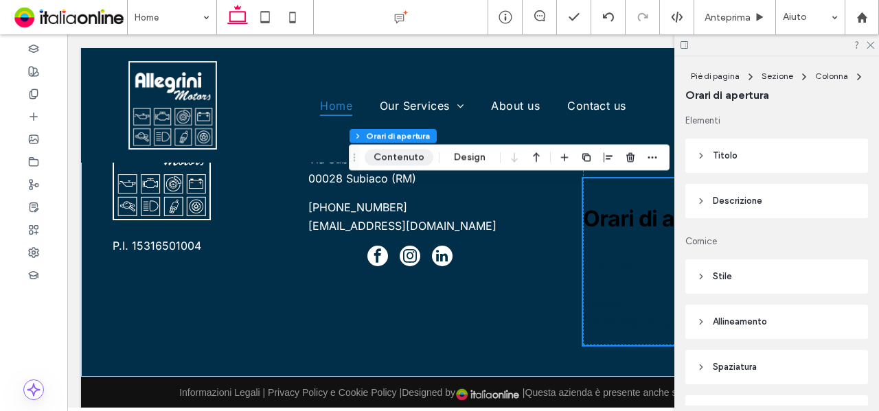
scroll to position [3115, 0]
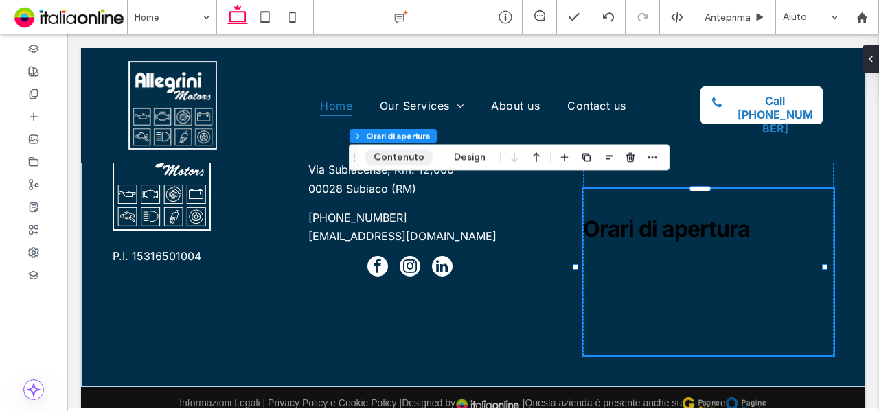
drag, startPoint x: 405, startPoint y: 156, endPoint x: 474, endPoint y: 155, distance: 68.7
click at [405, 156] on button "Contenuto" at bounding box center [399, 157] width 69 height 16
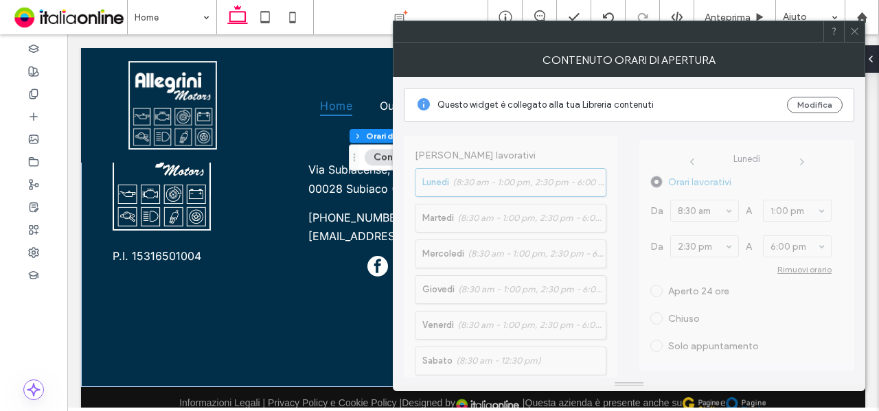
scroll to position [352, 0]
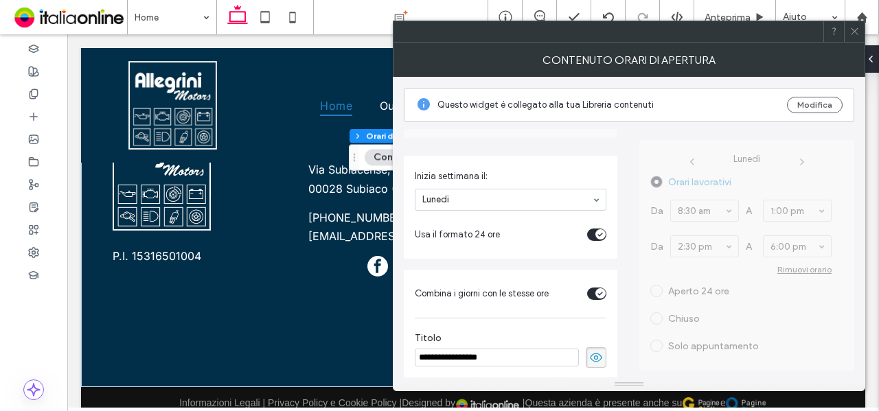
click at [589, 350] on icon at bounding box center [596, 357] width 14 height 15
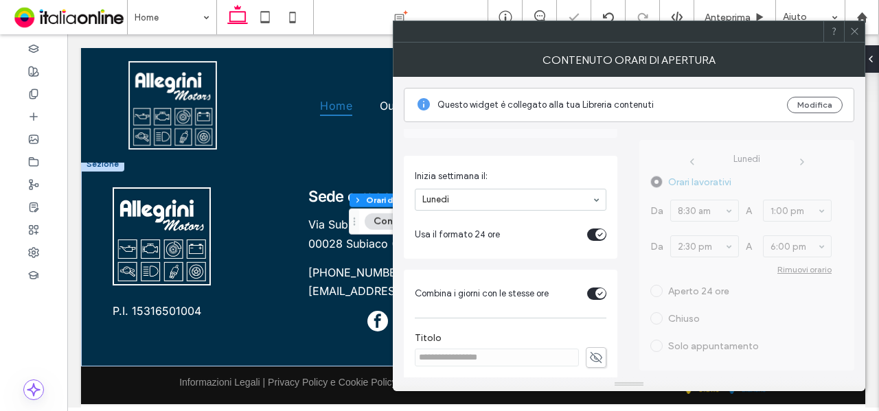
scroll to position [3051, 0]
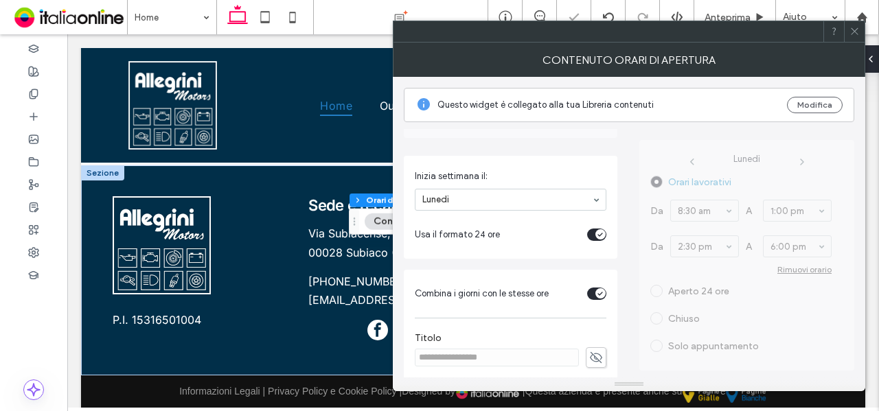
click at [852, 27] on icon at bounding box center [854, 31] width 10 height 10
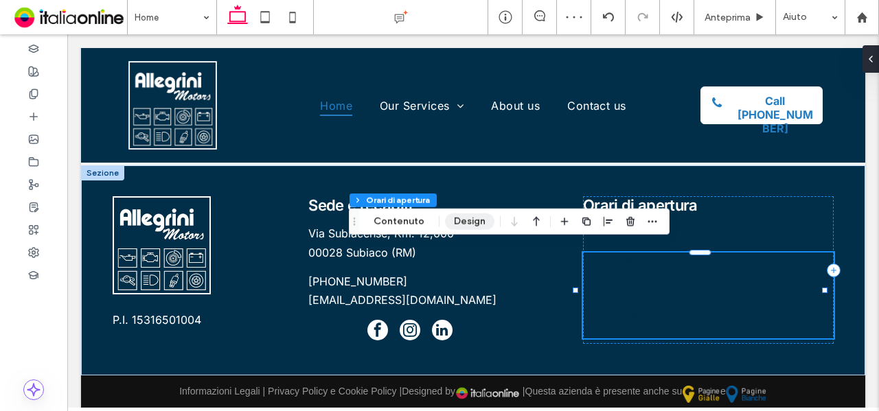
click at [464, 220] on button "Design" at bounding box center [469, 222] width 49 height 16
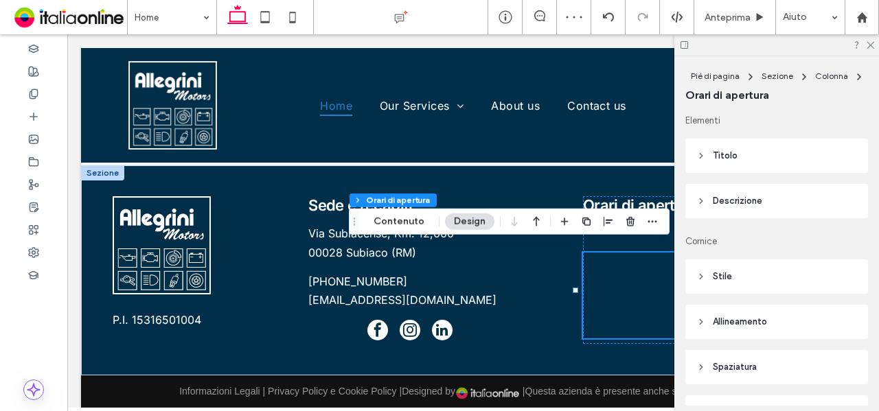
click at [793, 153] on header "Titolo" at bounding box center [776, 156] width 183 height 34
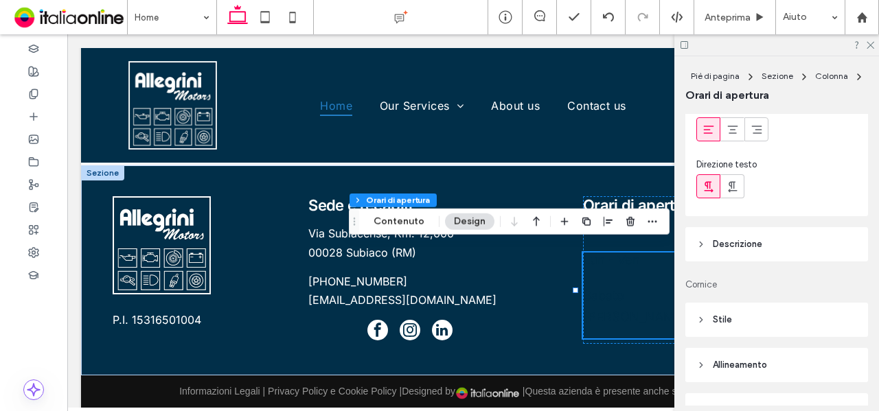
scroll to position [343, 0]
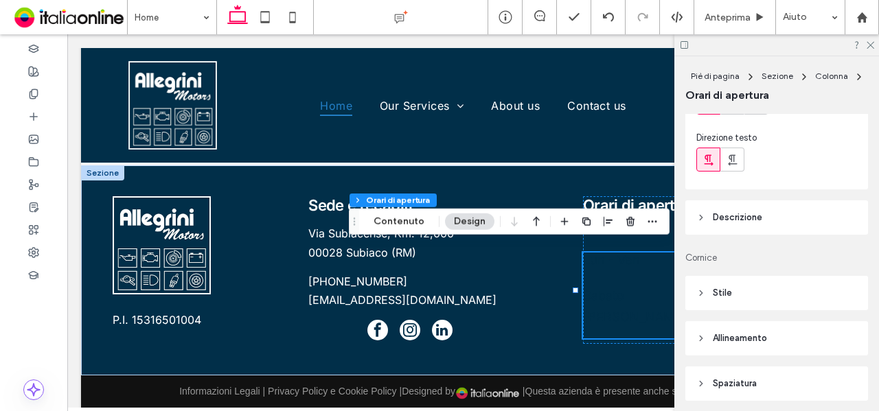
click at [834, 227] on header "Descrizione" at bounding box center [776, 218] width 183 height 34
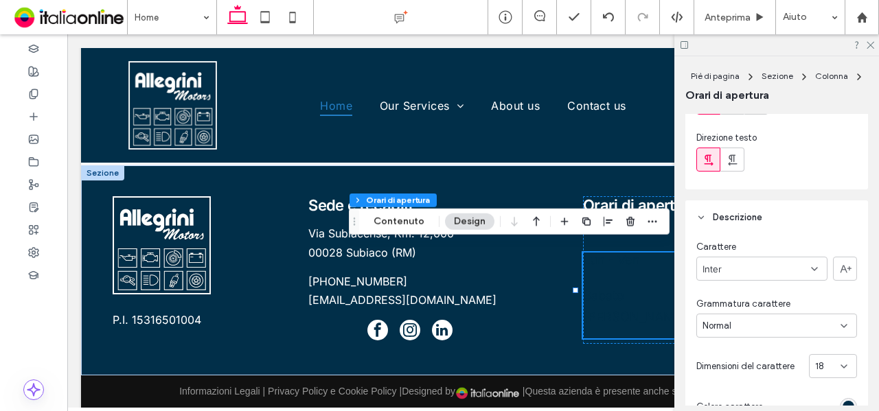
click at [843, 402] on div "rgb(1, 47, 73)" at bounding box center [849, 407] width 12 height 12
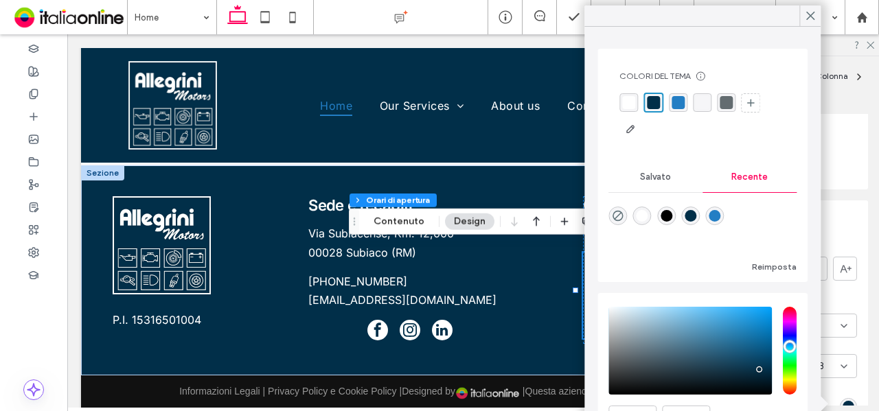
click at [650, 216] on div "rgba(255, 255, 255, 1)" at bounding box center [642, 216] width 19 height 19
type input "*******"
click at [834, 222] on header "Descrizione" at bounding box center [776, 218] width 183 height 34
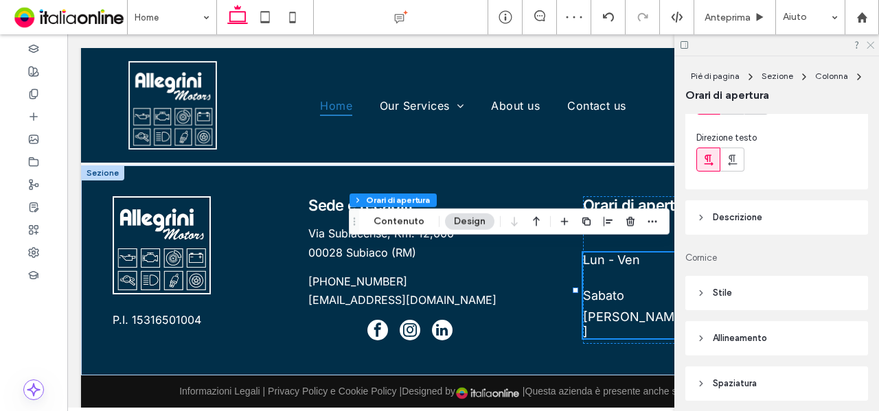
click at [868, 45] on icon at bounding box center [869, 44] width 9 height 9
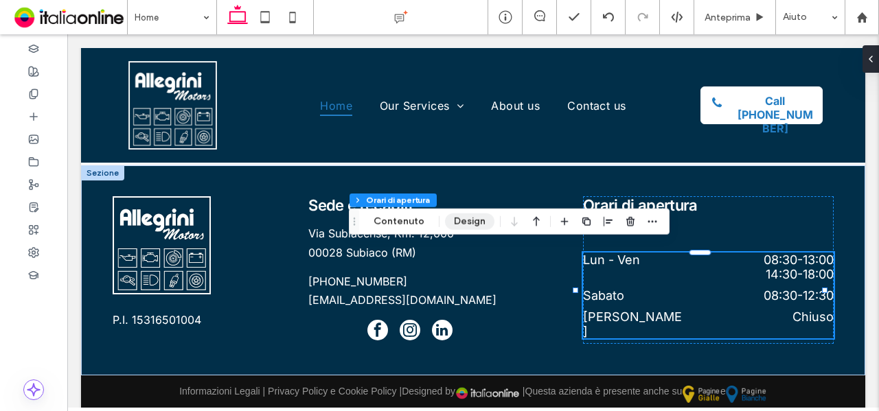
click at [481, 220] on button "Design" at bounding box center [469, 222] width 49 height 16
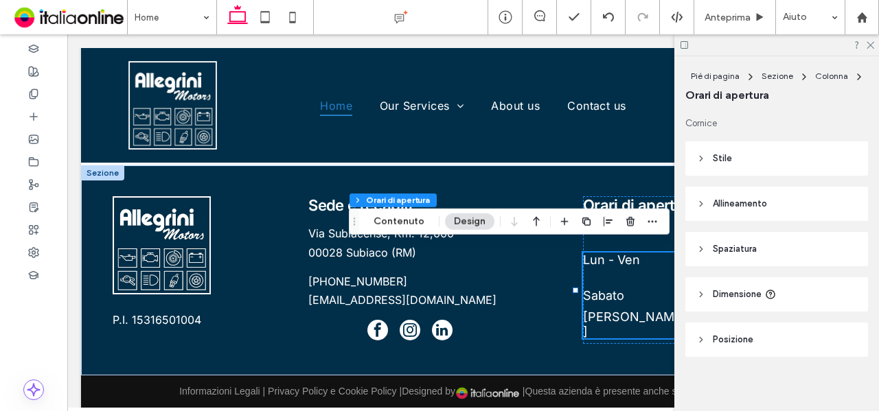
scroll to position [483, 0]
click at [762, 151] on header "Stile" at bounding box center [776, 153] width 183 height 34
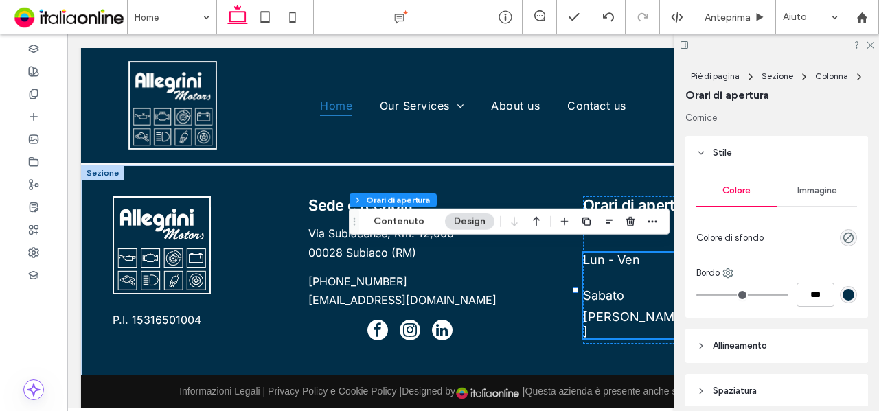
click at [762, 150] on header "Stile" at bounding box center [776, 153] width 183 height 34
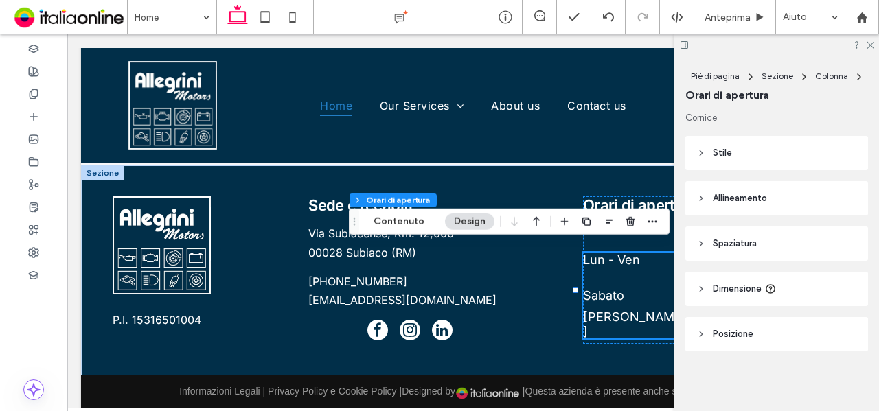
click at [768, 163] on header "Stile" at bounding box center [776, 153] width 183 height 34
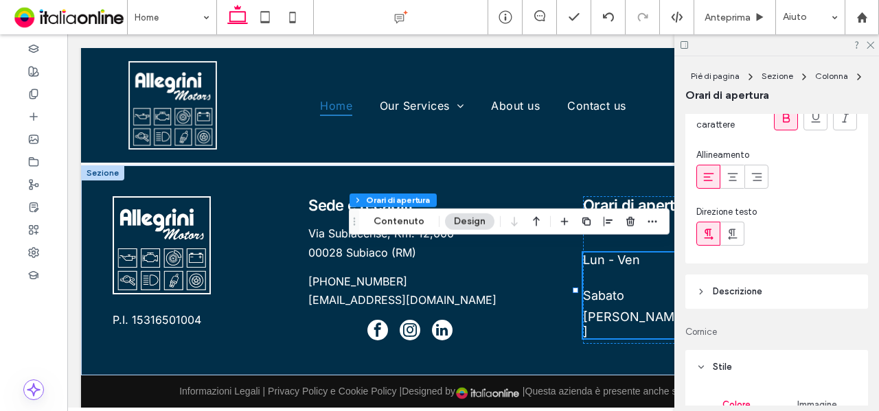
scroll to position [275, 0]
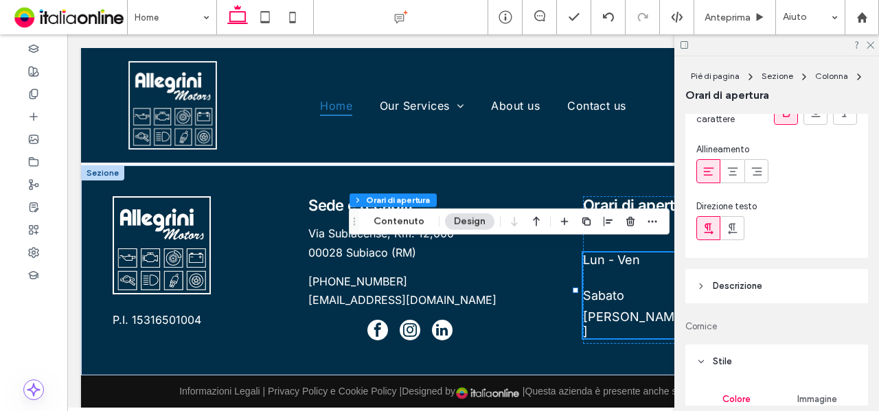
click at [822, 292] on header "Descrizione" at bounding box center [776, 286] width 183 height 34
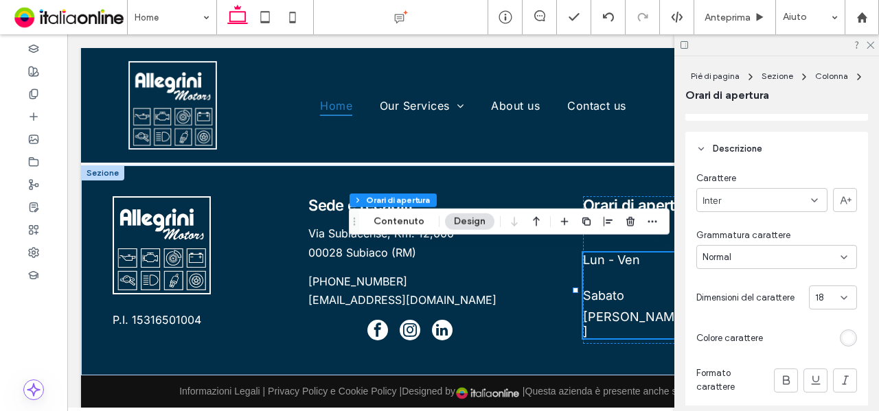
scroll to position [481, 0]
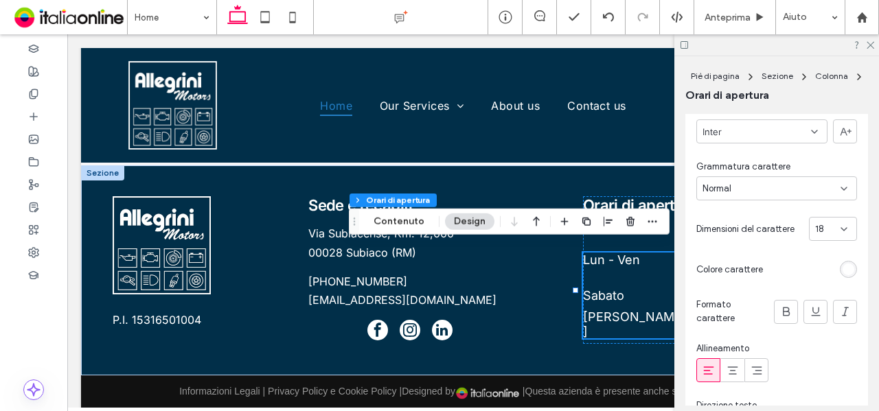
click at [838, 231] on icon at bounding box center [843, 229] width 11 height 11
click at [824, 329] on div "16" at bounding box center [826, 329] width 47 height 24
click at [868, 47] on use at bounding box center [871, 46] width 8 height 8
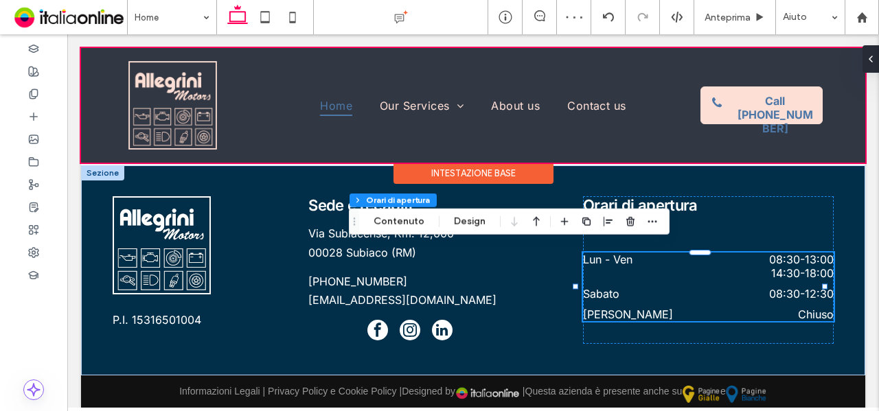
click at [662, 148] on div at bounding box center [473, 105] width 784 height 115
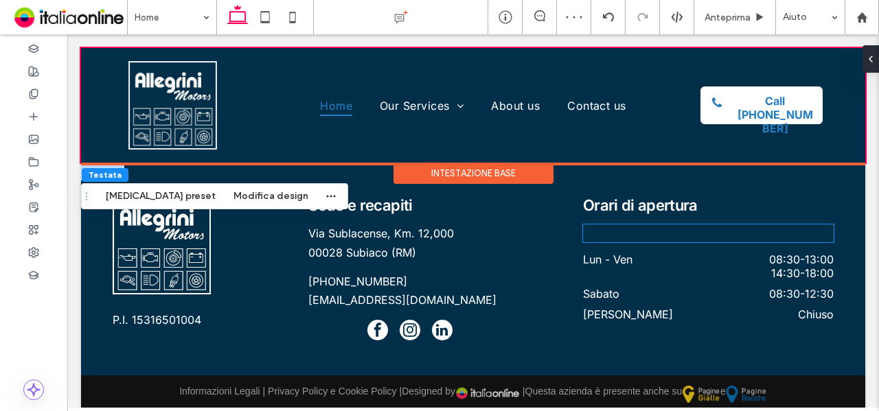
click at [632, 227] on div at bounding box center [708, 234] width 251 height 18
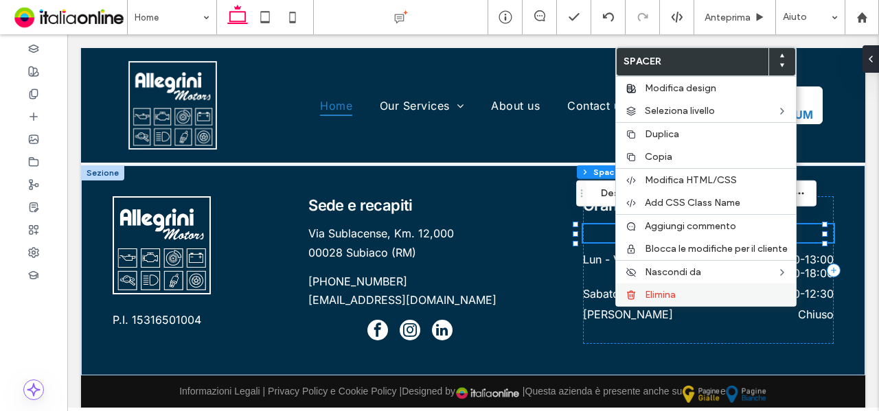
click at [684, 296] on label "Elimina" at bounding box center [716, 295] width 143 height 12
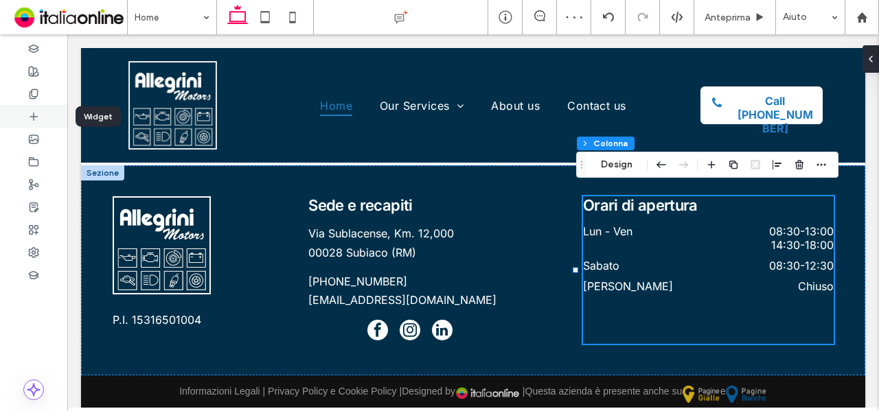
click at [45, 120] on div at bounding box center [33, 116] width 67 height 23
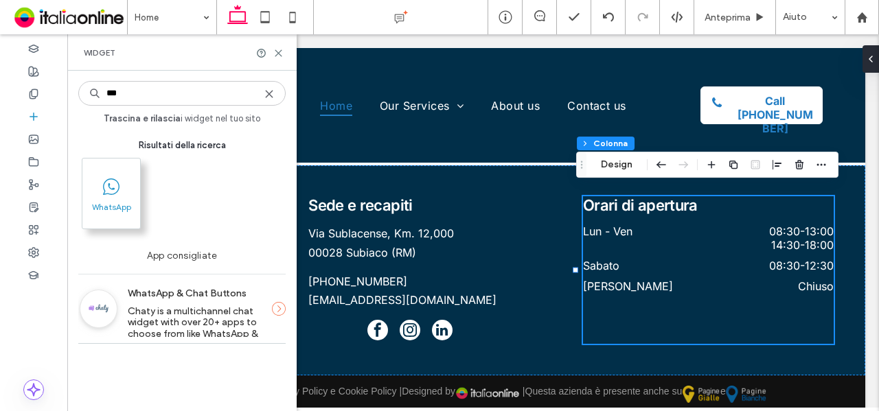
type input "***"
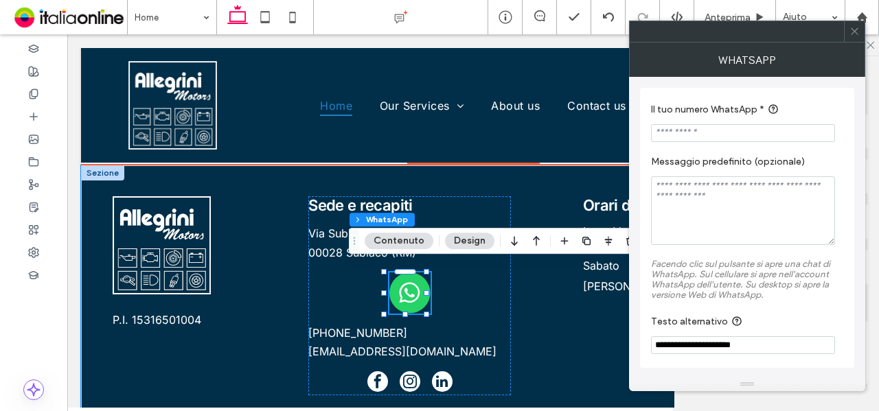
scroll to position [0, 0]
click at [681, 134] on input "Il tuo numero WhatsApp *" at bounding box center [743, 133] width 184 height 18
paste input "**********"
type input "**********"
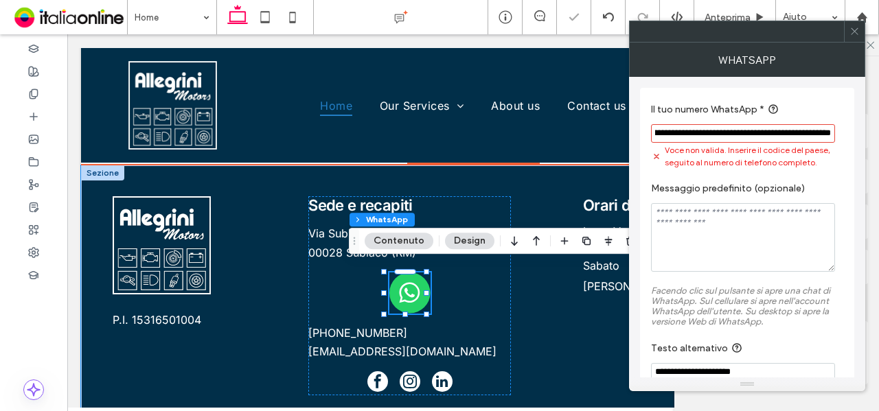
drag, startPoint x: 715, startPoint y: 128, endPoint x: 878, endPoint y: 160, distance: 165.9
click at [878, 138] on body ".wqwq-1{fill:#231f20;} .cls-1q, .cls-2q { fill-rule: evenodd; } .cls-2q { fill:…" at bounding box center [439, 205] width 879 height 411
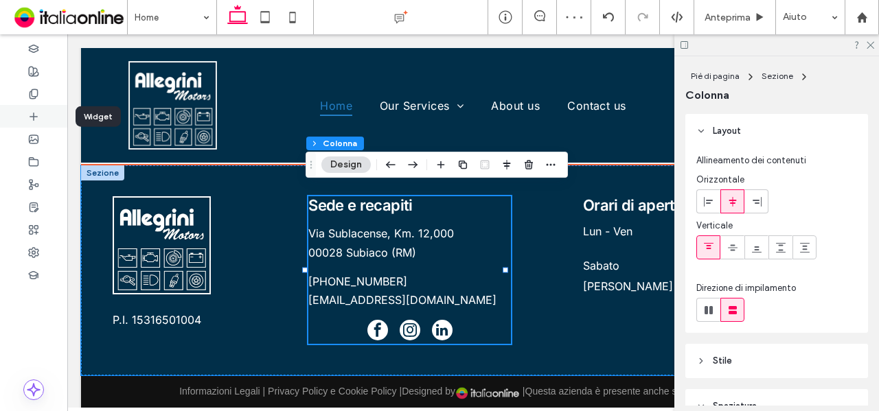
click at [38, 115] on icon at bounding box center [33, 116] width 11 height 11
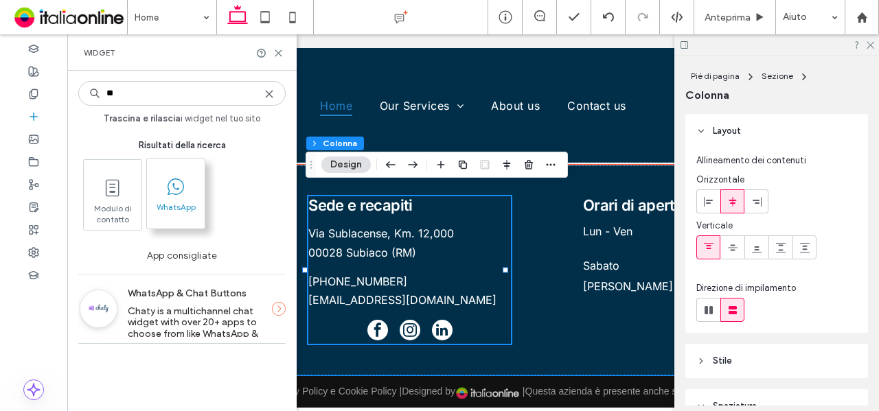
type input "**"
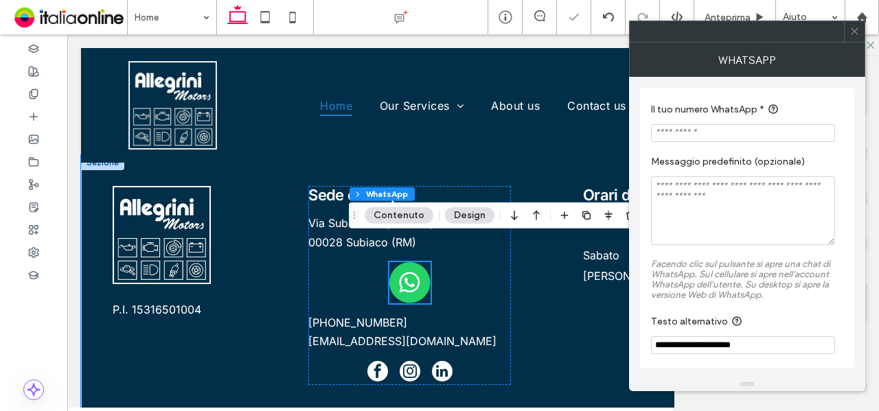
scroll to position [3077, 0]
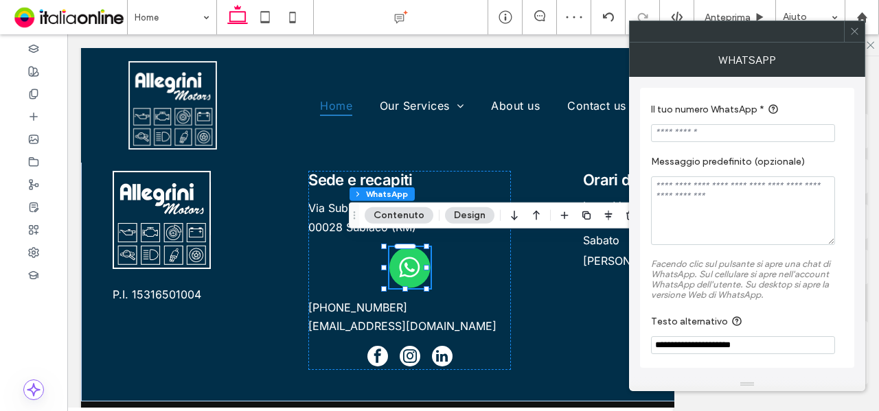
click at [781, 135] on input "Il tuo numero WhatsApp *" at bounding box center [743, 133] width 184 height 18
paste input "**********"
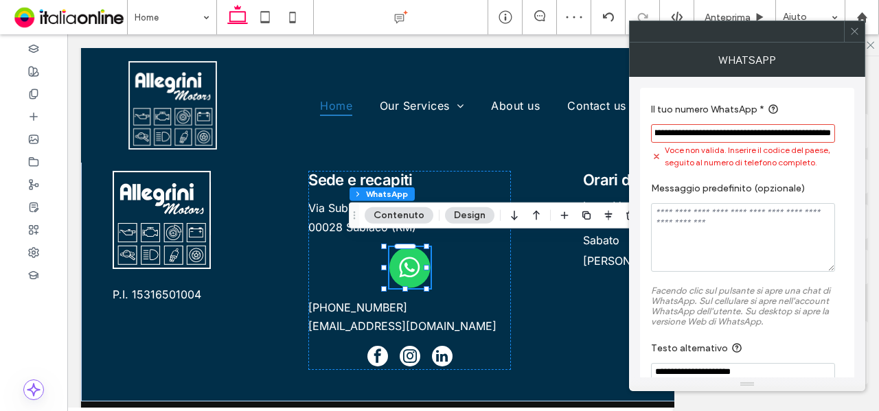
drag, startPoint x: 746, startPoint y: 133, endPoint x: 791, endPoint y: 133, distance: 44.6
click at [791, 133] on input "**********" at bounding box center [743, 133] width 184 height 19
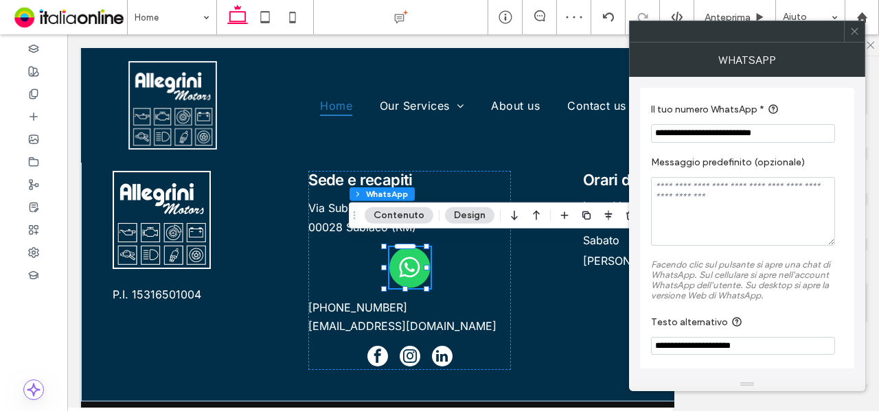
scroll to position [0, 0]
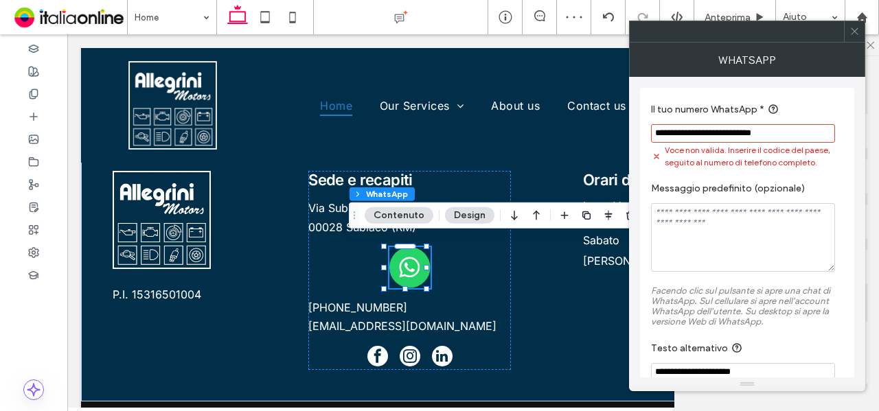
drag, startPoint x: 707, startPoint y: 131, endPoint x: 814, endPoint y: 131, distance: 107.1
click at [818, 132] on input "**********" at bounding box center [743, 133] width 184 height 19
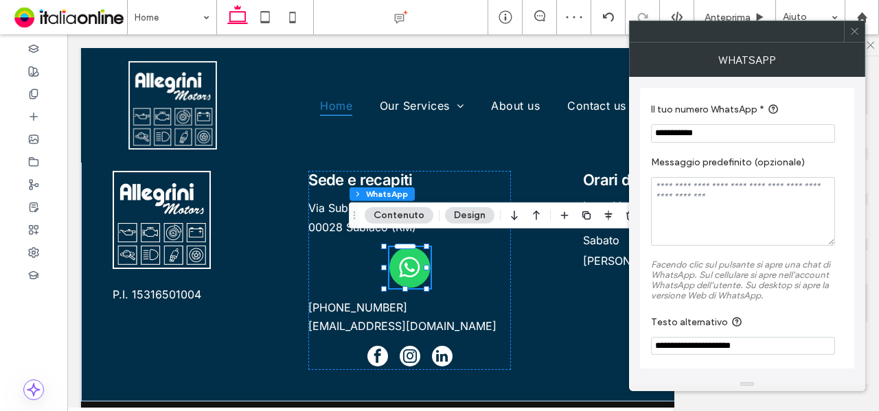
type input "**********"
click at [845, 220] on div "**********" at bounding box center [747, 228] width 214 height 281
click at [457, 214] on button "Design" at bounding box center [469, 215] width 49 height 16
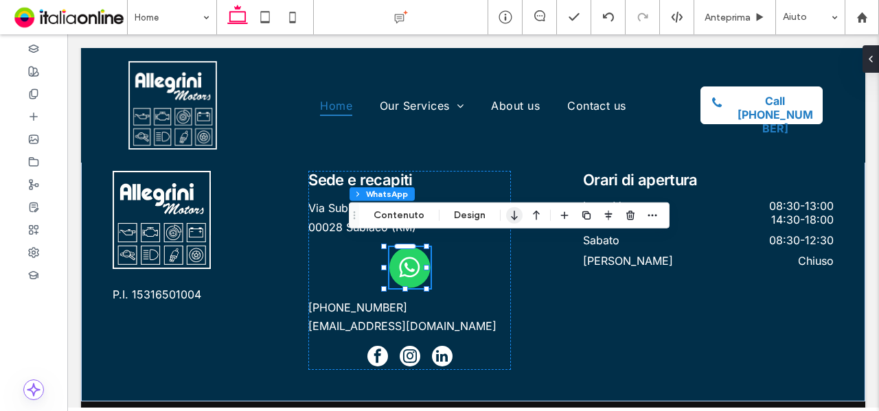
drag, startPoint x: 478, startPoint y: 215, endPoint x: 519, endPoint y: 214, distance: 41.2
click at [478, 215] on button "Design" at bounding box center [469, 215] width 49 height 16
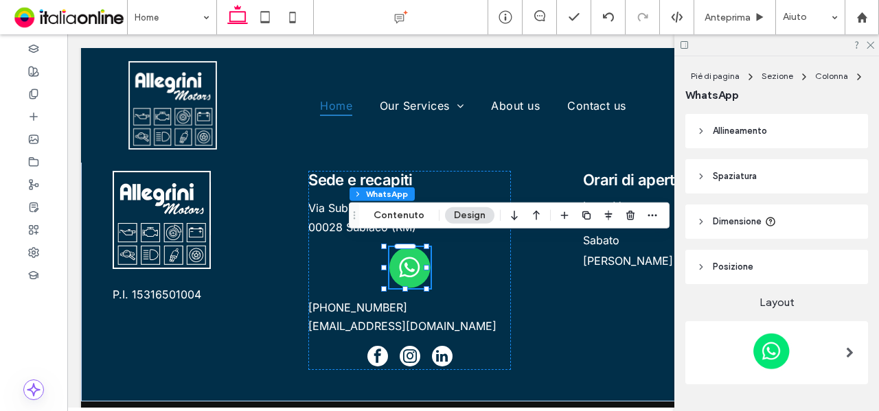
scroll to position [37, 0]
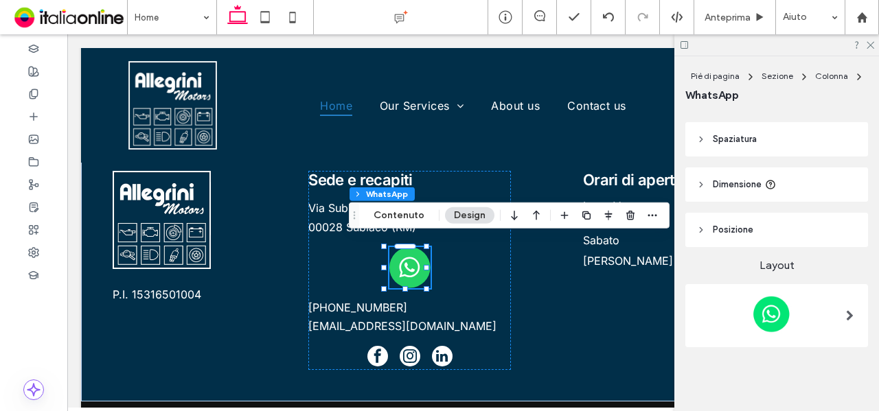
click at [810, 182] on header "Dimensione" at bounding box center [776, 185] width 183 height 34
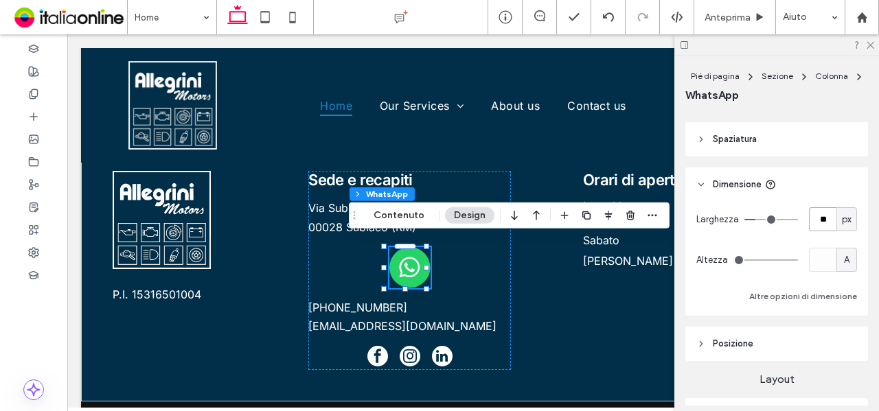
drag, startPoint x: 824, startPoint y: 217, endPoint x: 783, endPoint y: 212, distance: 41.5
click at [783, 214] on div "Larghezza ** px" at bounding box center [776, 219] width 161 height 24
type input "**"
click at [801, 197] on header "Dimensione" at bounding box center [776, 185] width 183 height 34
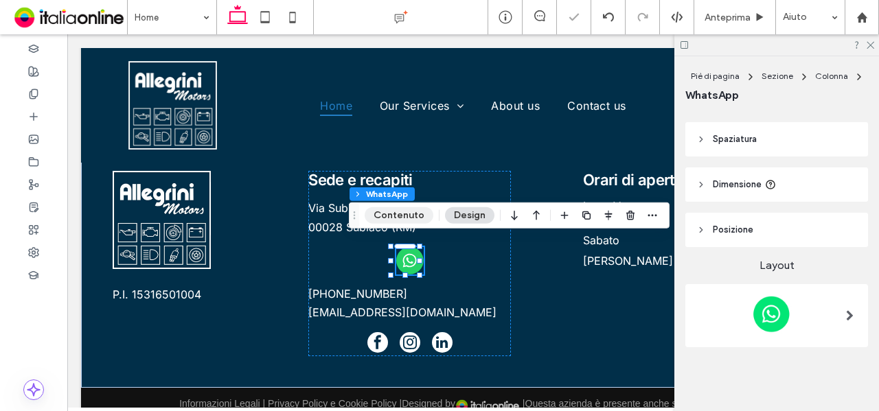
click at [420, 211] on button "Contenuto" at bounding box center [399, 215] width 69 height 16
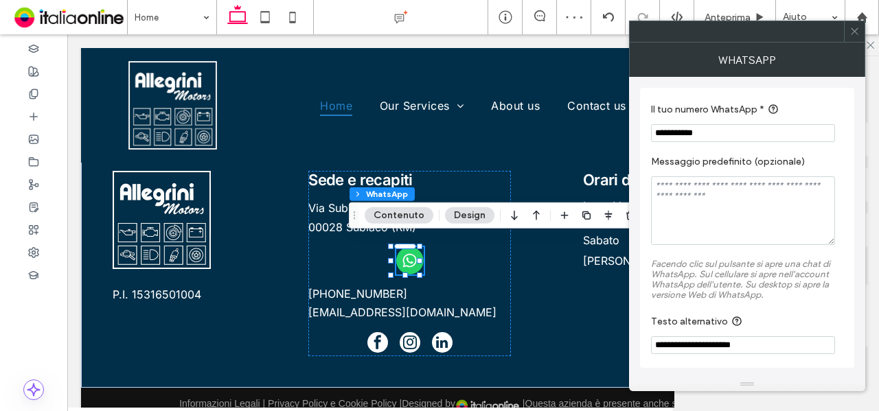
click at [461, 212] on button "Design" at bounding box center [469, 215] width 49 height 16
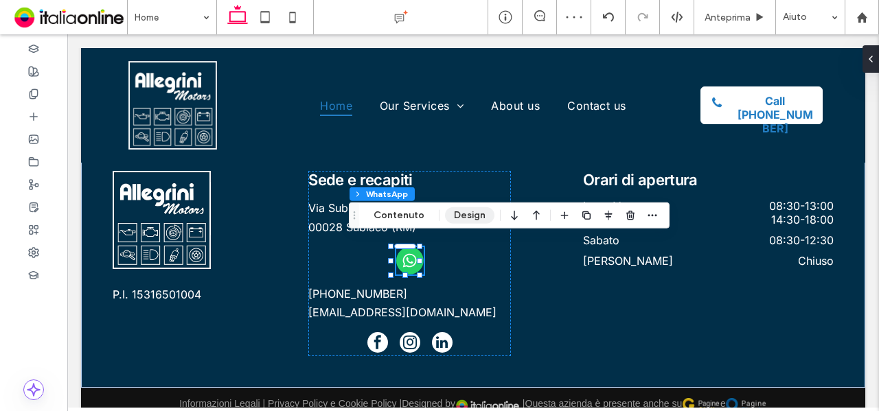
drag, startPoint x: 470, startPoint y: 214, endPoint x: 503, endPoint y: 211, distance: 33.1
click at [470, 214] on button "Design" at bounding box center [469, 215] width 49 height 16
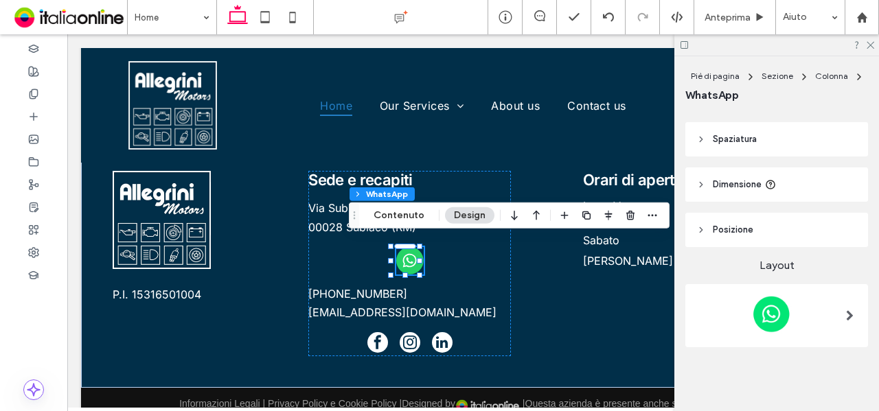
click at [761, 189] on span "Dimensione" at bounding box center [737, 185] width 49 height 14
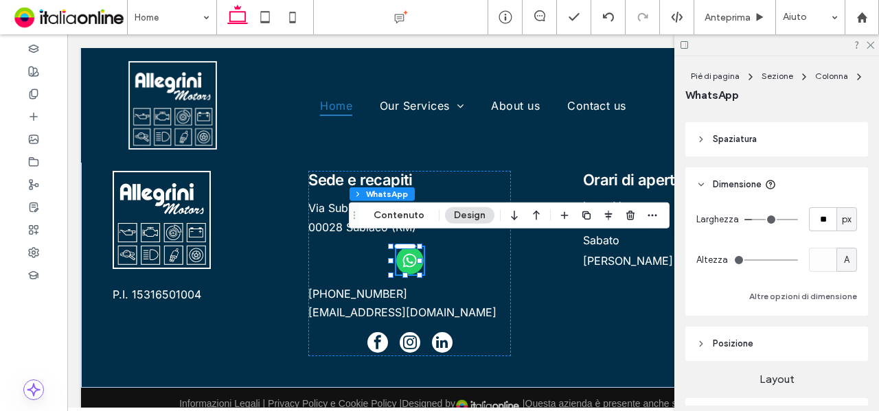
click at [803, 335] on header "Posizione" at bounding box center [776, 344] width 183 height 34
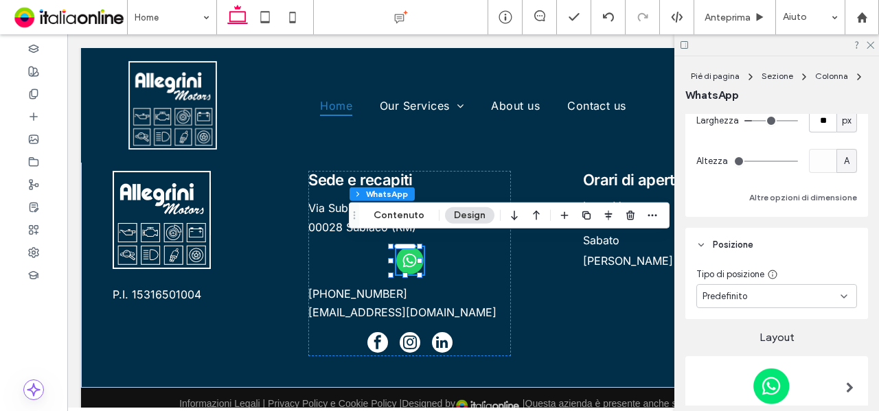
scroll to position [208, 0]
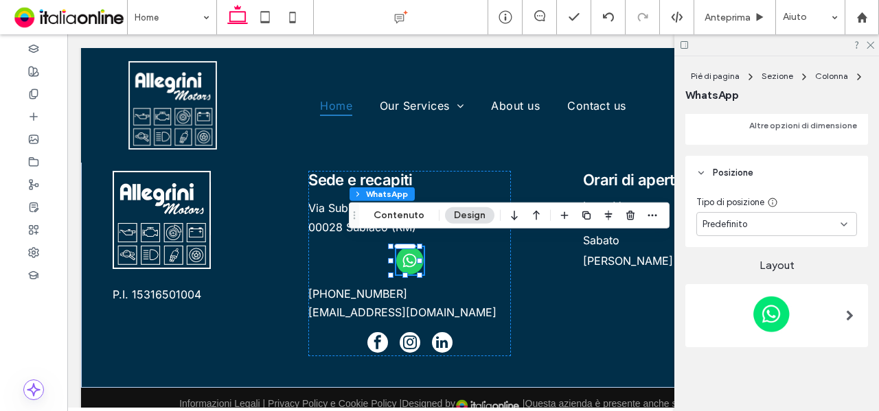
click at [812, 226] on div "Predefinito" at bounding box center [771, 225] width 138 height 14
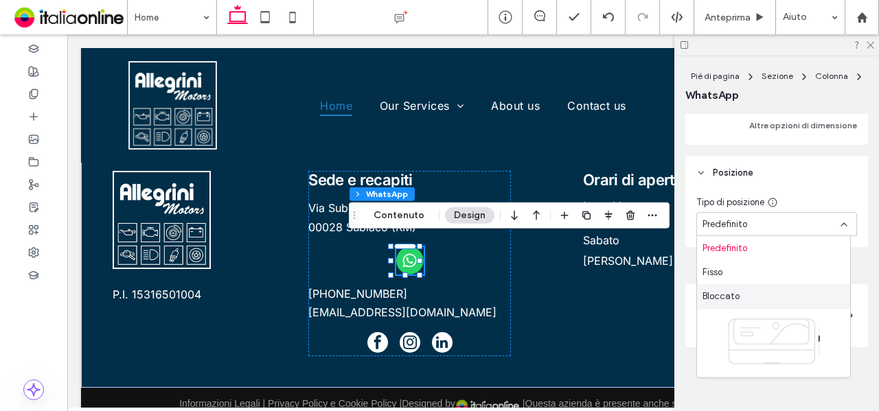
click at [788, 286] on div "Bloccato" at bounding box center [773, 296] width 153 height 24
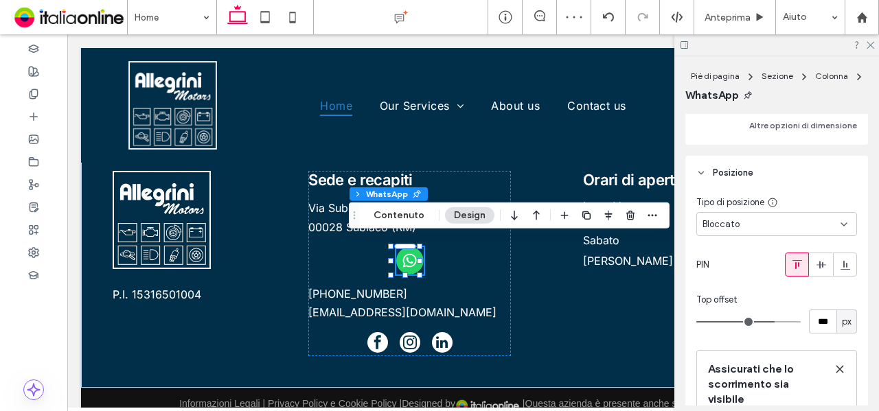
click at [818, 210] on div "Tipo di posizione Bloccato" at bounding box center [776, 216] width 161 height 41
click at [818, 218] on div "Bloccato" at bounding box center [771, 225] width 138 height 14
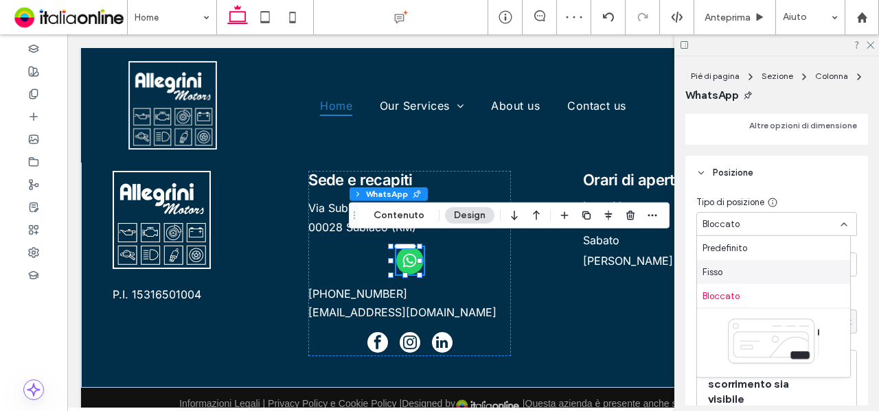
click at [790, 264] on div "Fisso" at bounding box center [773, 272] width 153 height 24
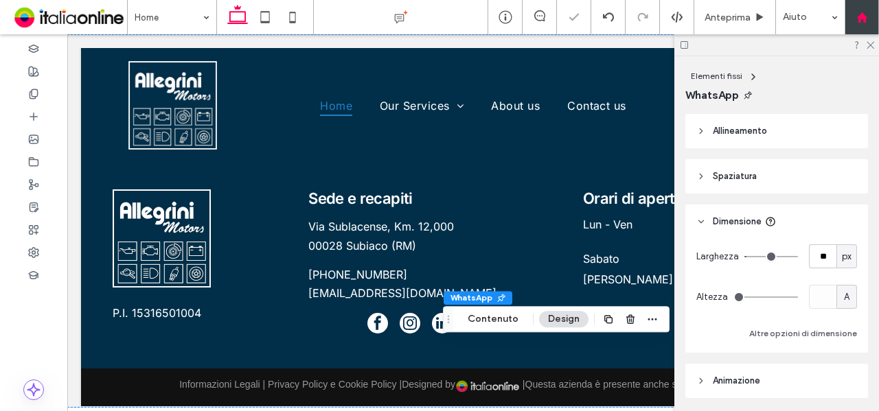
scroll to position [3062, 0]
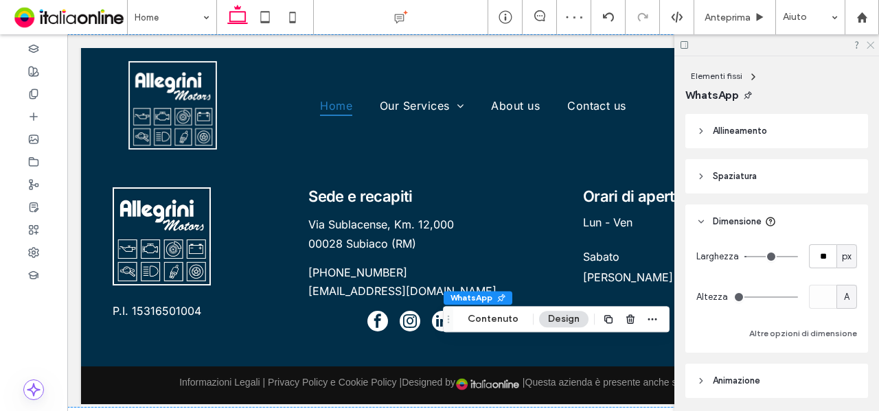
click at [873, 47] on use at bounding box center [871, 46] width 8 height 8
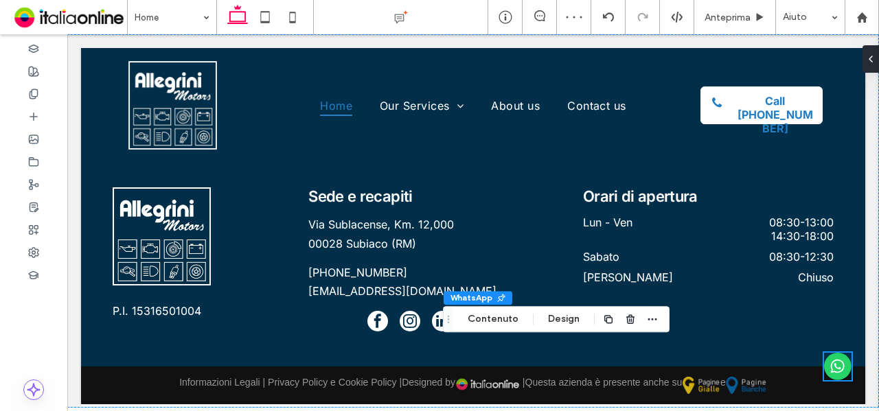
scroll to position [3051, 0]
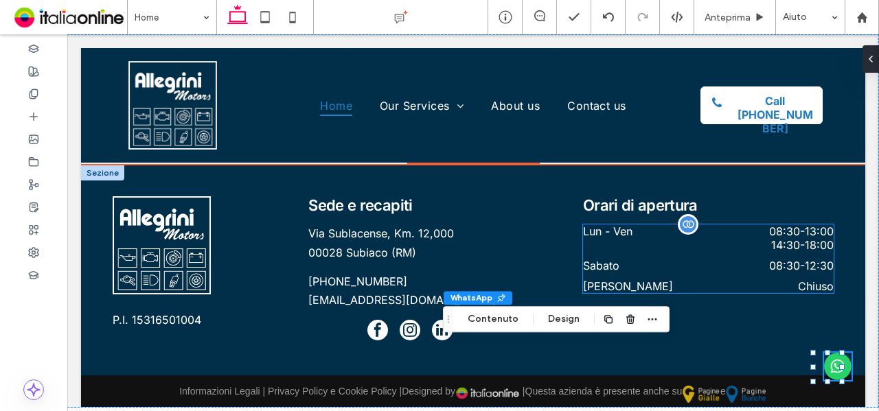
click at [700, 259] on dd "08:30 - 12:30" at bounding box center [760, 266] width 148 height 14
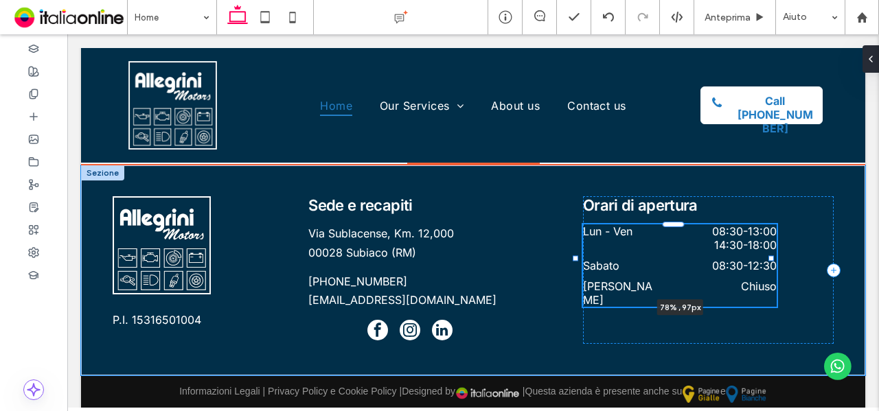
drag, startPoint x: 823, startPoint y: 248, endPoint x: 769, endPoint y: 253, distance: 53.8
click at [769, 255] on div at bounding box center [770, 257] width 5 height 5
type input "**"
type input "****"
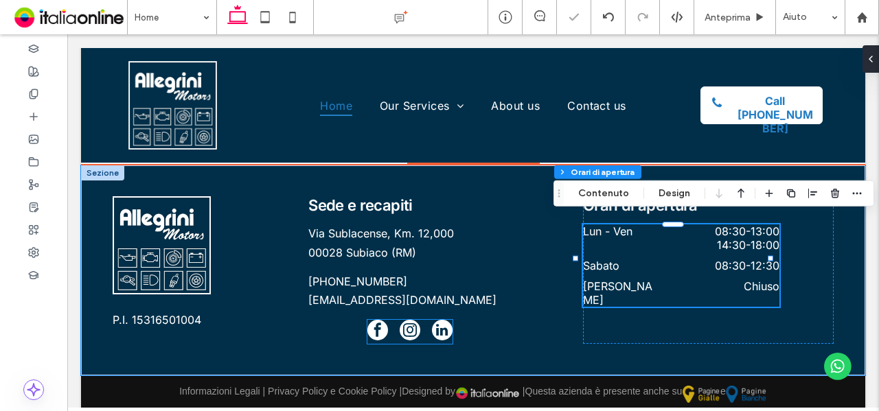
click at [432, 323] on span "linkedin" at bounding box center [442, 330] width 21 height 21
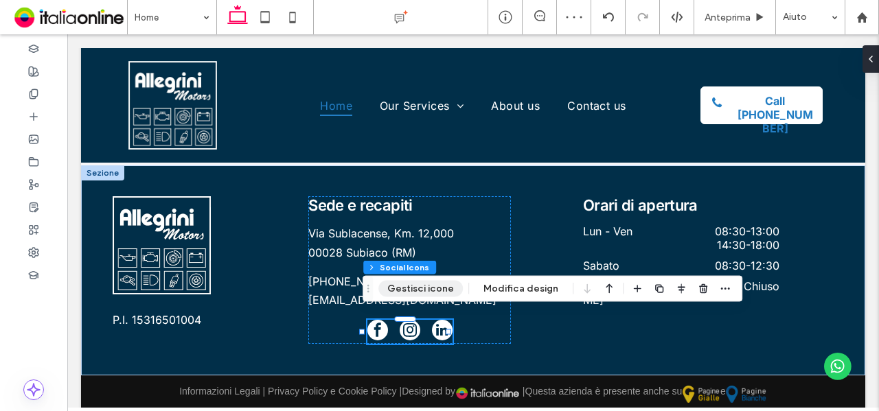
click at [433, 286] on button "Gestisci icone" at bounding box center [420, 289] width 84 height 16
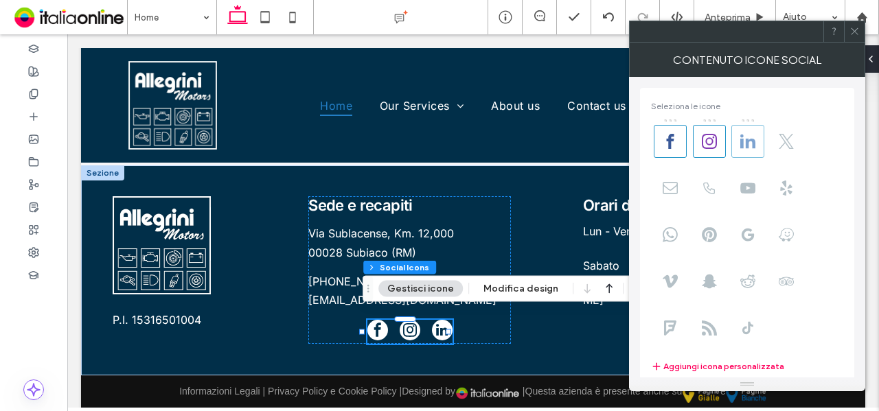
click at [747, 144] on use at bounding box center [747, 141] width 15 height 14
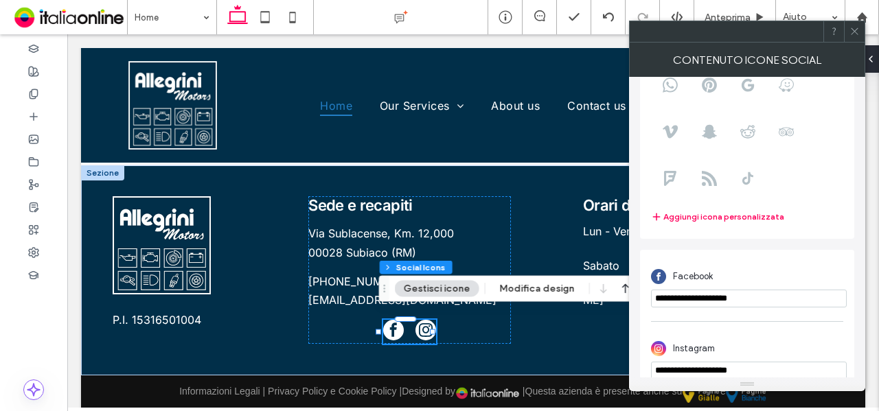
scroll to position [166, 0]
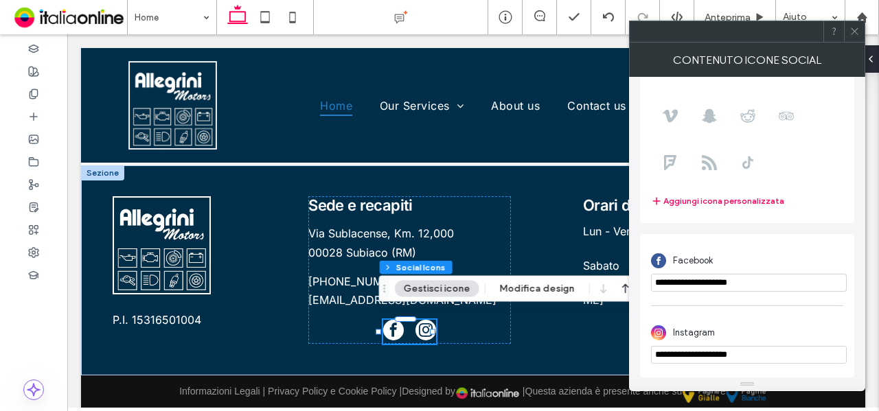
drag, startPoint x: 714, startPoint y: 279, endPoint x: 644, endPoint y: 279, distance: 70.0
click at [644, 279] on div "**********" at bounding box center [747, 306] width 214 height 144
paste input "**********"
type input "**********"
click at [801, 259] on div "Facebook" at bounding box center [747, 261] width 192 height 26
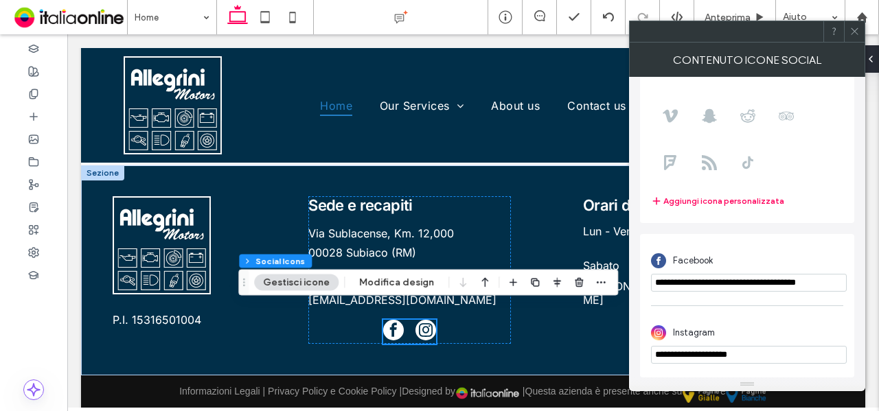
scroll to position [2975, 0]
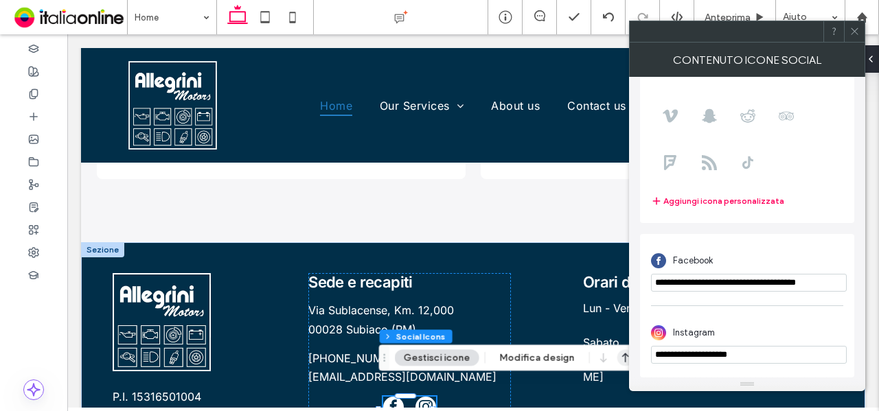
drag, startPoint x: 754, startPoint y: 356, endPoint x: 622, endPoint y: 356, distance: 131.8
click at [622, 356] on body ".wqwq-1{fill:#231f20;} .cls-1q, .cls-2q { fill-rule: evenodd; } .cls-2q { fill:…" at bounding box center [439, 205] width 879 height 411
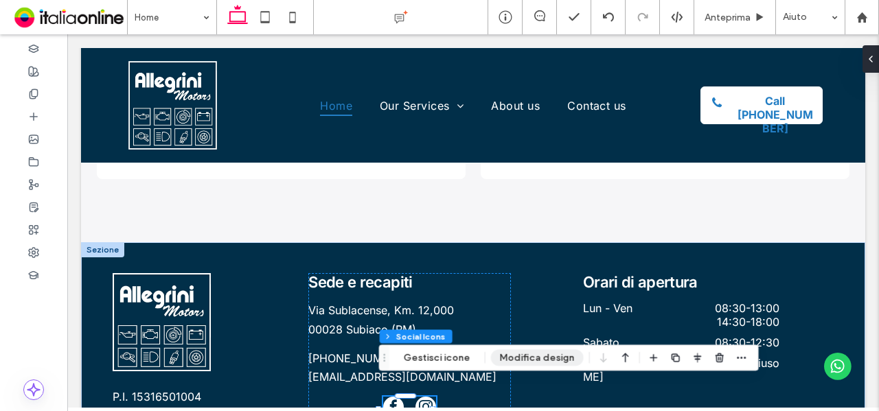
click at [450, 354] on button "Gestisci icone" at bounding box center [437, 358] width 84 height 16
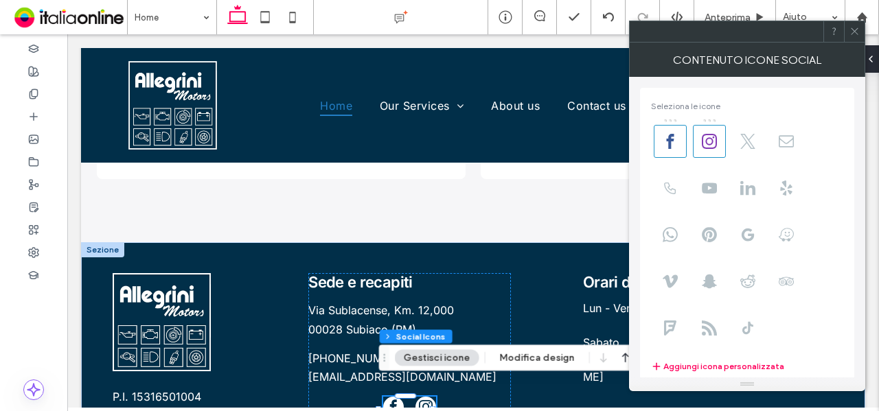
scroll to position [166, 0]
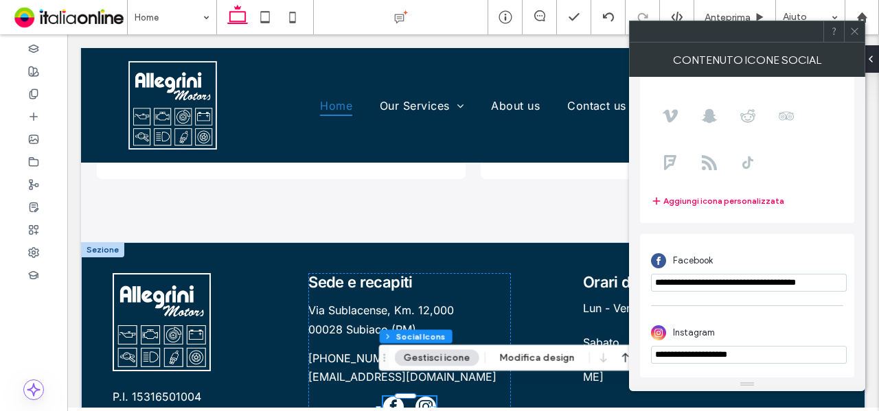
click at [758, 354] on input "**********" at bounding box center [749, 355] width 196 height 18
paste input "**********"
type input "**********"
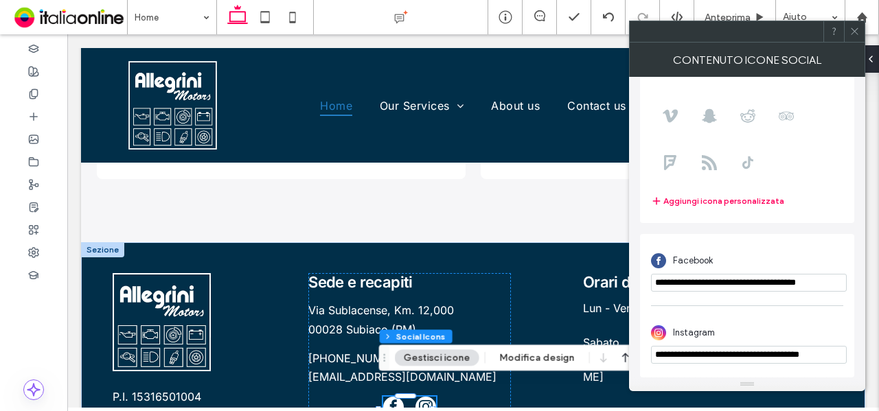
click at [771, 323] on div "Instagram" at bounding box center [747, 333] width 192 height 26
click at [851, 31] on icon at bounding box center [854, 31] width 10 height 10
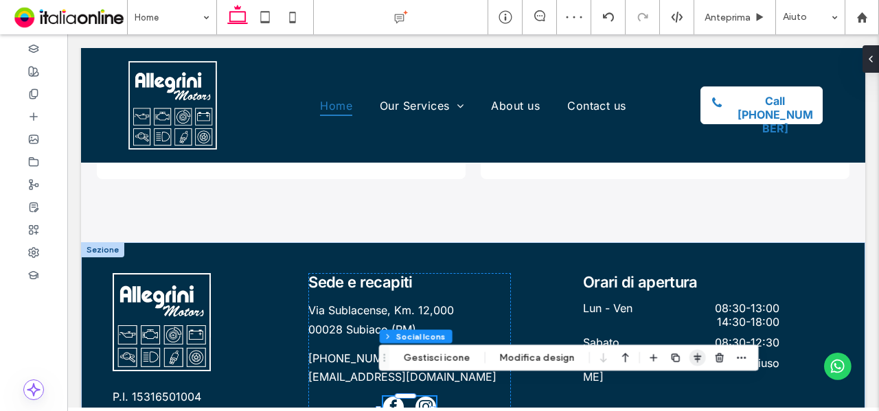
click at [692, 358] on icon "button" at bounding box center [697, 357] width 11 height 11
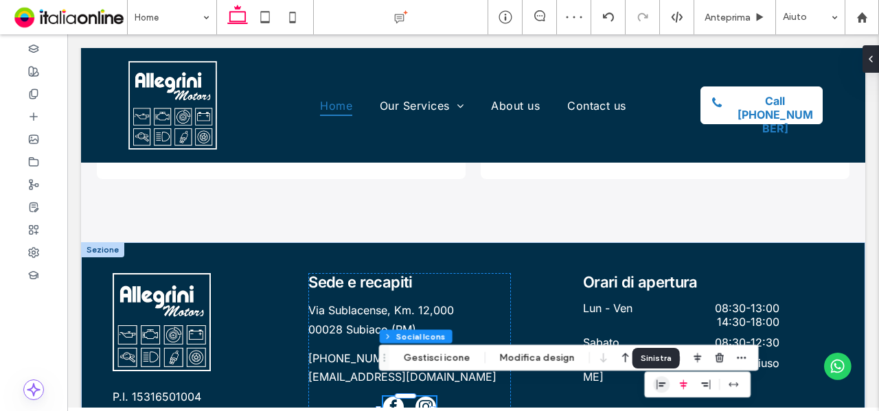
click at [656, 385] on icon "flex-start" at bounding box center [661, 384] width 11 height 11
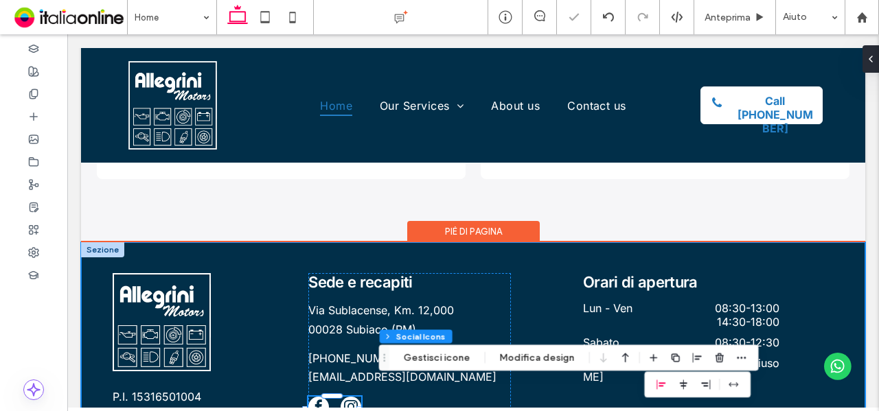
click at [507, 252] on div "P.I. 15316501004 Sede e recapiti Via Sublacense, Km. 12,000 00028 Subiaco (RM) …" at bounding box center [473, 347] width 784 height 210
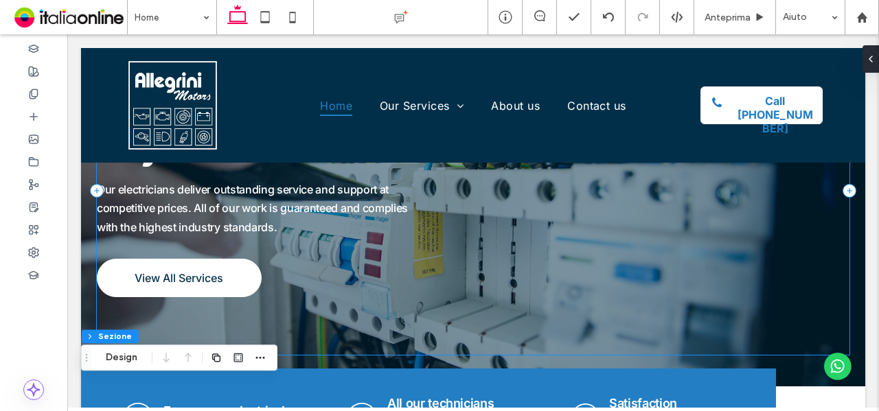
scroll to position [0, 0]
